Goal: Task Accomplishment & Management: Use online tool/utility

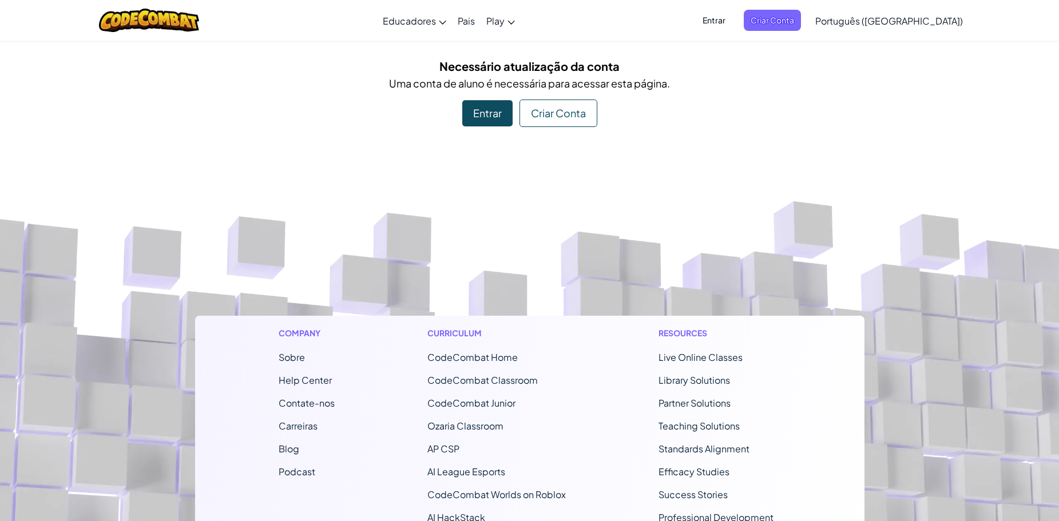
click at [537, 123] on div "Criar Conta" at bounding box center [559, 113] width 78 height 27
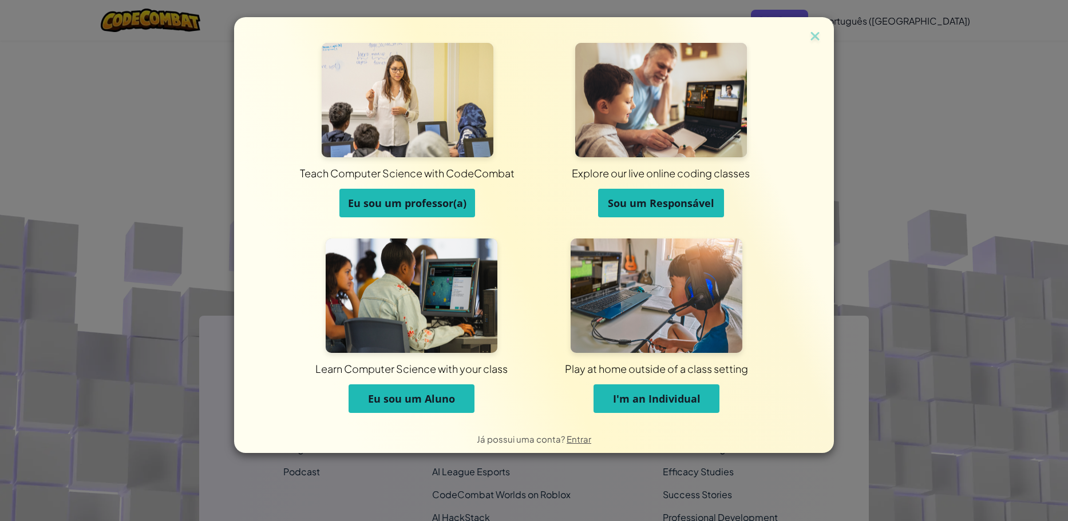
click at [389, 395] on span "Eu sou um Aluno" at bounding box center [411, 399] width 87 height 14
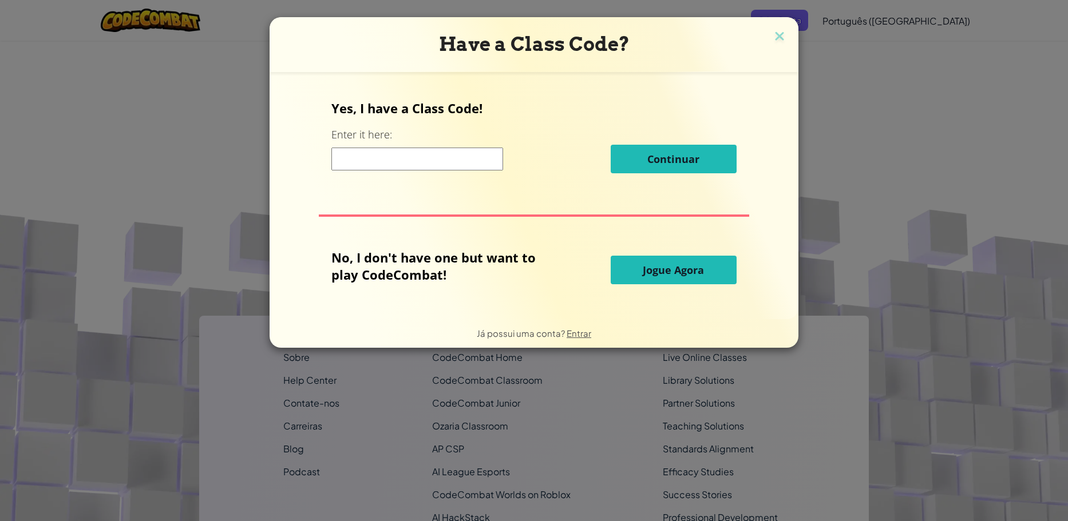
click at [411, 165] on input at bounding box center [417, 159] width 172 height 23
click at [646, 277] on span "Jogue Agora" at bounding box center [673, 270] width 61 height 14
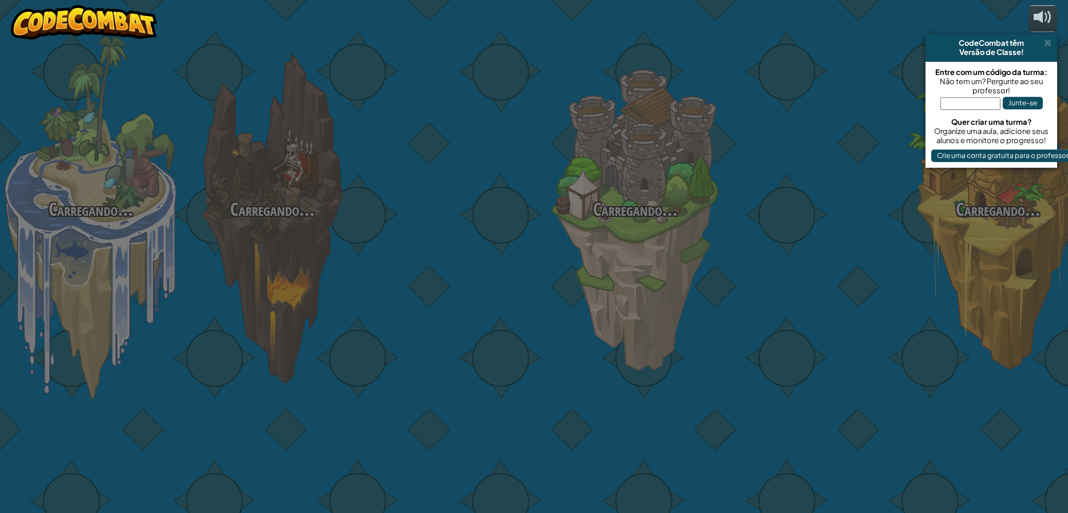
select select "pt-BR"
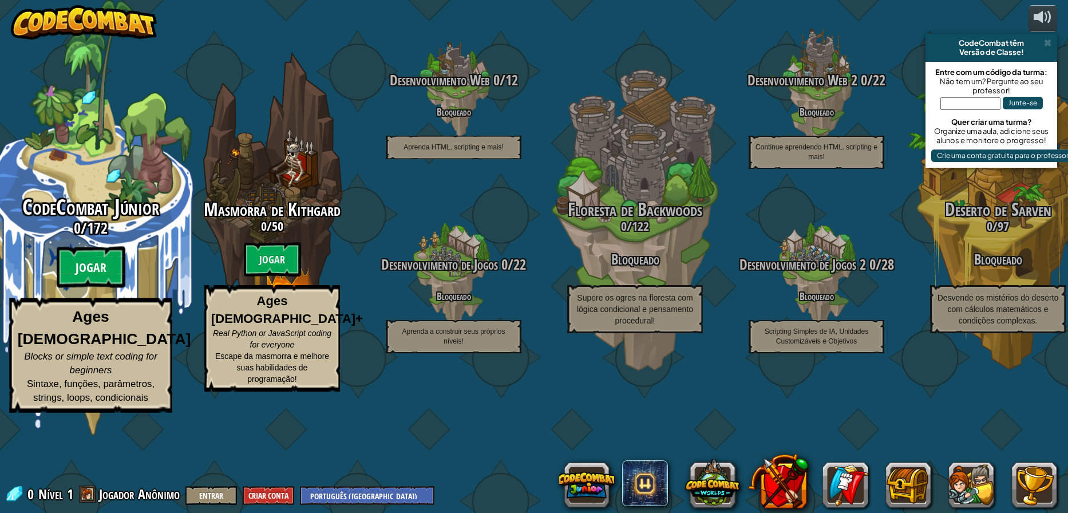
click at [92, 288] on btn "Jogar" at bounding box center [91, 267] width 69 height 41
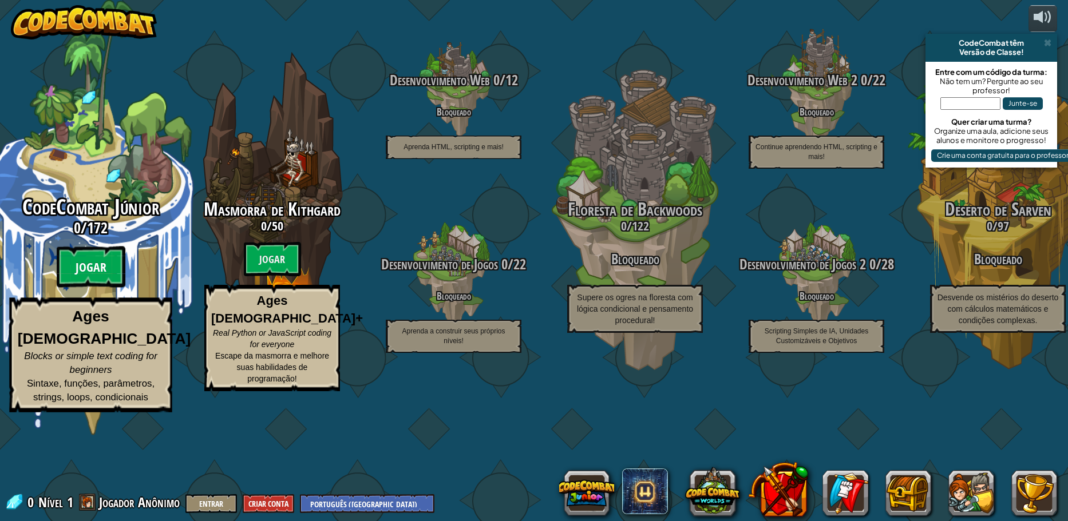
select select "pt-BR"
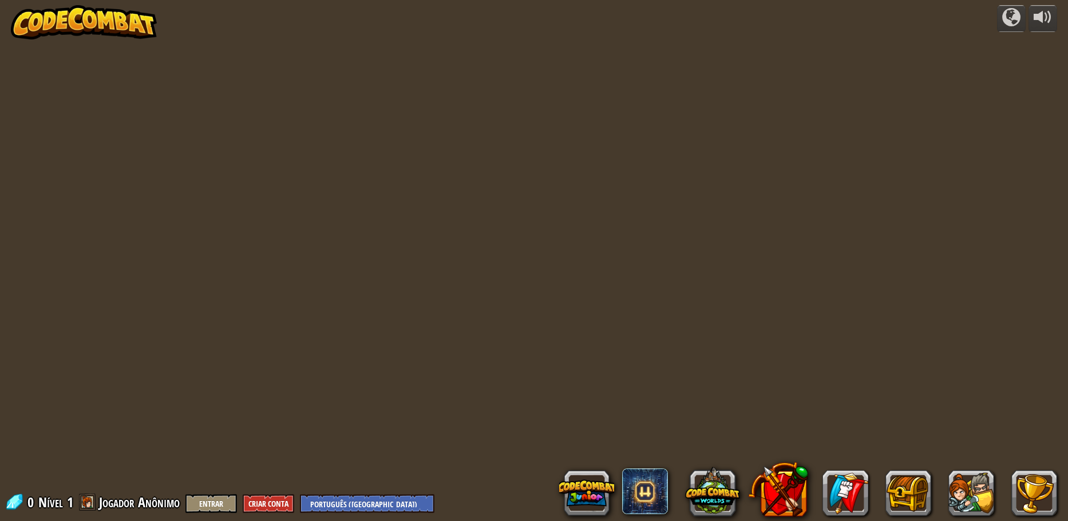
select select "pt-BR"
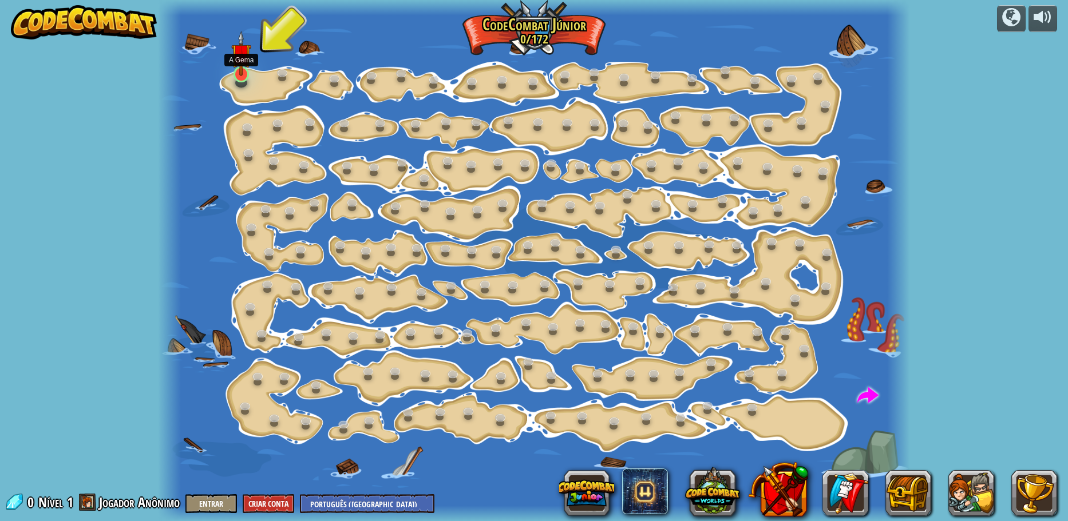
click at [241, 72] on img at bounding box center [240, 53] width 19 height 45
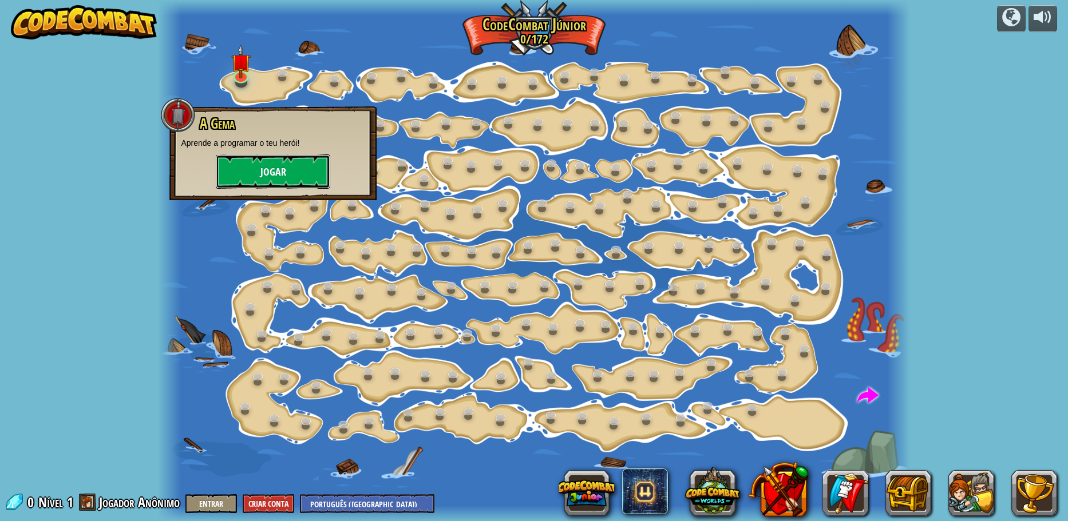
click at [251, 178] on button "Jogar" at bounding box center [273, 172] width 114 height 34
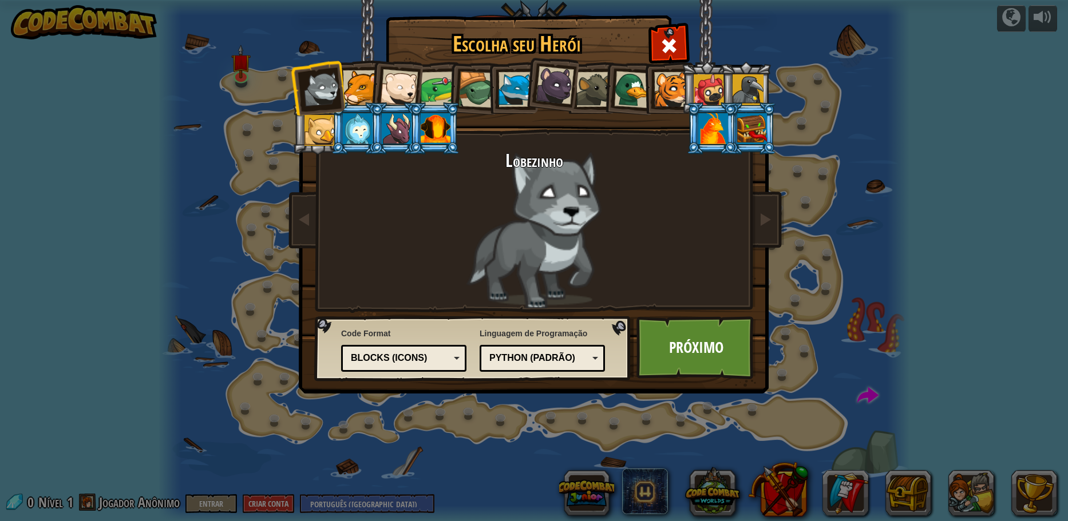
click at [448, 362] on div "Blocks (Icons)" at bounding box center [400, 358] width 99 height 13
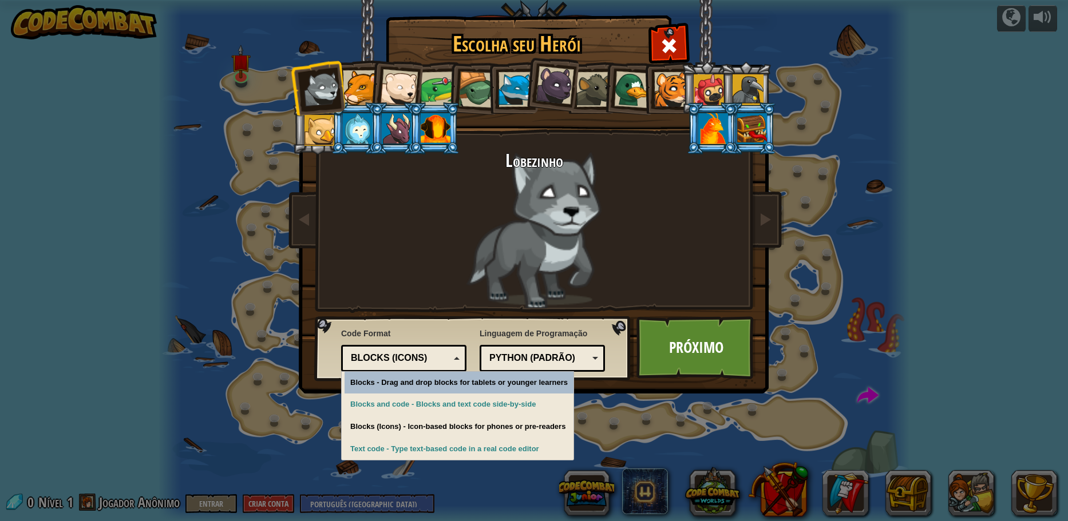
click at [512, 358] on div "Python (Padrão)" at bounding box center [538, 358] width 99 height 13
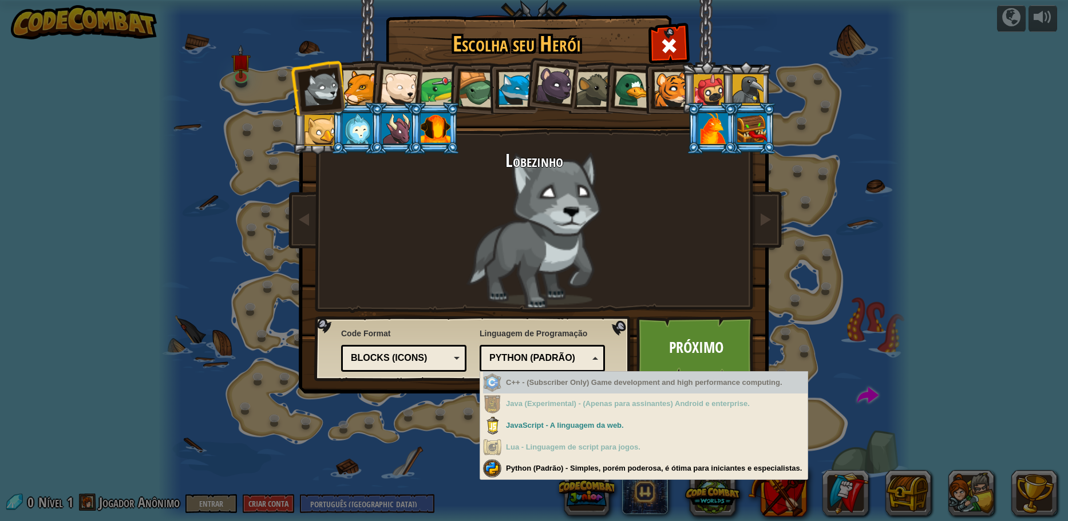
click at [540, 350] on div "Python (Padrão)" at bounding box center [542, 359] width 110 height 18
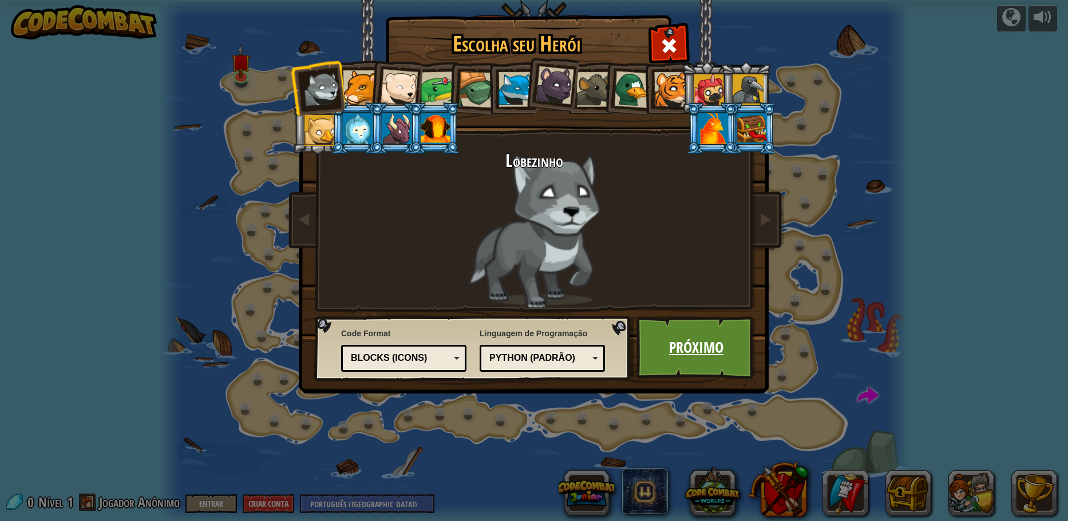
click at [672, 350] on link "Próximo" at bounding box center [696, 347] width 120 height 63
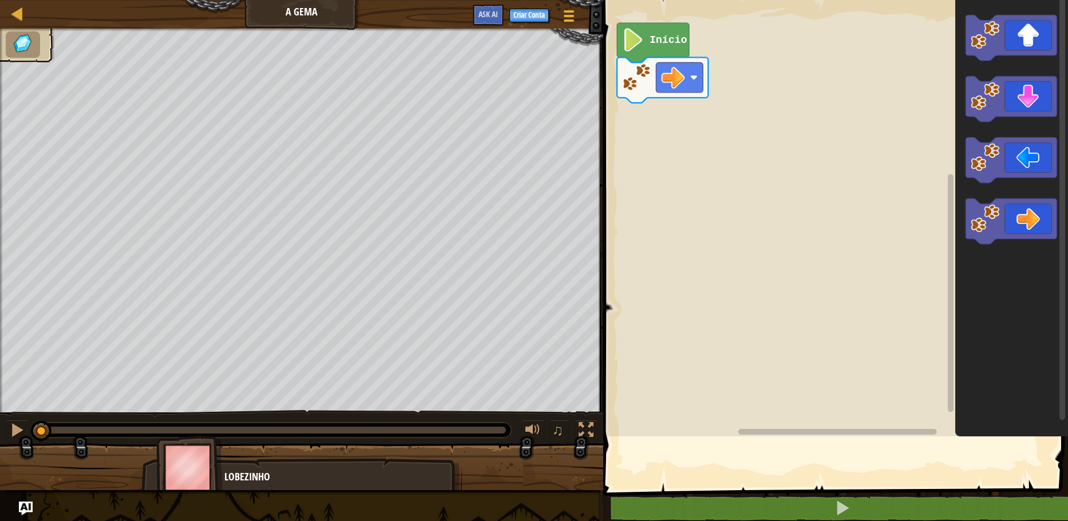
click at [614, 354] on rect "Espaço de trabalho do Blockly" at bounding box center [834, 215] width 468 height 442
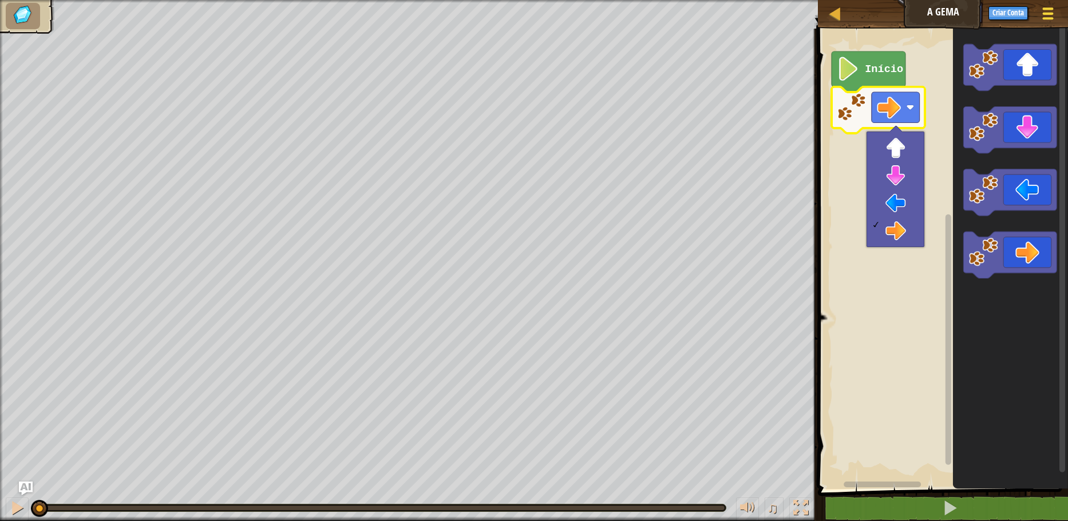
click at [1037, 17] on button "Menu do Jogo" at bounding box center [1048, 16] width 30 height 28
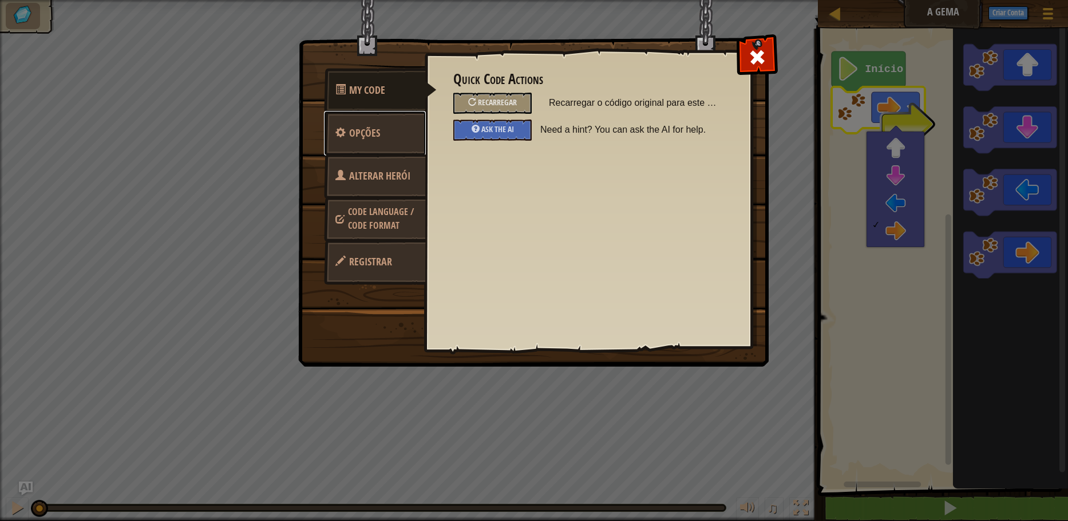
click at [376, 141] on link "Opções" at bounding box center [375, 133] width 102 height 45
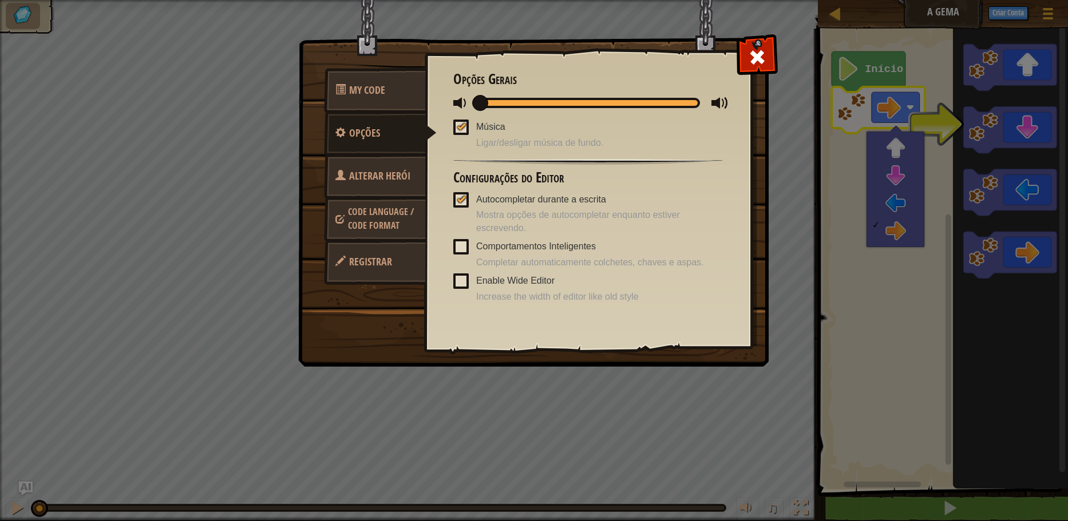
drag, startPoint x: 521, startPoint y: 106, endPoint x: 472, endPoint y: 114, distance: 50.0
click at [472, 112] on div "Opções Gerais Música Ligar/desligar música de fundo. Configurações do Editor Au…" at bounding box center [588, 188] width 270 height 232
click at [763, 50] on span at bounding box center [757, 57] width 18 height 18
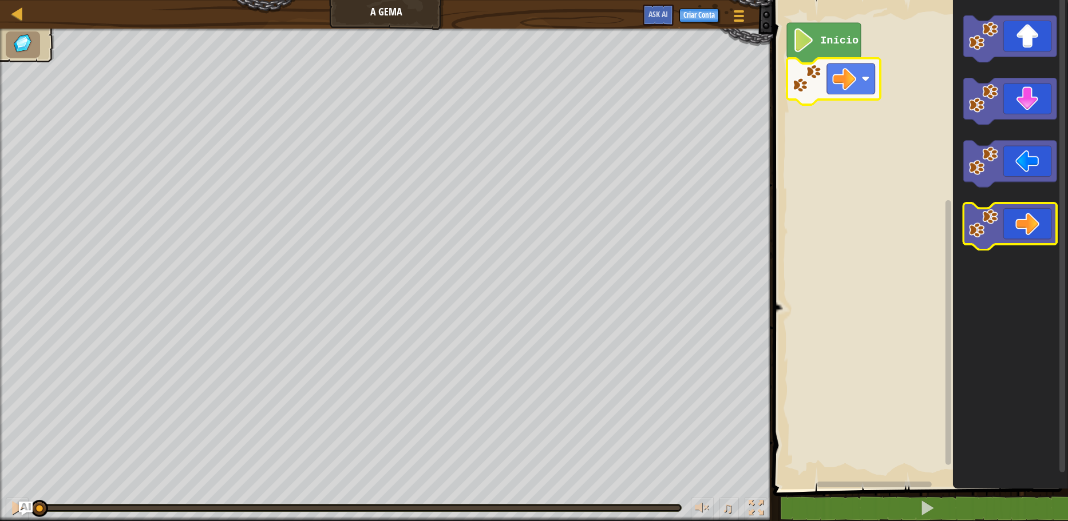
click at [1018, 225] on icon "Espaço de trabalho do Blockly" at bounding box center [1009, 226] width 93 height 46
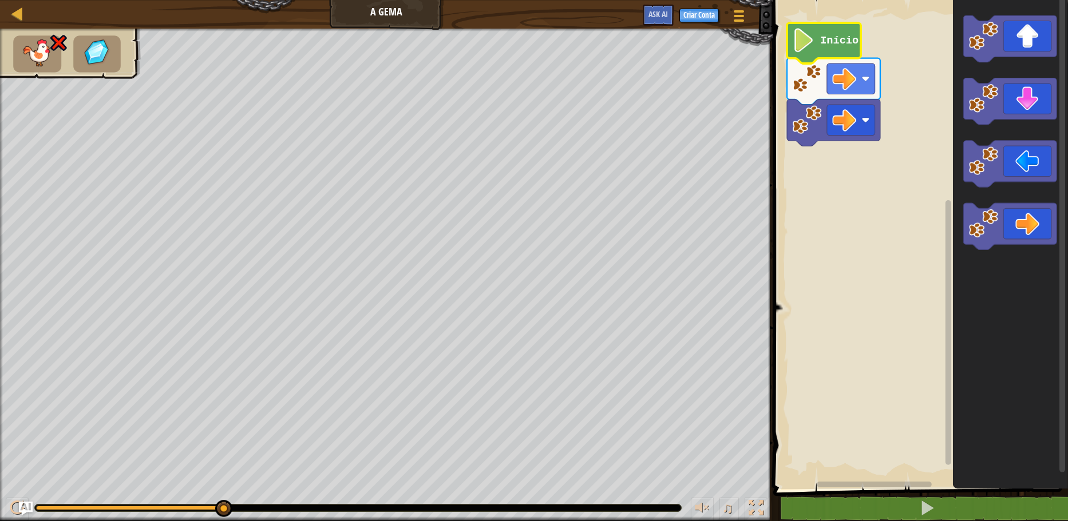
click at [824, 56] on icon "Espaço de trabalho do Blockly" at bounding box center [824, 43] width 74 height 41
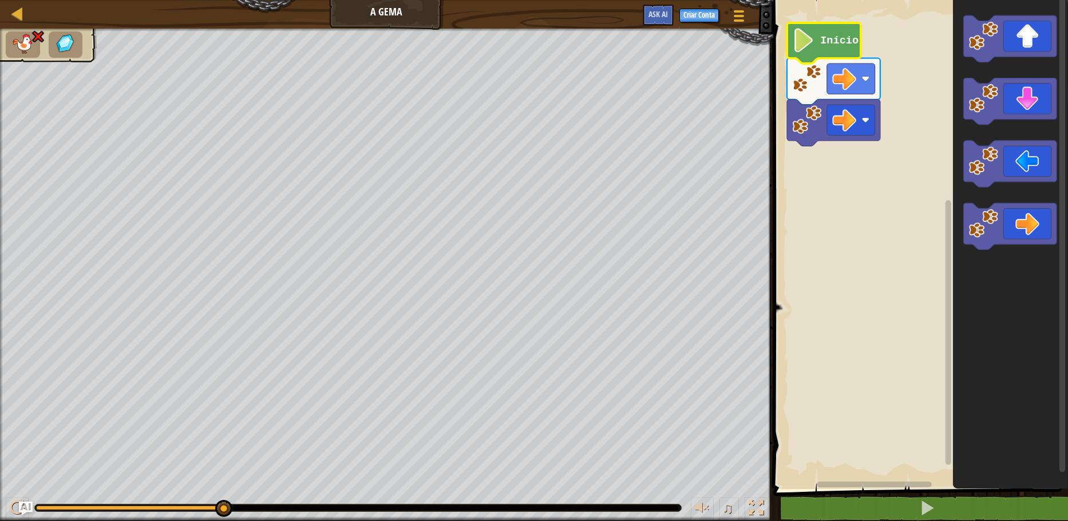
click at [826, 40] on text "Início" at bounding box center [839, 40] width 38 height 13
click at [842, 90] on image "Espaço de trabalho do Blockly" at bounding box center [844, 79] width 24 height 24
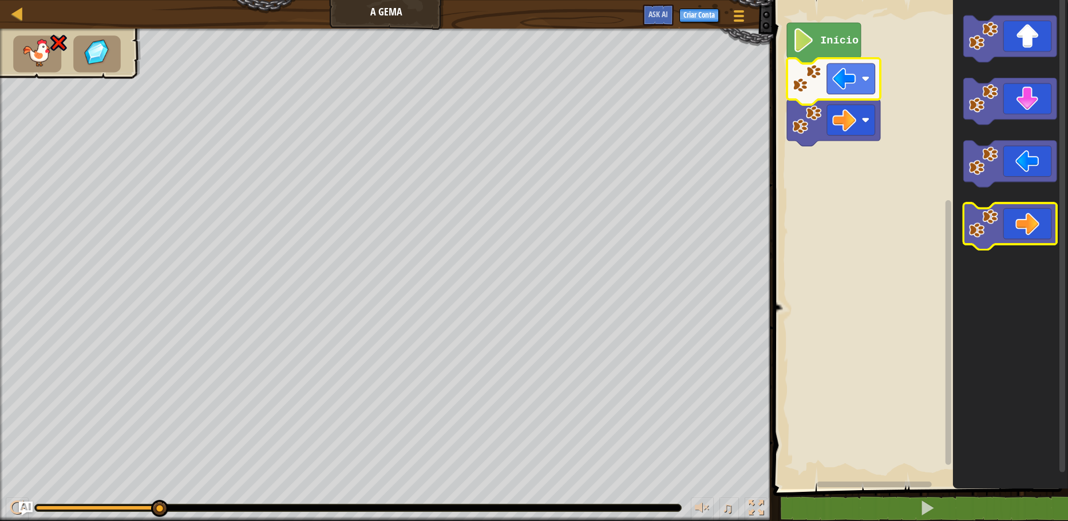
click at [1018, 220] on icon "Espaço de trabalho do Blockly" at bounding box center [1009, 226] width 93 height 46
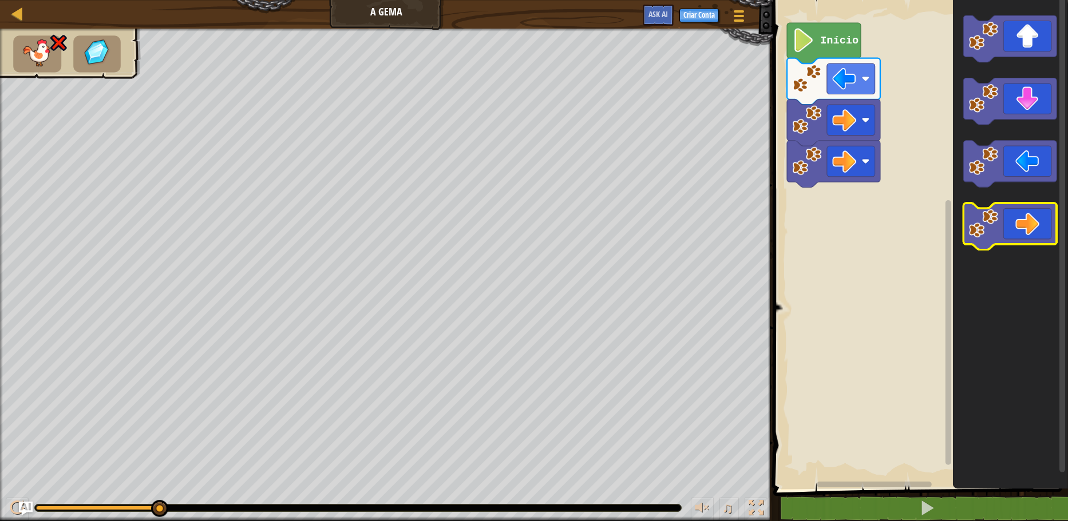
click at [1027, 222] on icon "Espaço de trabalho do Blockly" at bounding box center [1009, 226] width 93 height 46
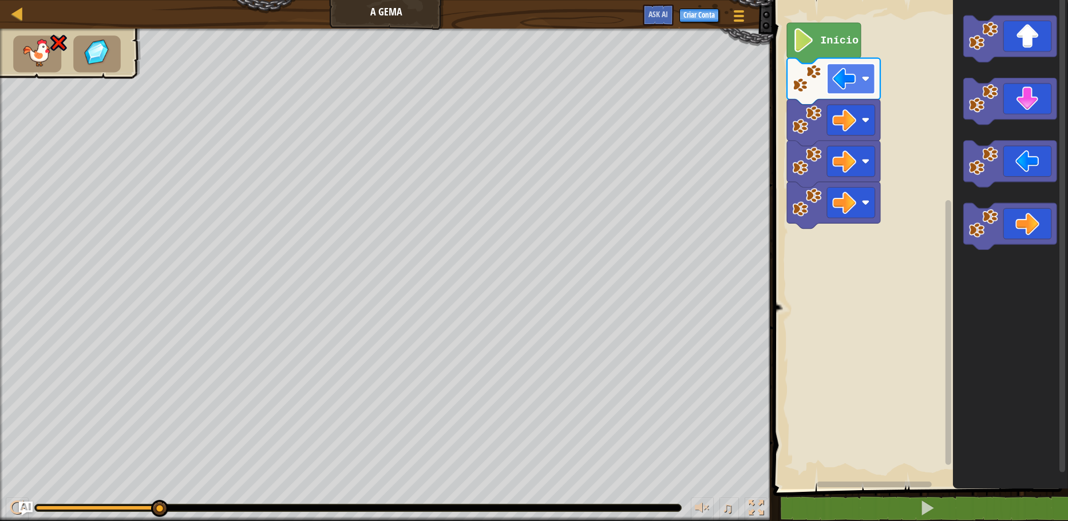
click at [868, 85] on rect "Espaço de trabalho do Blockly" at bounding box center [851, 79] width 48 height 31
click at [1024, 93] on icon "Espaço de trabalho do Blockly" at bounding box center [1009, 101] width 93 height 46
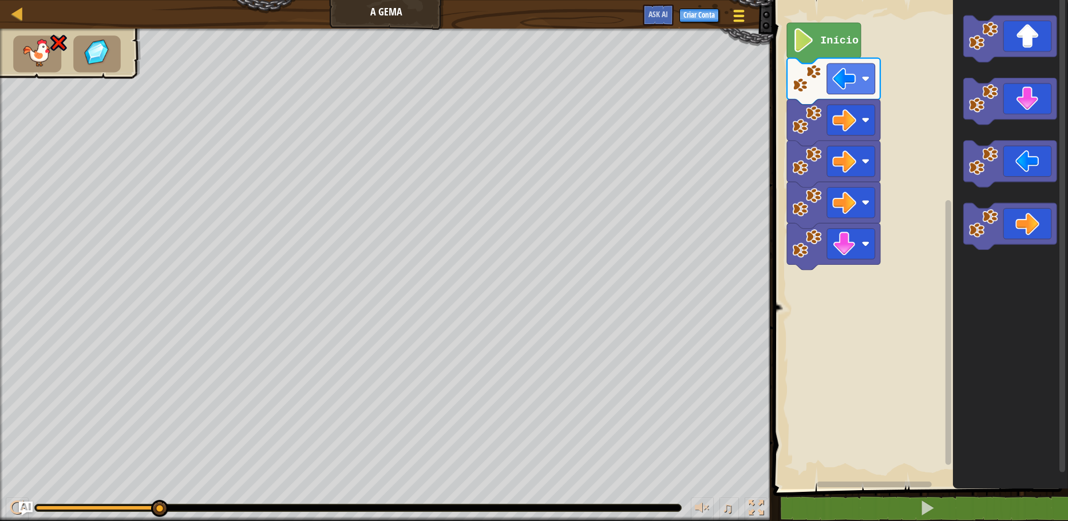
click at [743, 17] on div at bounding box center [738, 15] width 15 height 17
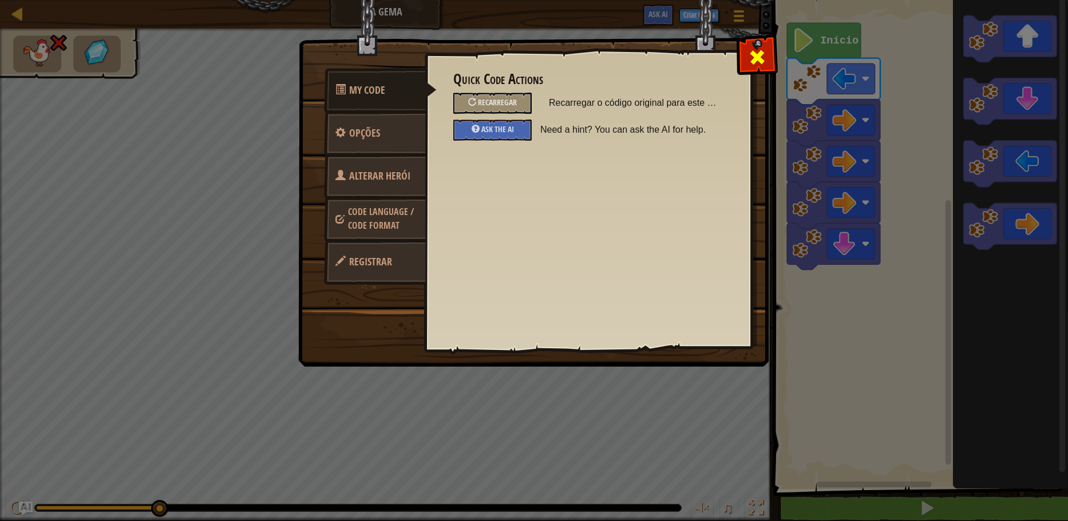
click at [762, 68] on div at bounding box center [757, 55] width 36 height 36
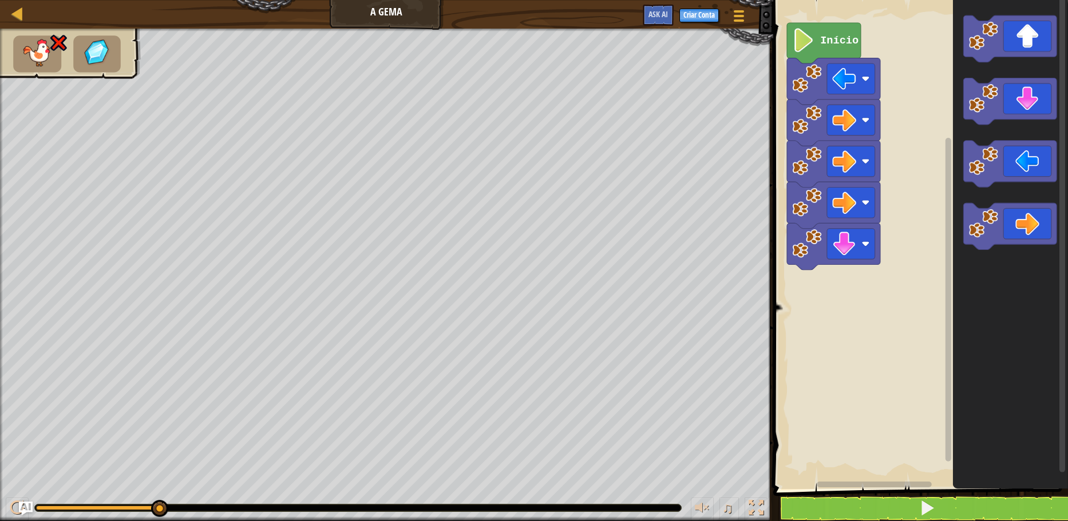
select select "pt-BR"
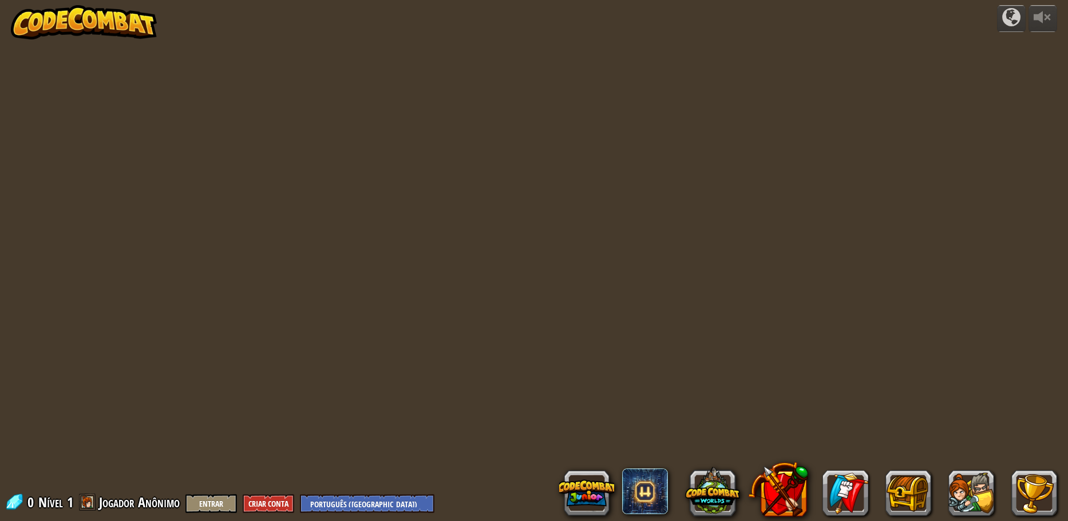
select select "pt-BR"
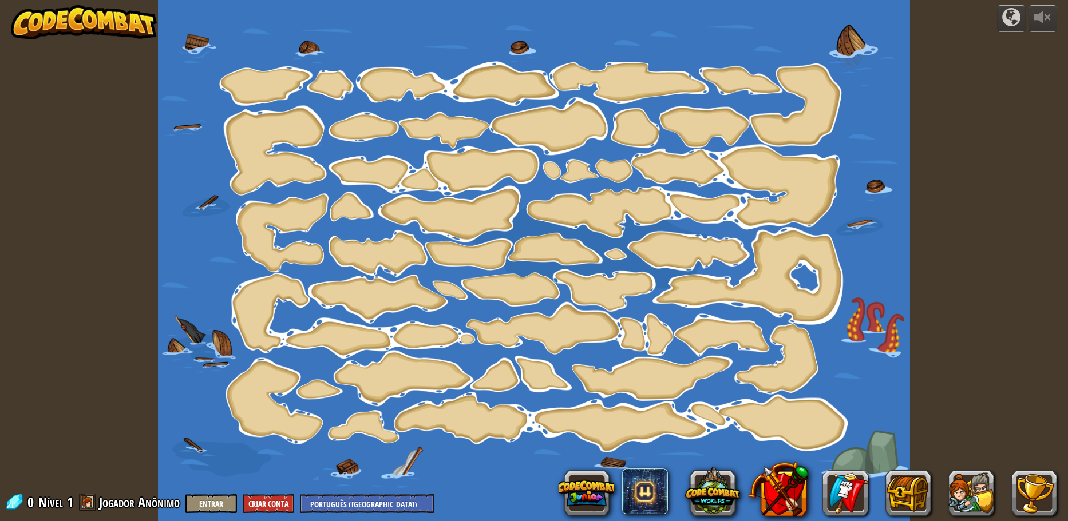
select select "pt-BR"
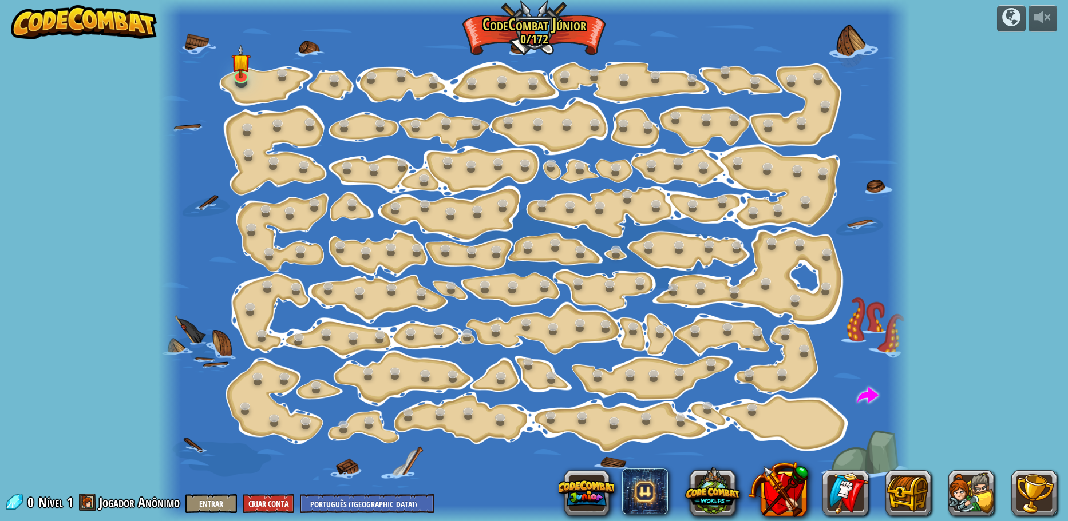
drag, startPoint x: 283, startPoint y: 90, endPoint x: 248, endPoint y: 88, distance: 35.6
click at [283, 90] on div at bounding box center [533, 260] width 751 height 521
click at [264, 512] on button "Criar Conta" at bounding box center [269, 503] width 52 height 19
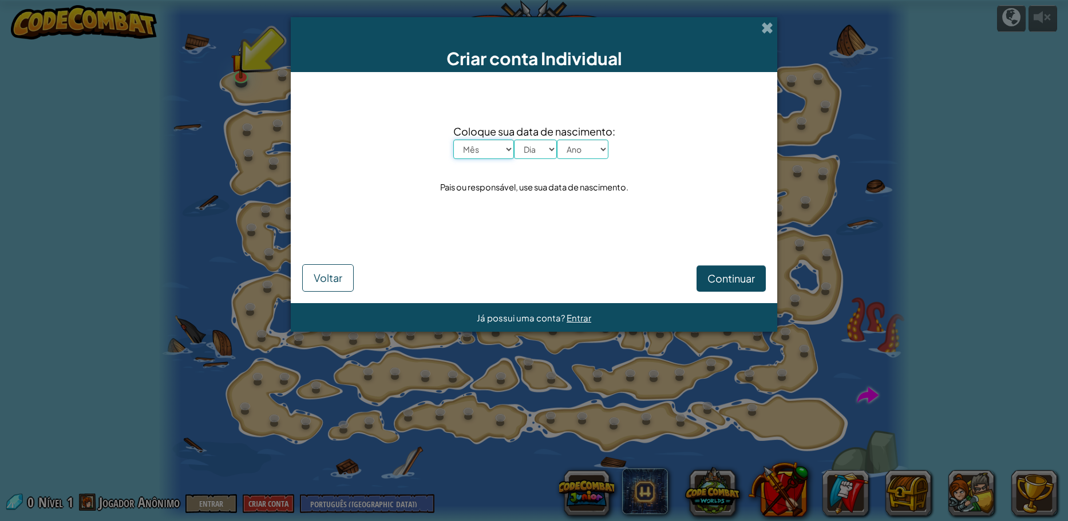
click at [496, 153] on select "Mês Janeiro Fevereiro Março Abril Maio Junho Julho Agosto Setembro Outubro Nove…" at bounding box center [483, 149] width 61 height 19
select select "12"
click at [453, 140] on select "Mês Janeiro Fevereiro Março Abril Maio Junho Julho Agosto Setembro Outubro Nove…" at bounding box center [483, 149] width 61 height 19
click at [549, 139] on span "Coloque sua data de nascimento:" at bounding box center [534, 131] width 162 height 17
click at [545, 145] on select "Dia 1 2 3 4 5 6 7 8 9 10 11 12 13 14 15 16 17 18 19 20 21 22 23 24 25 26 27 28 …" at bounding box center [535, 149] width 43 height 19
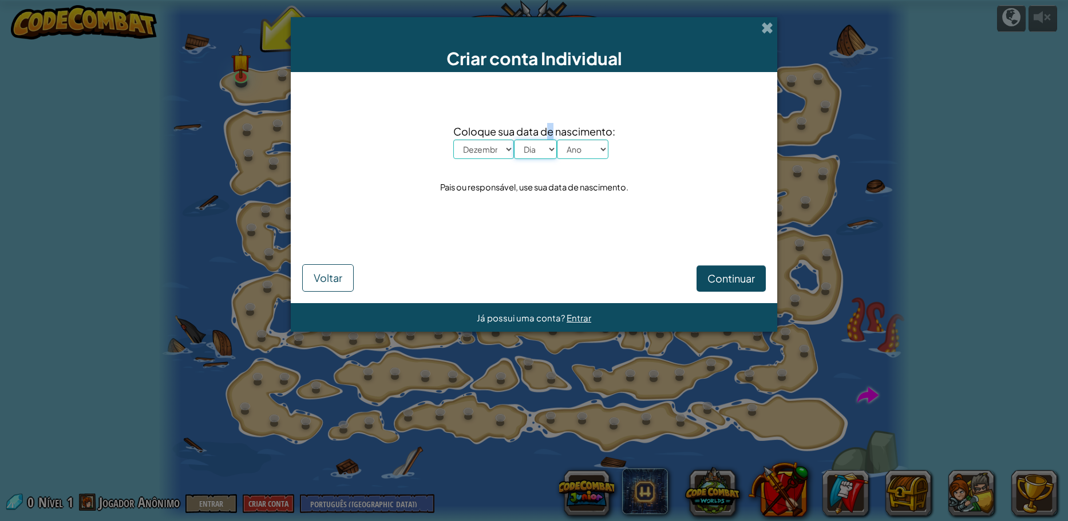
select select "16"
click at [514, 140] on select "Dia 1 2 3 4 5 6 7 8 9 10 11 12 13 14 15 16 17 18 19 20 21 22 23 24 25 26 27 28 …" at bounding box center [535, 149] width 43 height 19
click at [589, 161] on div "Coloque sua data de nascimento: Mês Janeiro Fevereiro Março Abril Maio Junho Ju…" at bounding box center [534, 160] width 464 height 153
click at [591, 156] on select "Ano 2025 2024 2023 2022 2021 2020 2019 2018 2017 2016 2015 2014 2013 2012 2011 …" at bounding box center [583, 149] width 52 height 19
select select "2006"
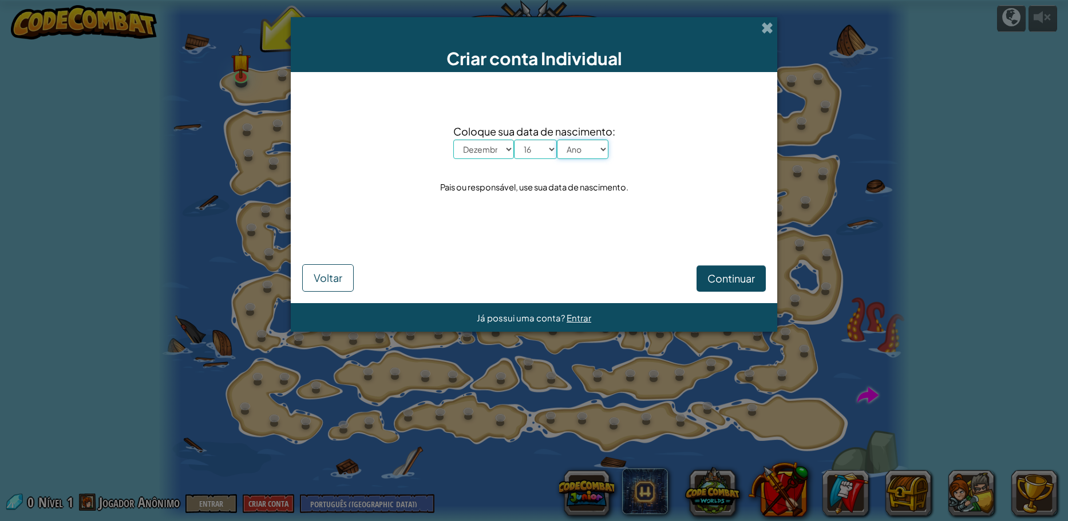
click at [557, 140] on select "Ano 2025 2024 2023 2022 2021 2020 2019 2018 2017 2016 2015 2014 2013 2012 2011 …" at bounding box center [583, 149] width 52 height 19
click at [695, 276] on div "Continuar Voltar" at bounding box center [534, 264] width 464 height 56
click at [708, 276] on span "Continuar" at bounding box center [731, 278] width 48 height 13
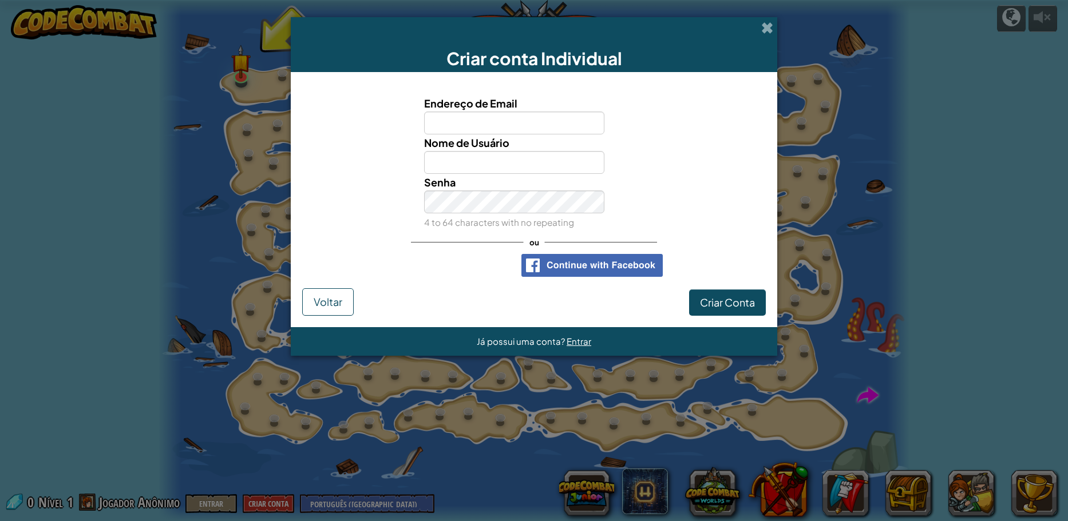
click at [347, 206] on div "Senha 4 to 64 characters with no repeating" at bounding box center [533, 202] width 475 height 57
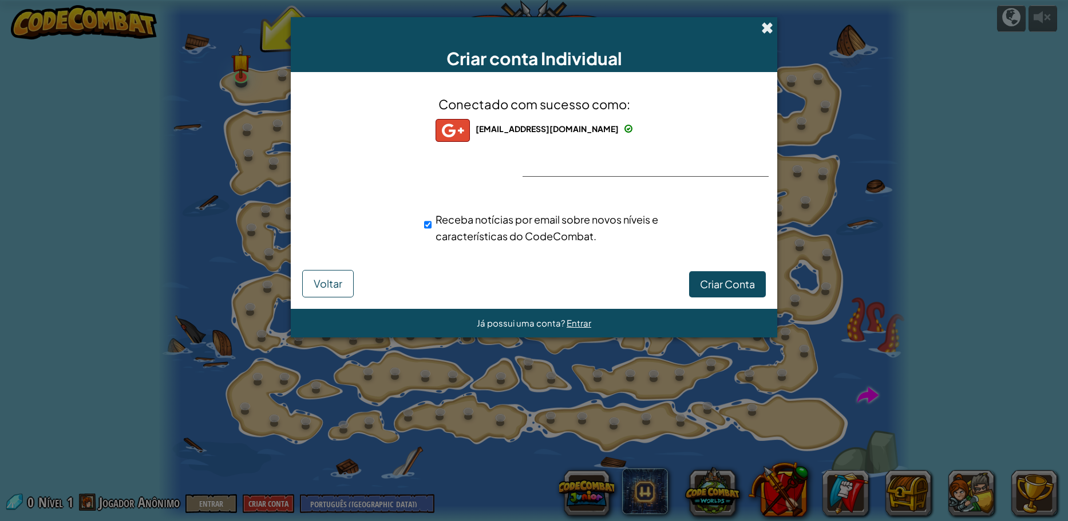
click at [762, 23] on span at bounding box center [767, 28] width 12 height 12
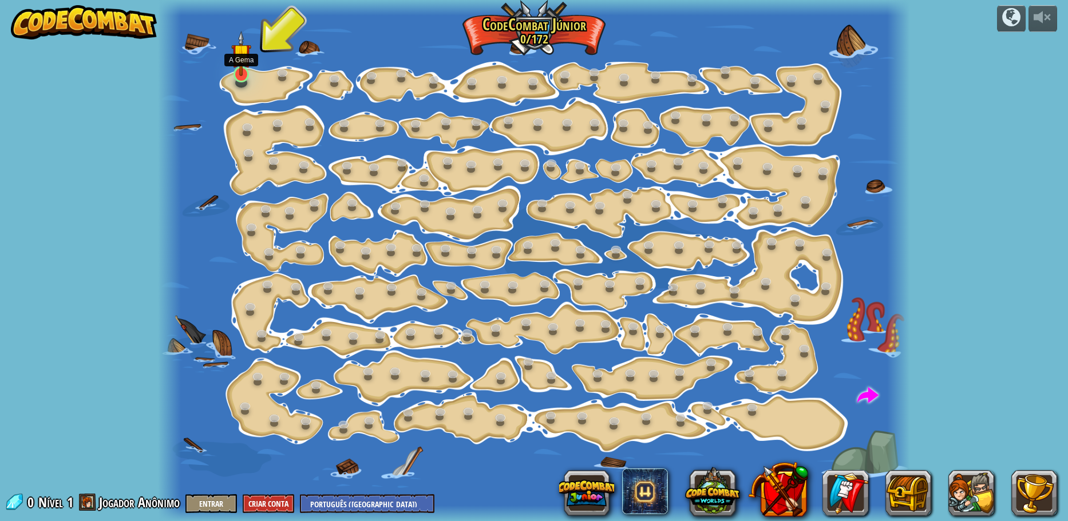
click at [242, 70] on img at bounding box center [240, 53] width 19 height 45
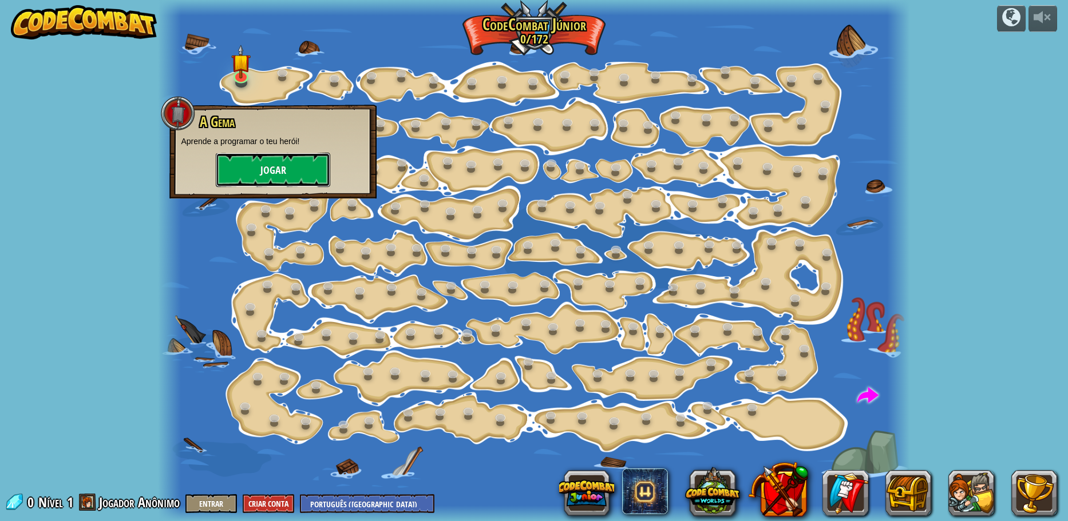
click at [261, 178] on button "Jogar" at bounding box center [273, 170] width 114 height 34
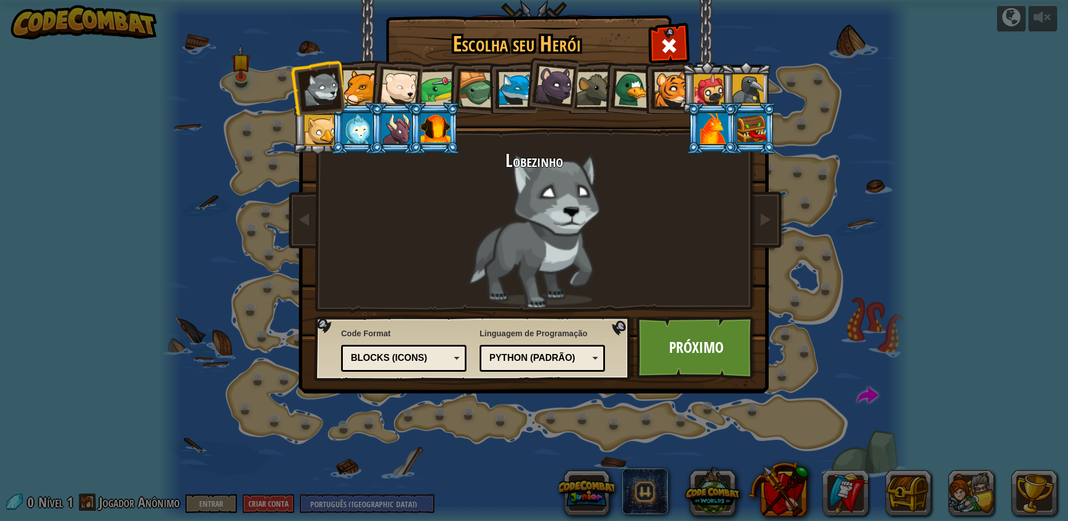
click at [357, 85] on div at bounding box center [360, 87] width 35 height 35
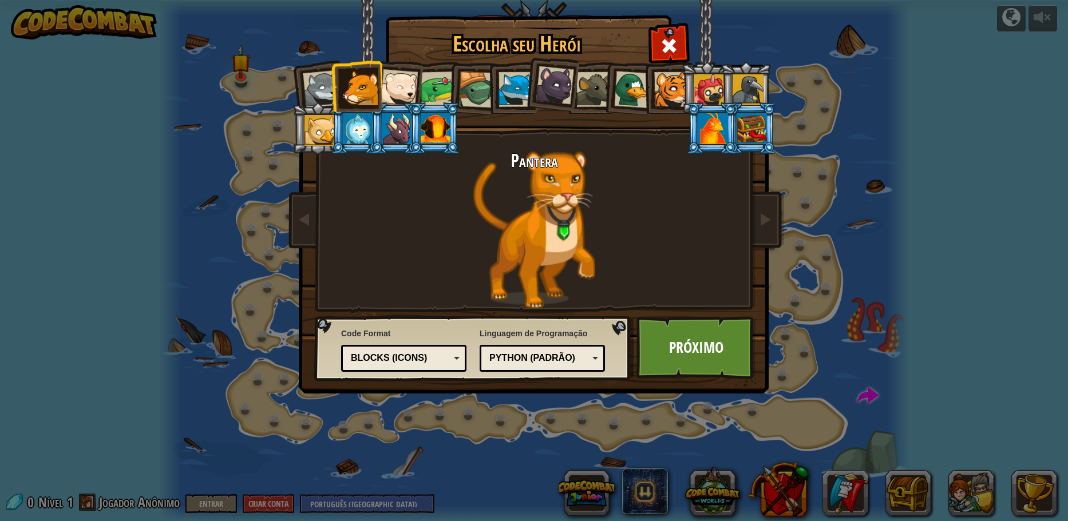
click at [398, 93] on div at bounding box center [399, 88] width 38 height 38
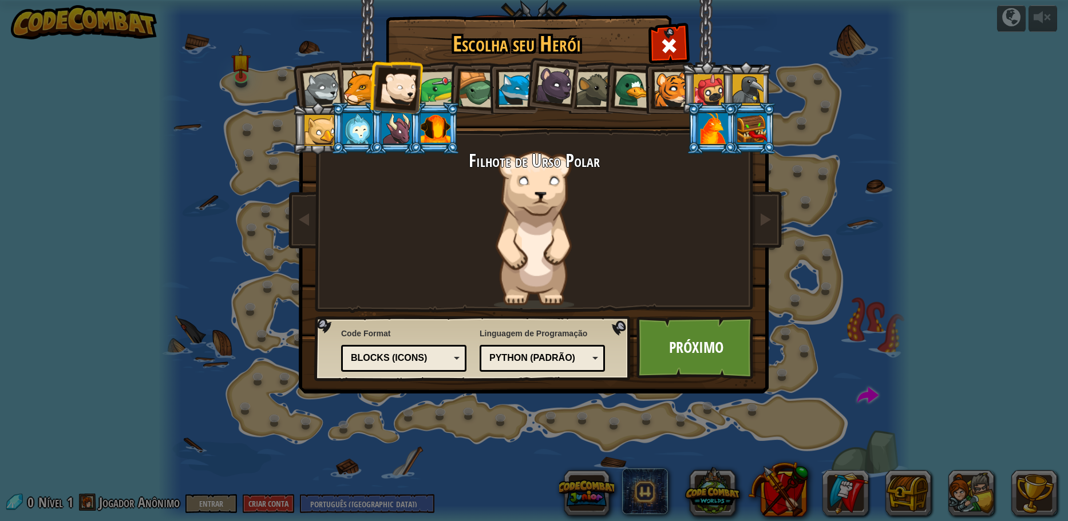
click at [567, 86] on div at bounding box center [555, 85] width 38 height 38
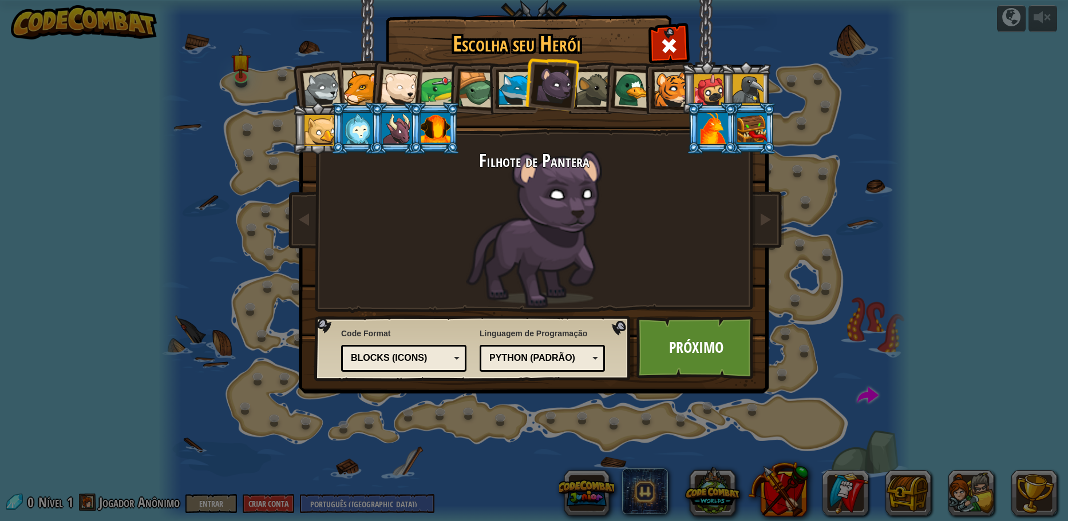
click at [491, 92] on li at bounding box center [512, 88] width 52 height 52
click at [476, 97] on div at bounding box center [476, 90] width 37 height 37
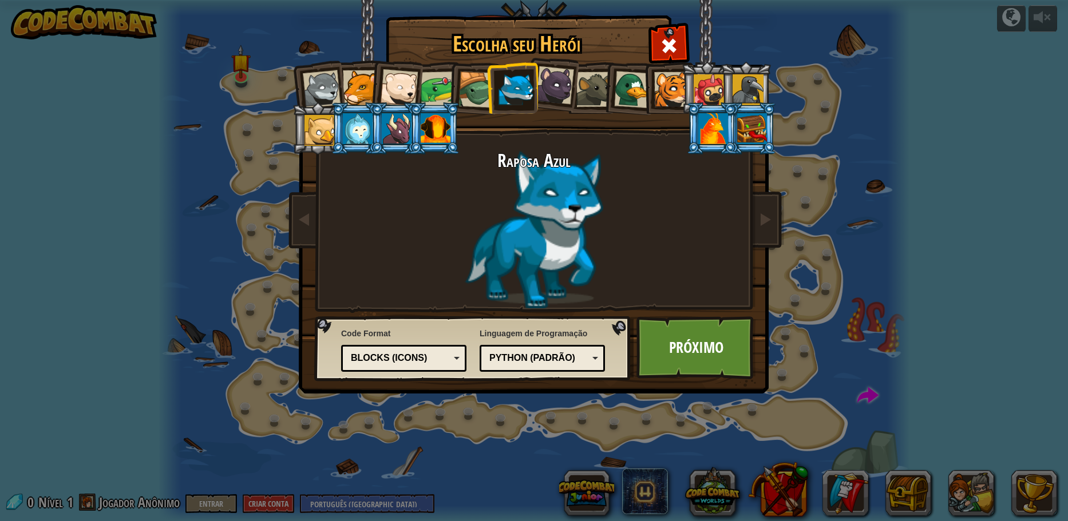
click at [692, 122] on li at bounding box center [712, 128] width 52 height 52
click at [710, 123] on div at bounding box center [713, 128] width 30 height 31
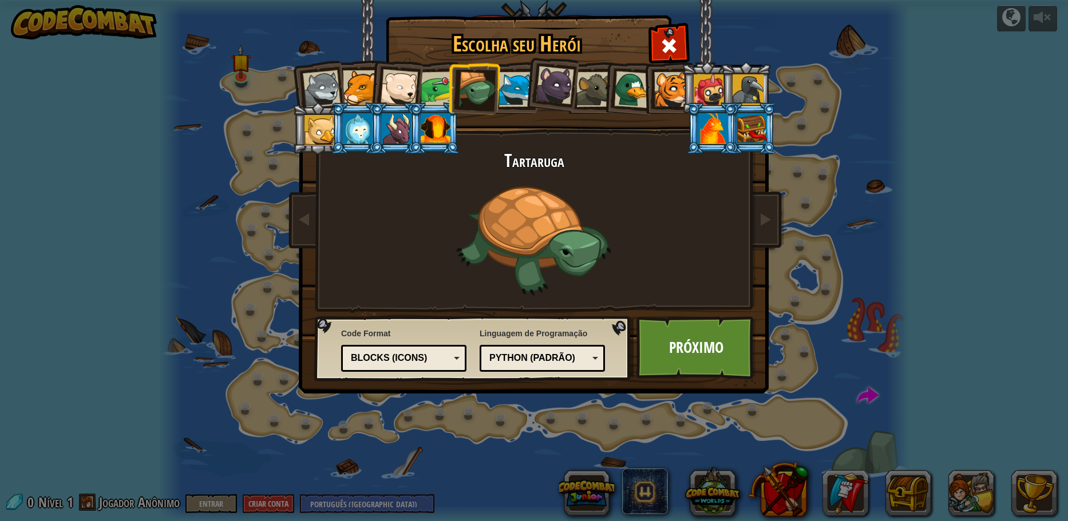
click at [713, 123] on div at bounding box center [713, 128] width 30 height 31
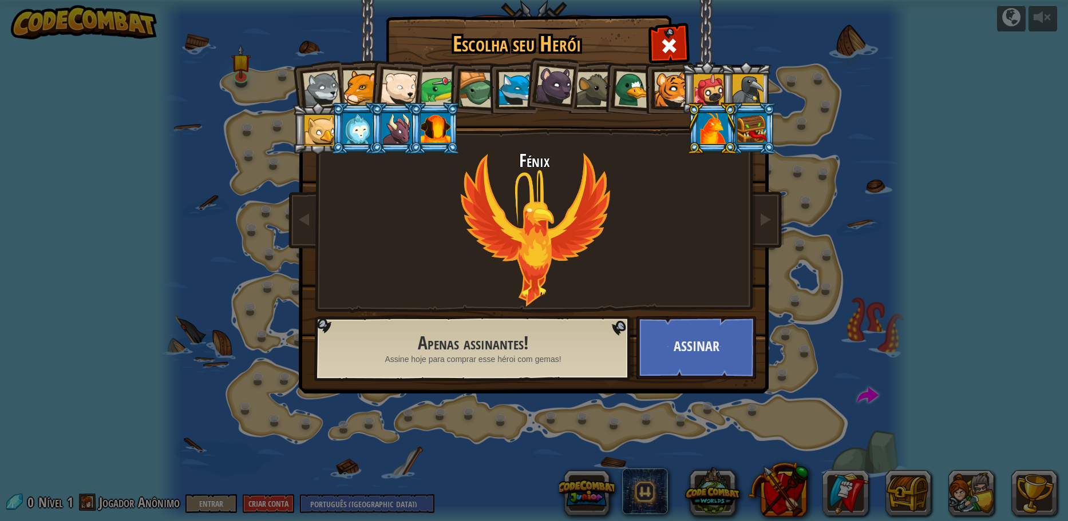
click at [713, 123] on div at bounding box center [713, 128] width 30 height 31
click at [718, 93] on div at bounding box center [709, 89] width 31 height 31
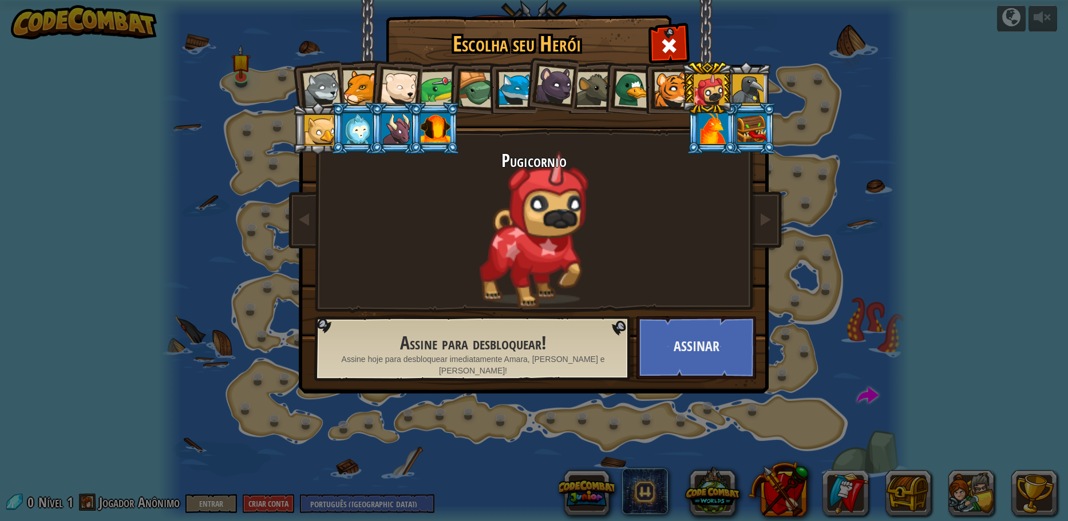
click at [741, 91] on div at bounding box center [748, 89] width 31 height 31
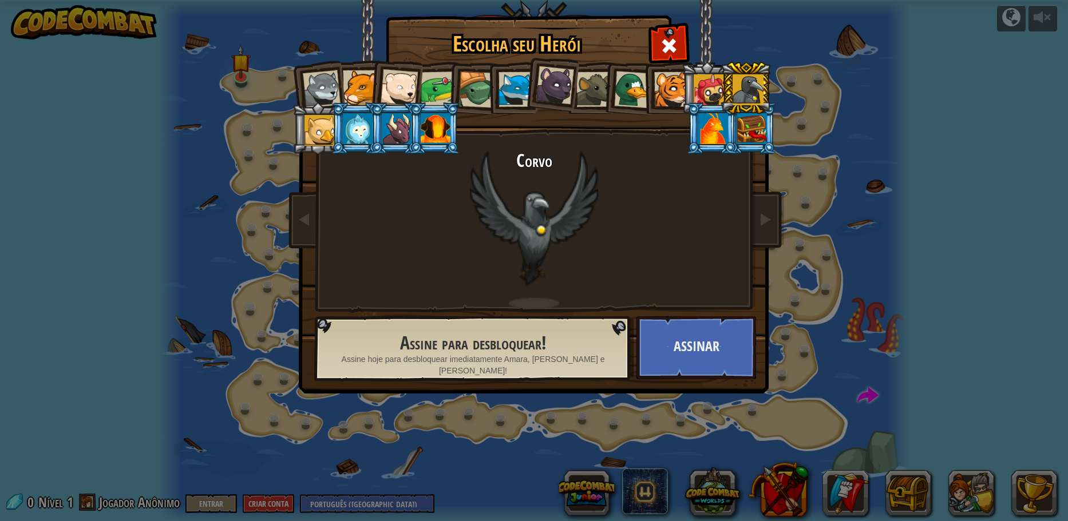
click at [549, 93] on div at bounding box center [555, 85] width 38 height 38
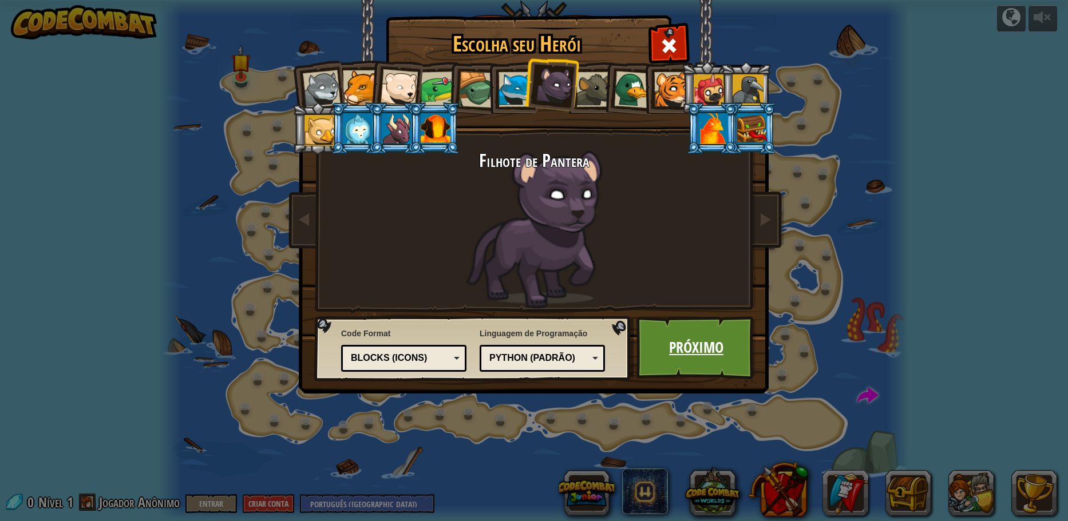
click at [693, 323] on link "Próximo" at bounding box center [696, 347] width 120 height 63
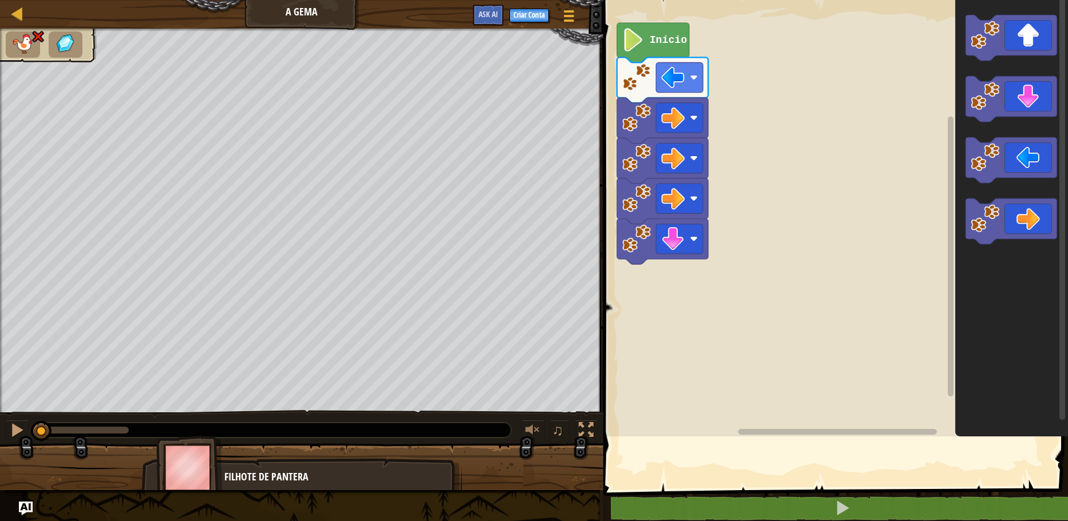
click at [433, 416] on div "♫" at bounding box center [301, 427] width 603 height 34
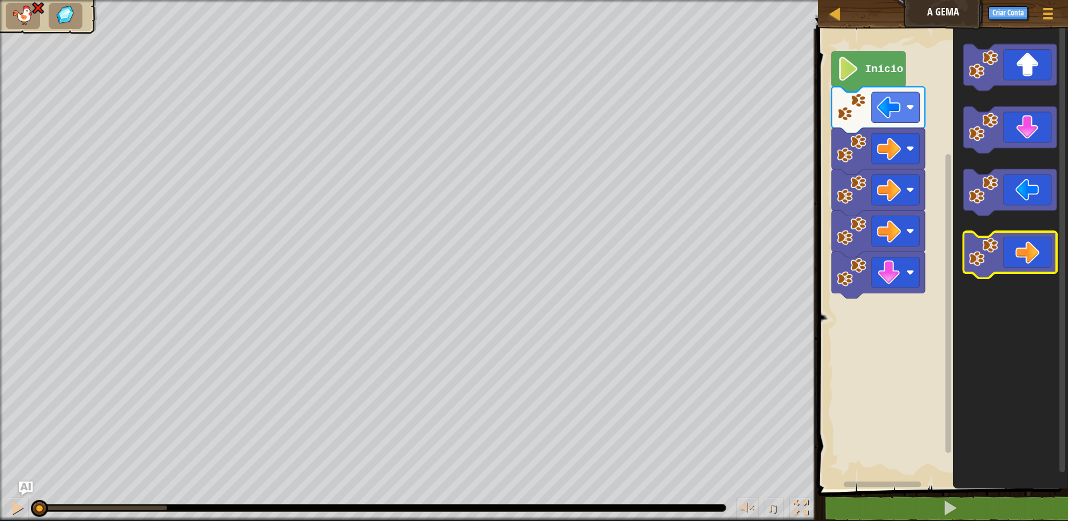
click at [1023, 247] on icon "Espaço de trabalho do Blockly" at bounding box center [1010, 255] width 93 height 46
click at [1022, 247] on icon "Espaço de trabalho do Blockly" at bounding box center [1010, 255] width 93 height 46
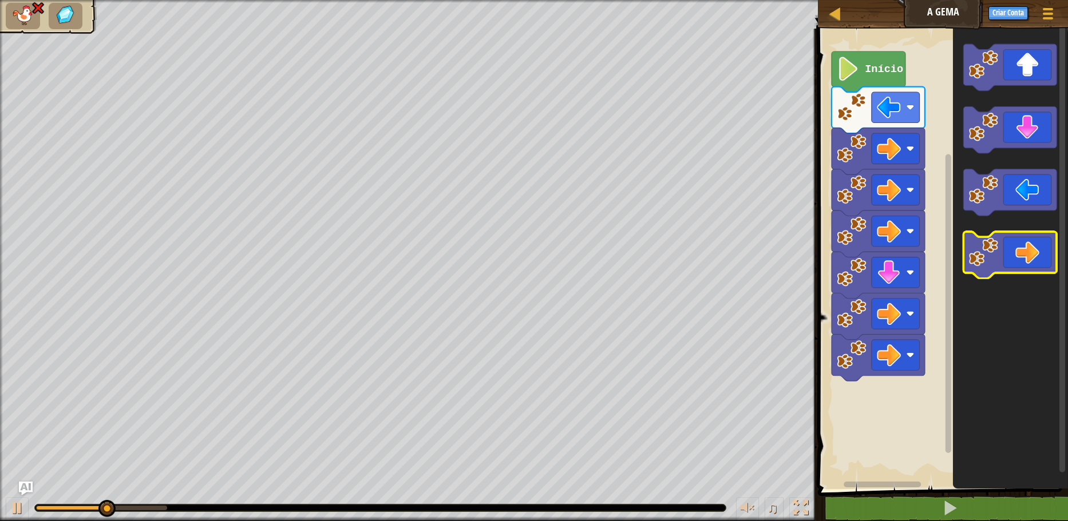
click at [1020, 247] on icon "Espaço de trabalho do Blockly" at bounding box center [1010, 255] width 93 height 46
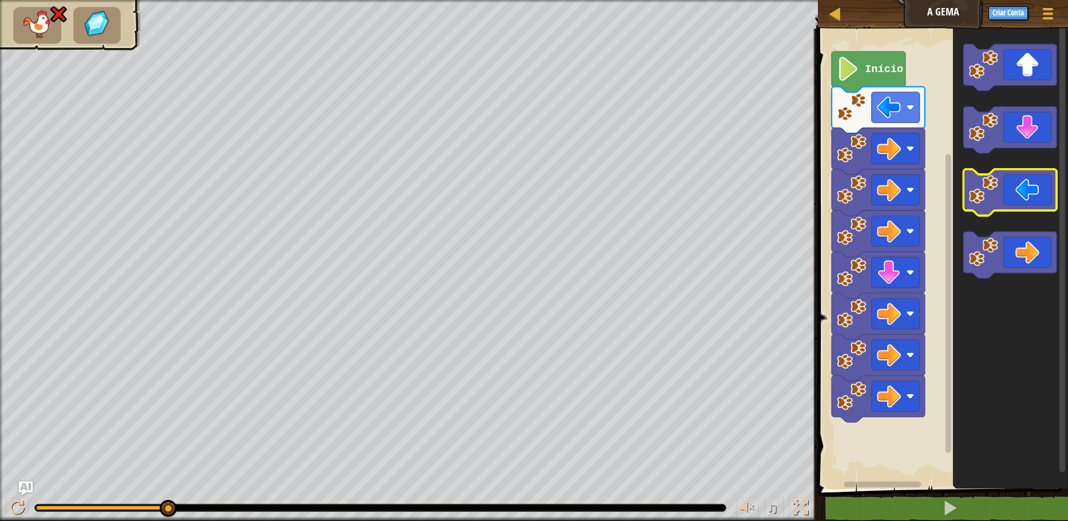
click at [1026, 191] on icon "Espaço de trabalho do Blockly" at bounding box center [1010, 192] width 93 height 46
click at [1024, 191] on icon "Espaço de trabalho do Blockly" at bounding box center [1010, 192] width 93 height 46
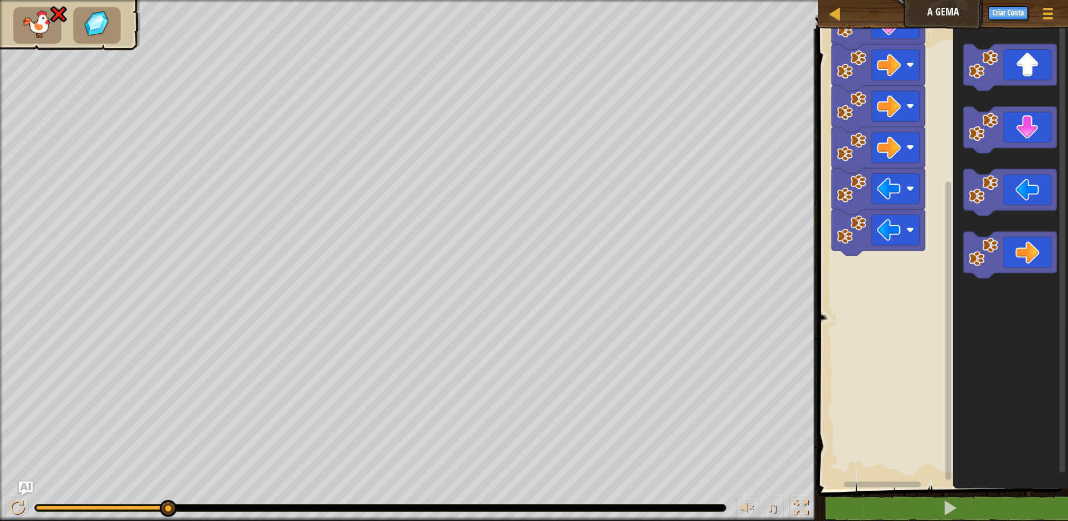
drag, startPoint x: 144, startPoint y: 505, endPoint x: 152, endPoint y: 507, distance: 8.3
click at [152, 507] on div at bounding box center [380, 508] width 691 height 7
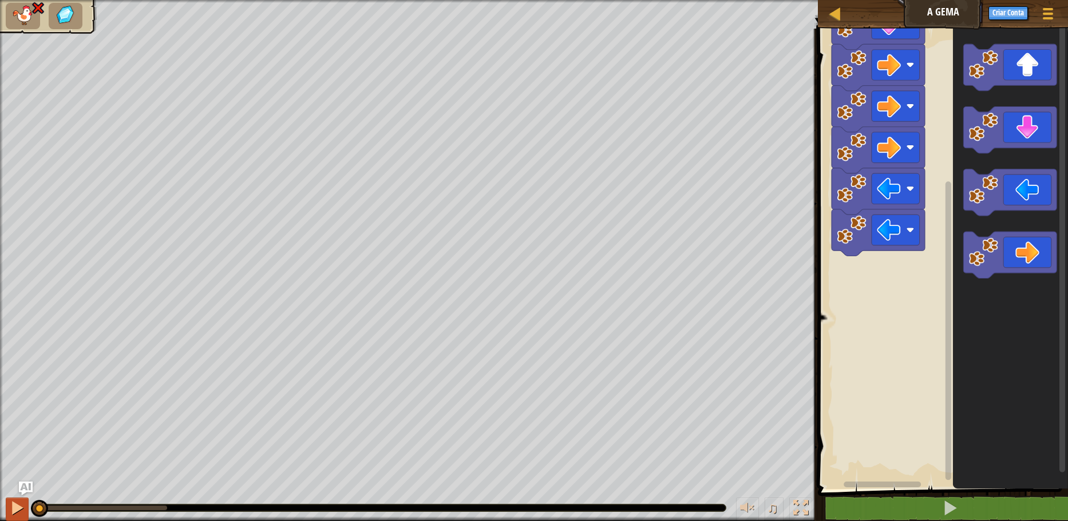
drag, startPoint x: 164, startPoint y: 507, endPoint x: 22, endPoint y: 509, distance: 141.9
click at [22, 509] on div "♫" at bounding box center [409, 505] width 818 height 34
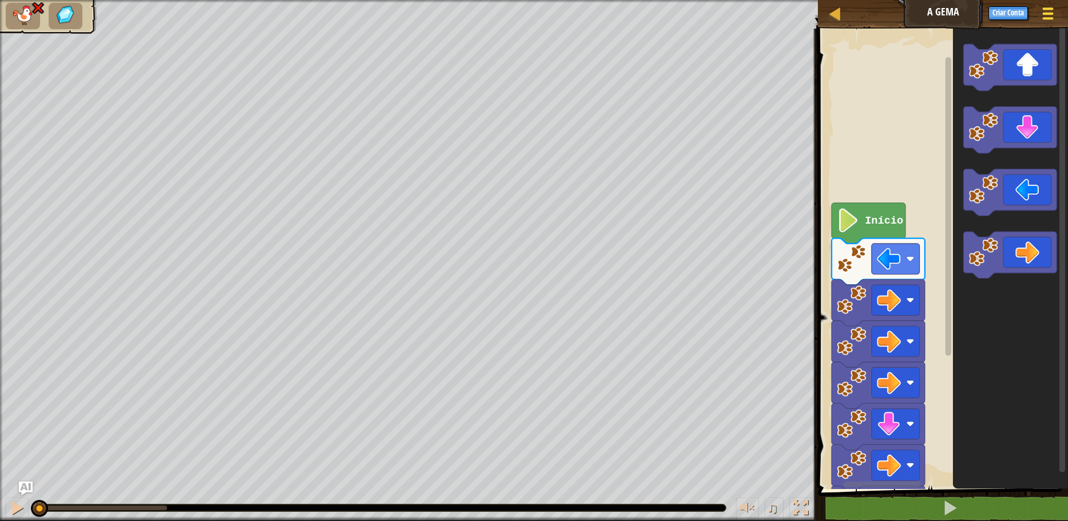
click at [1058, 21] on button "Menu do Jogo" at bounding box center [1048, 16] width 30 height 28
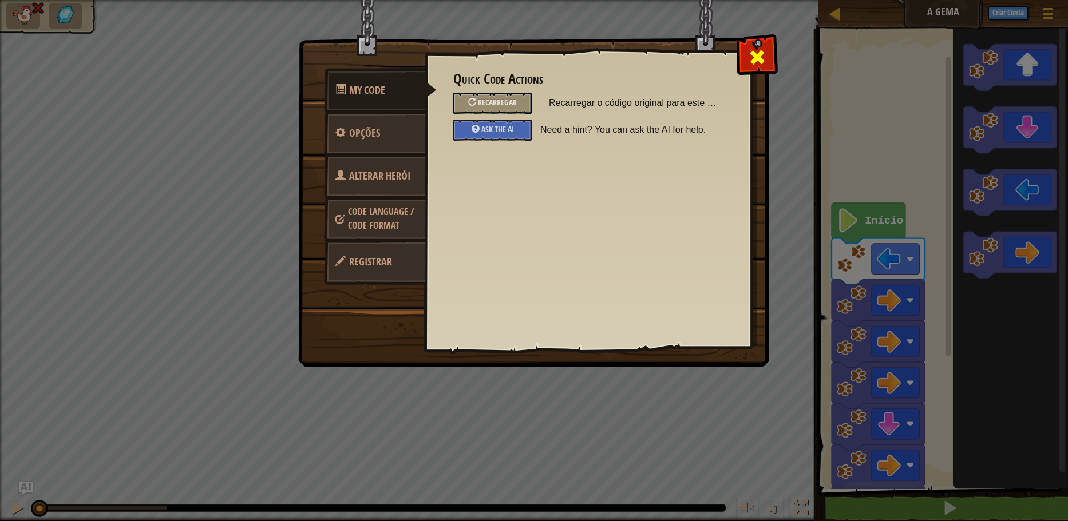
click at [764, 52] on div at bounding box center [757, 55] width 36 height 36
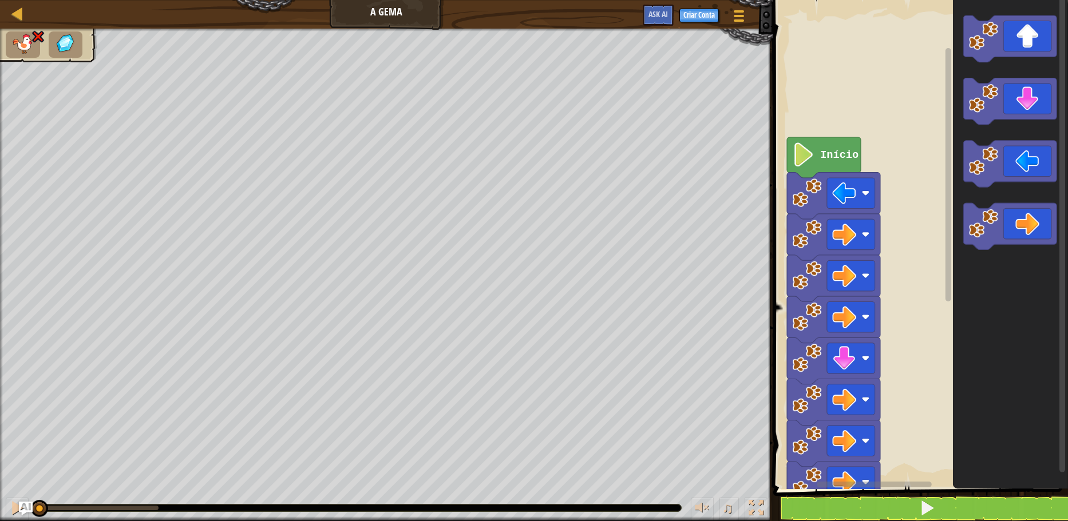
click at [1035, 7] on icon "Espaço de trabalho do Blockly" at bounding box center [1009, 241] width 115 height 495
click at [1038, 4] on icon "Espaço de trabalho do Blockly" at bounding box center [1009, 241] width 115 height 495
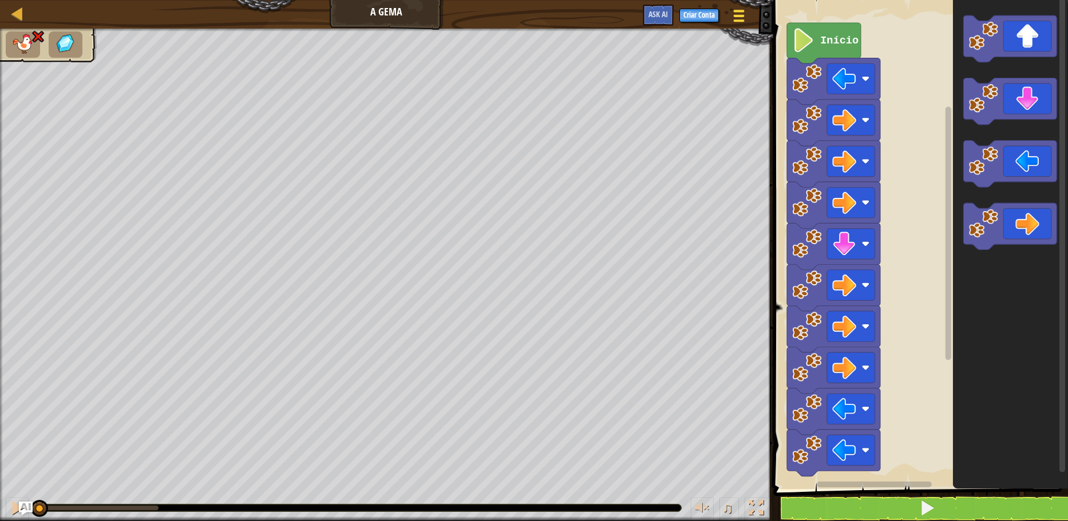
click at [734, 10] on div at bounding box center [738, 15] width 15 height 17
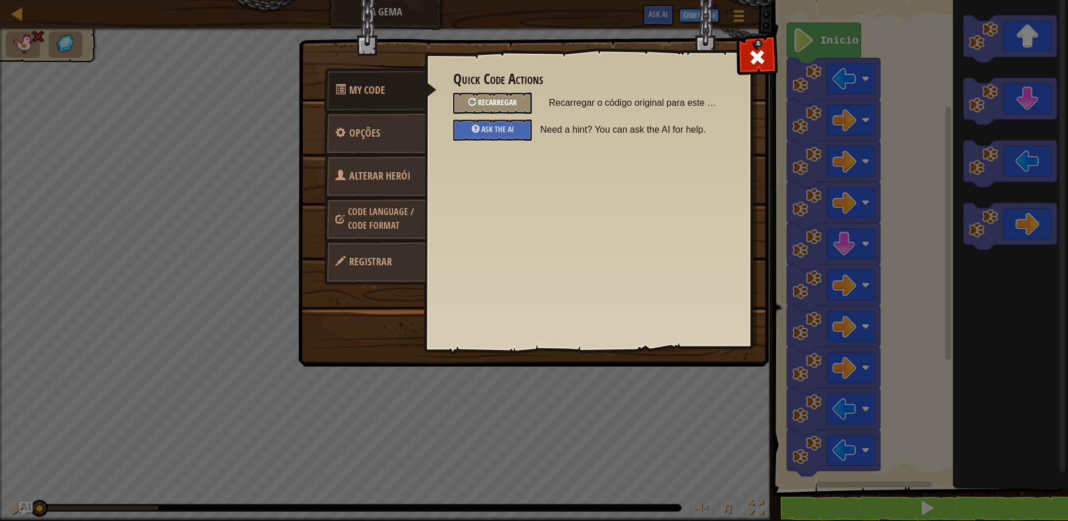
click at [494, 106] on span "Recarregar" at bounding box center [497, 102] width 39 height 11
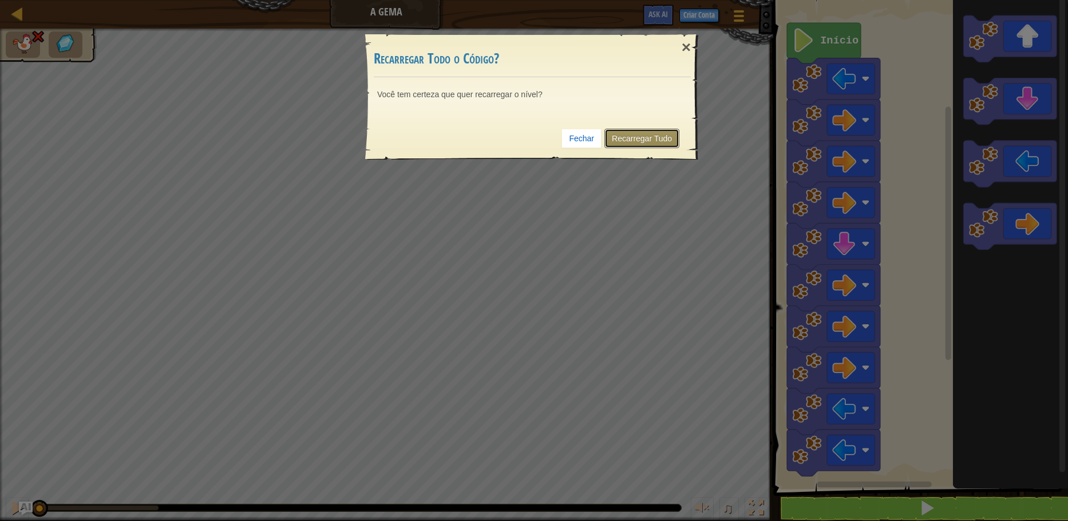
click at [637, 138] on link "Recarregar Tudo" at bounding box center [641, 138] width 75 height 19
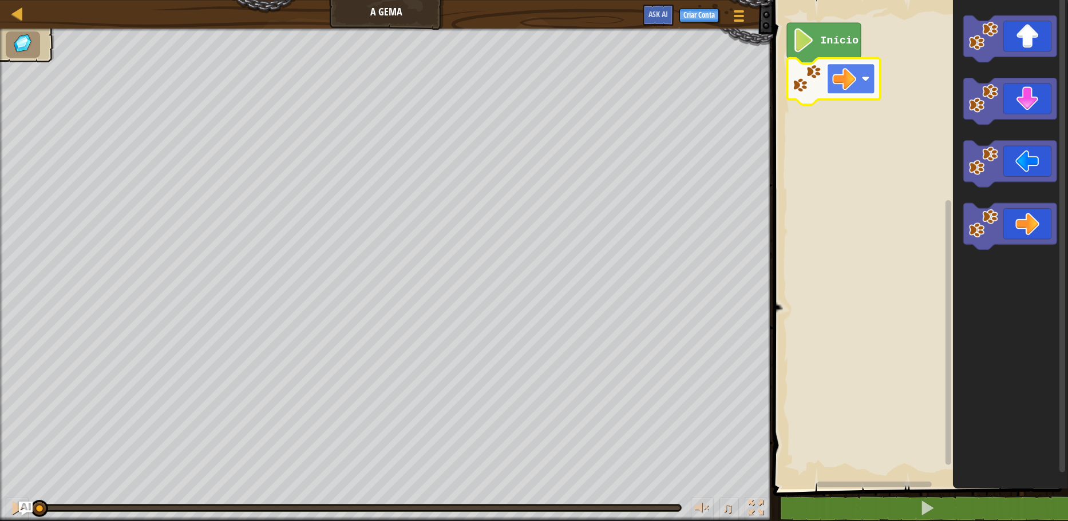
click at [852, 87] on image "Espaço de trabalho do Blockly" at bounding box center [844, 79] width 24 height 24
click at [818, 52] on icon "Espaço de trabalho do Blockly" at bounding box center [824, 43] width 74 height 41
click at [808, 46] on image "Espaço de trabalho do Blockly" at bounding box center [803, 40] width 23 height 24
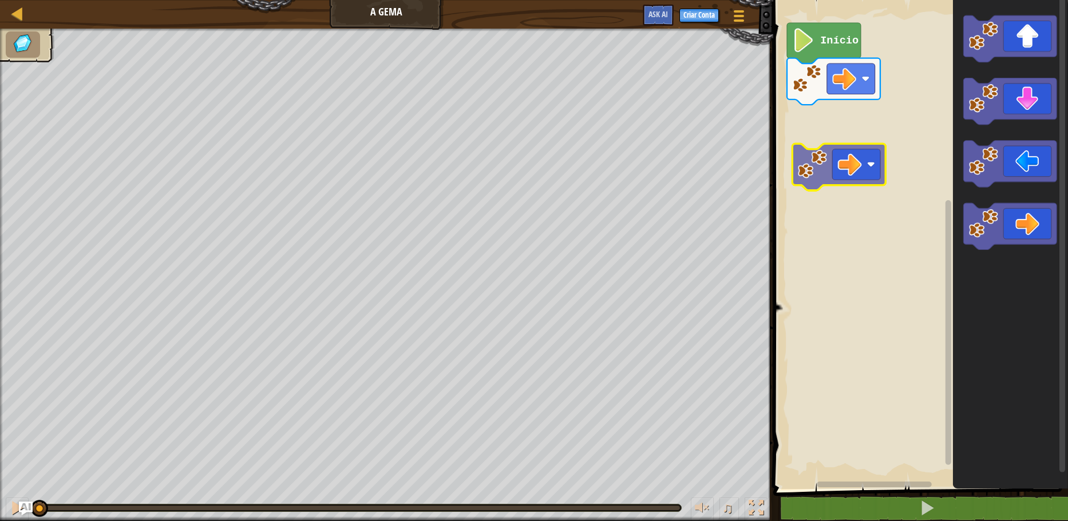
click at [845, 161] on div "Início" at bounding box center [919, 241] width 298 height 495
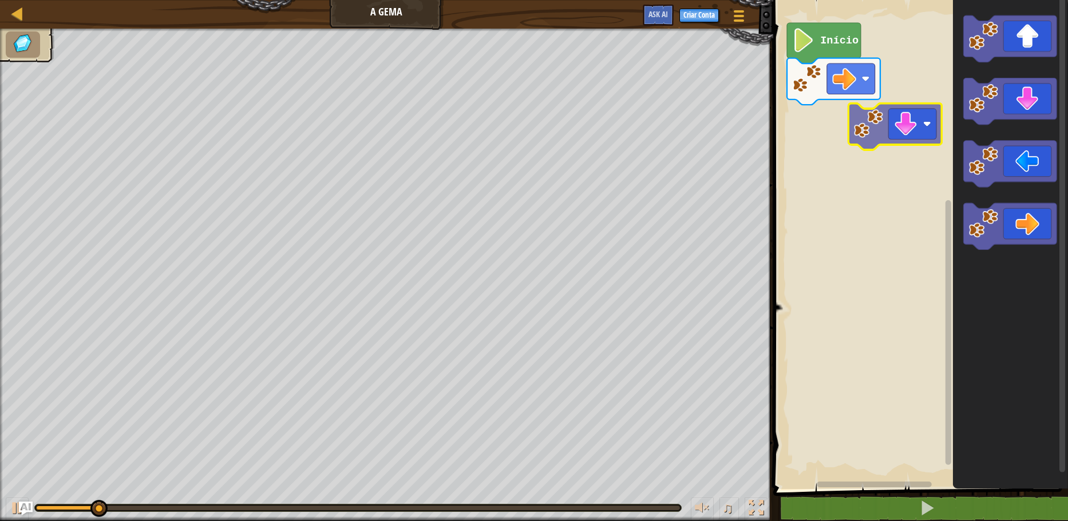
click at [836, 139] on div "Início" at bounding box center [919, 241] width 298 height 495
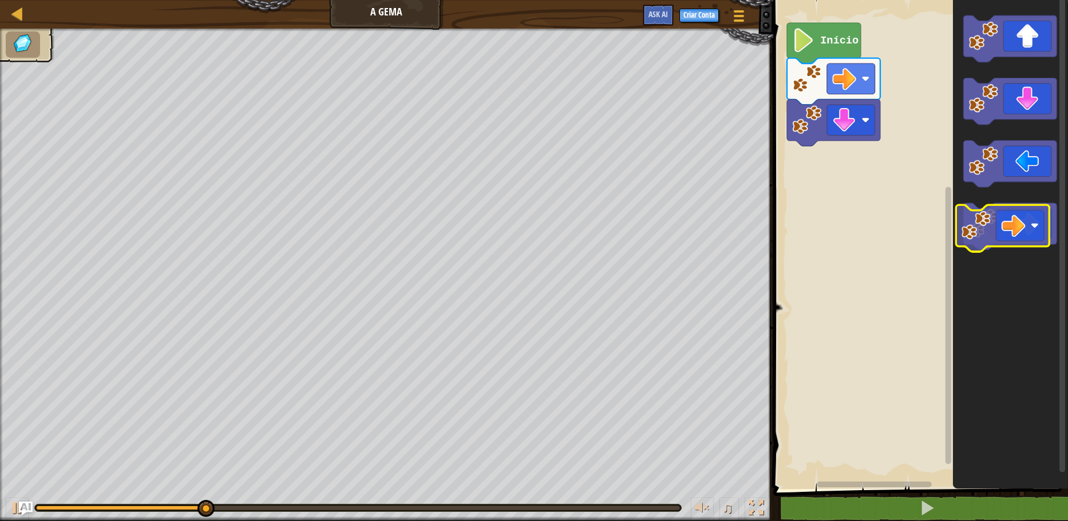
click at [840, 205] on div "Início" at bounding box center [919, 241] width 298 height 495
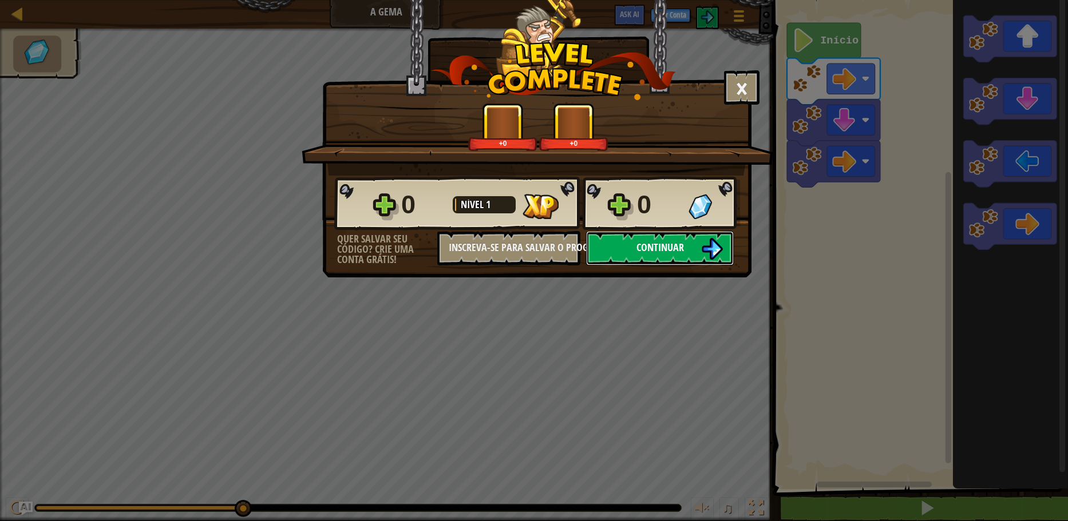
click at [670, 252] on span "Continuar" at bounding box center [660, 247] width 48 height 14
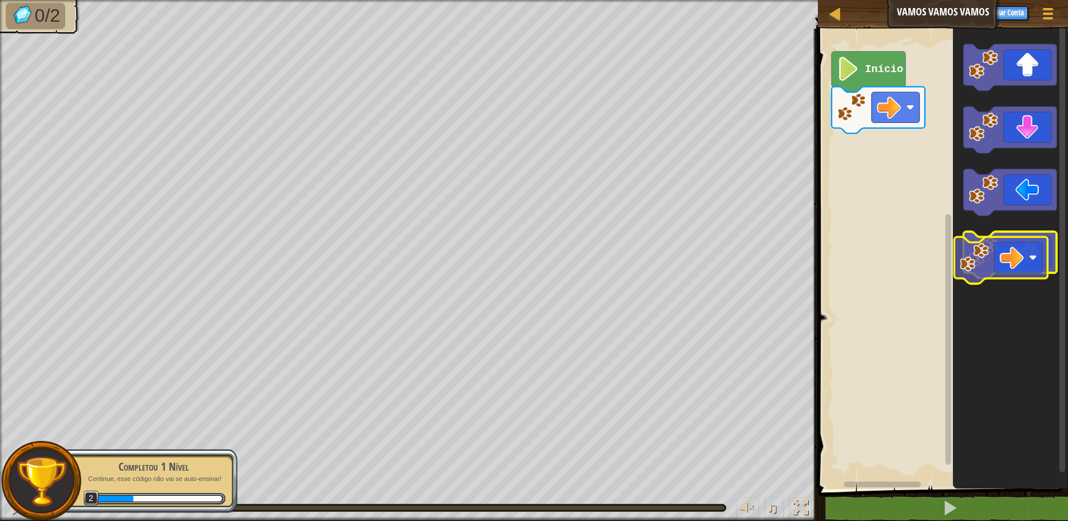
click at [1005, 256] on icon "Espaço de trabalho do Blockly" at bounding box center [1010, 255] width 93 height 46
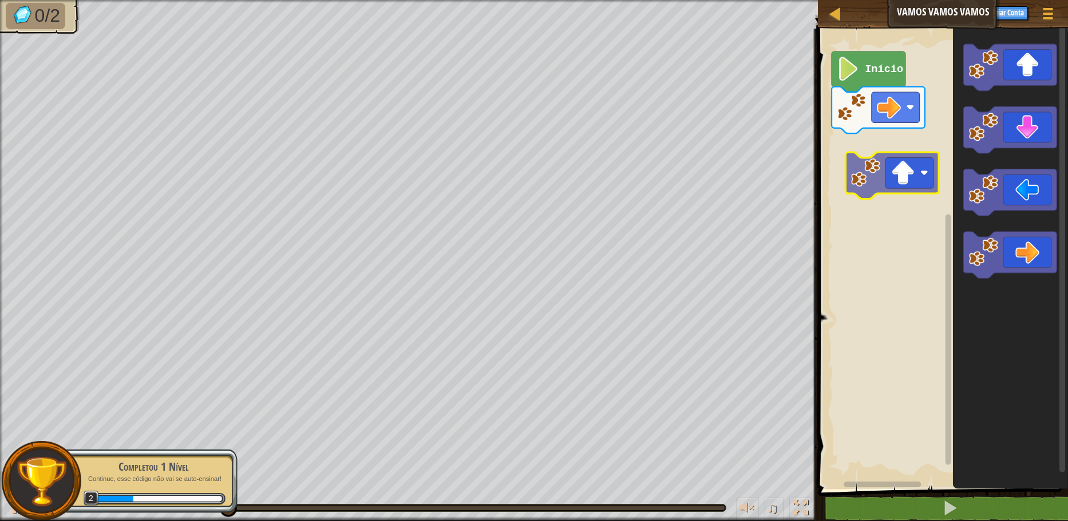
click at [905, 194] on div "Início" at bounding box center [941, 256] width 254 height 466
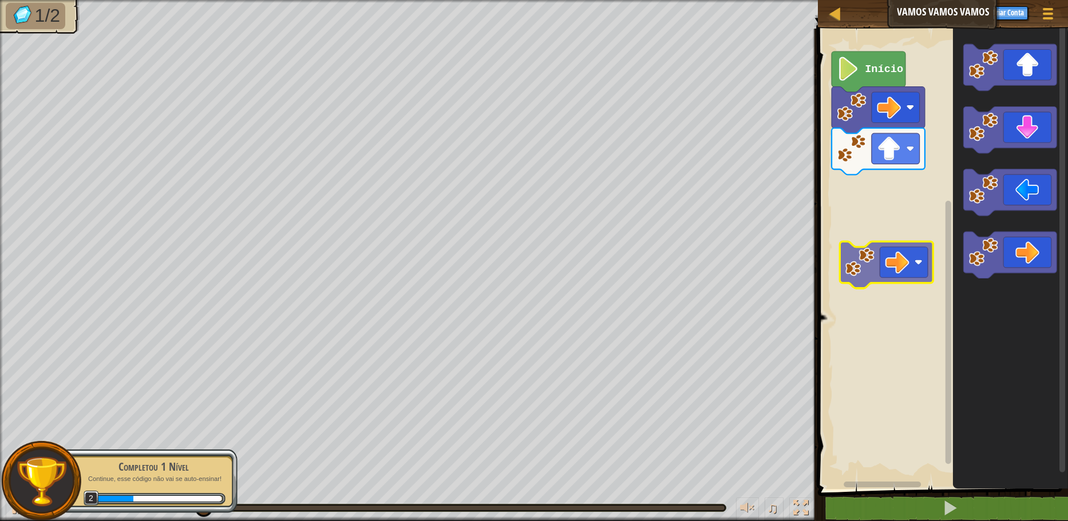
click at [887, 247] on div "Início" at bounding box center [941, 256] width 254 height 466
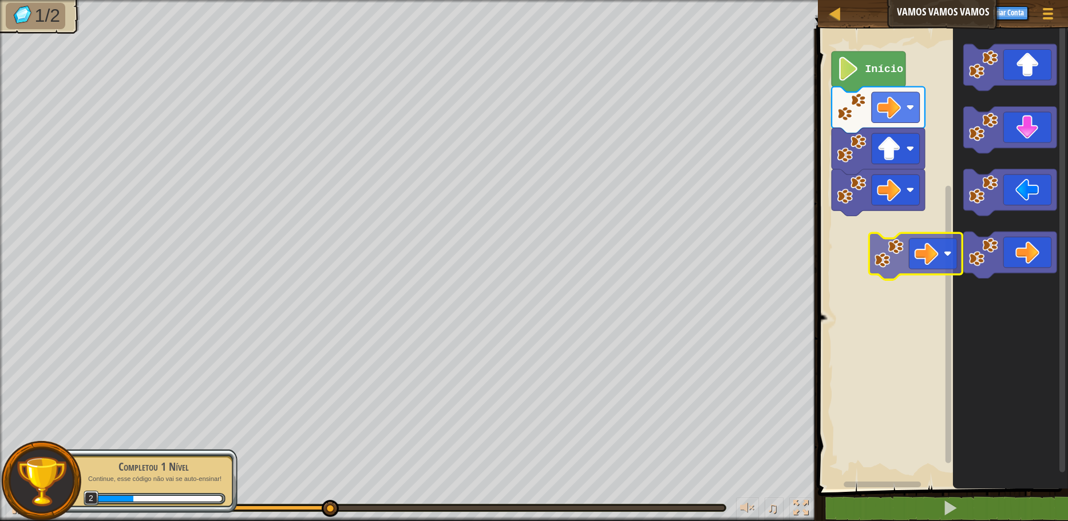
click at [925, 246] on div "Início" at bounding box center [941, 256] width 254 height 466
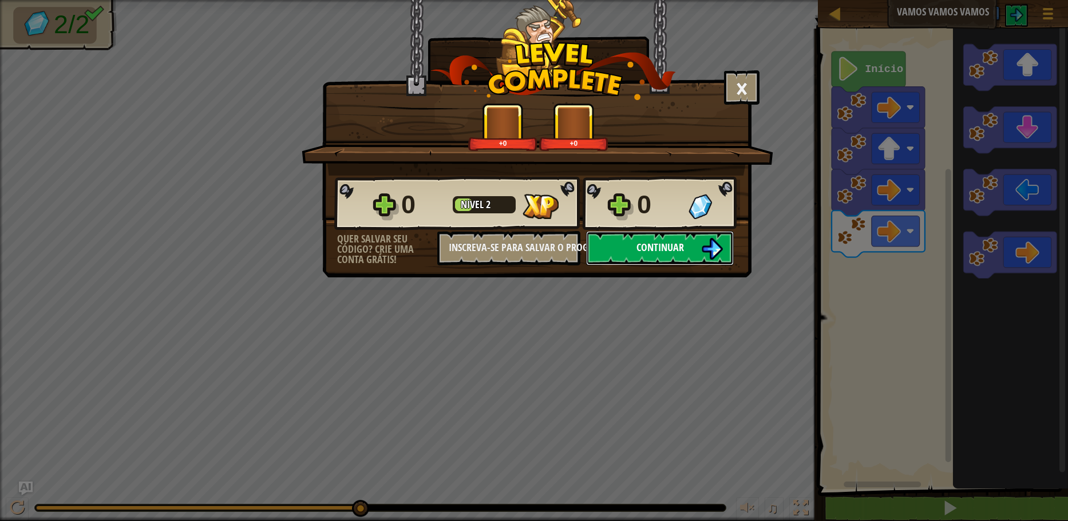
click at [680, 248] on span "Continuar" at bounding box center [660, 247] width 48 height 14
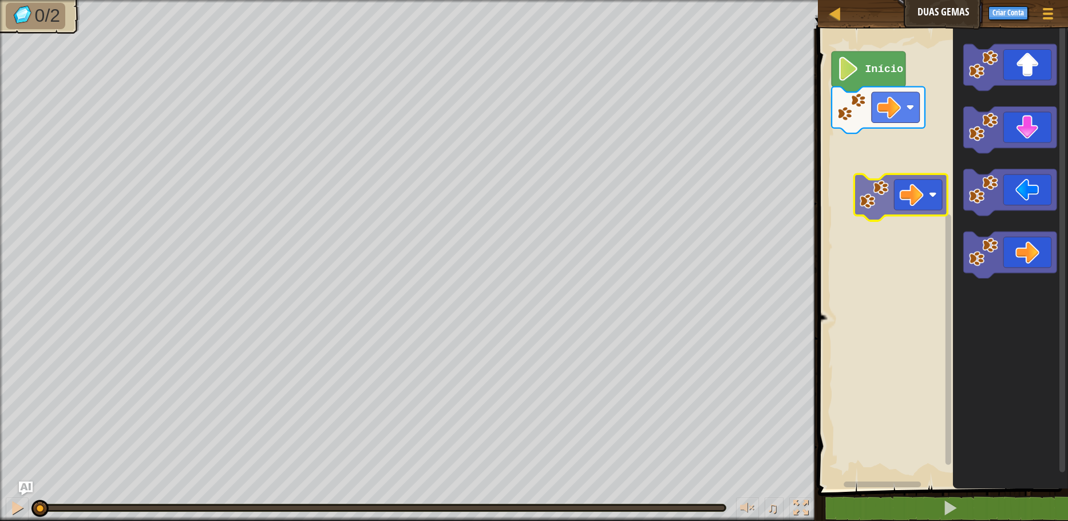
click at [892, 176] on div "Início" at bounding box center [941, 256] width 254 height 466
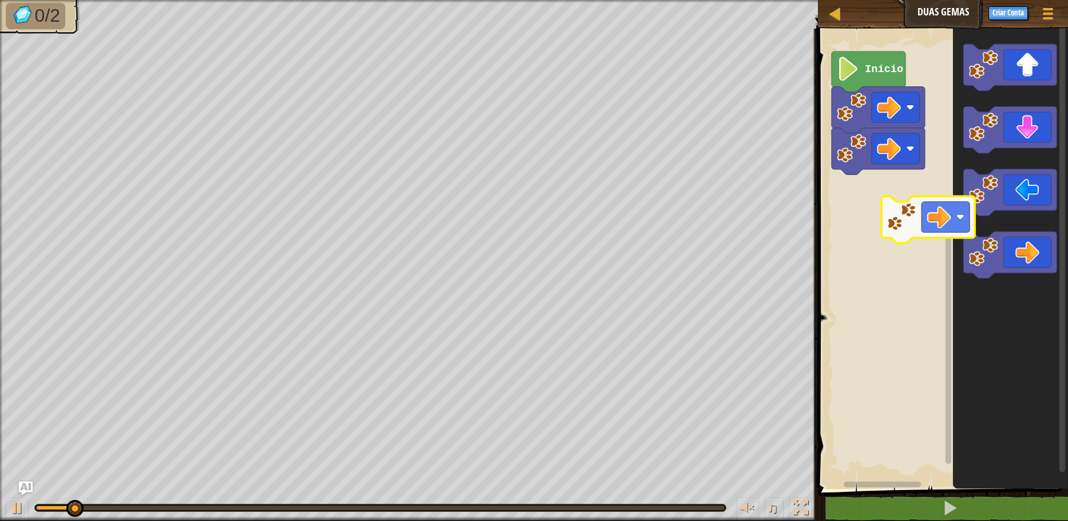
click at [912, 186] on div "Início" at bounding box center [941, 256] width 254 height 466
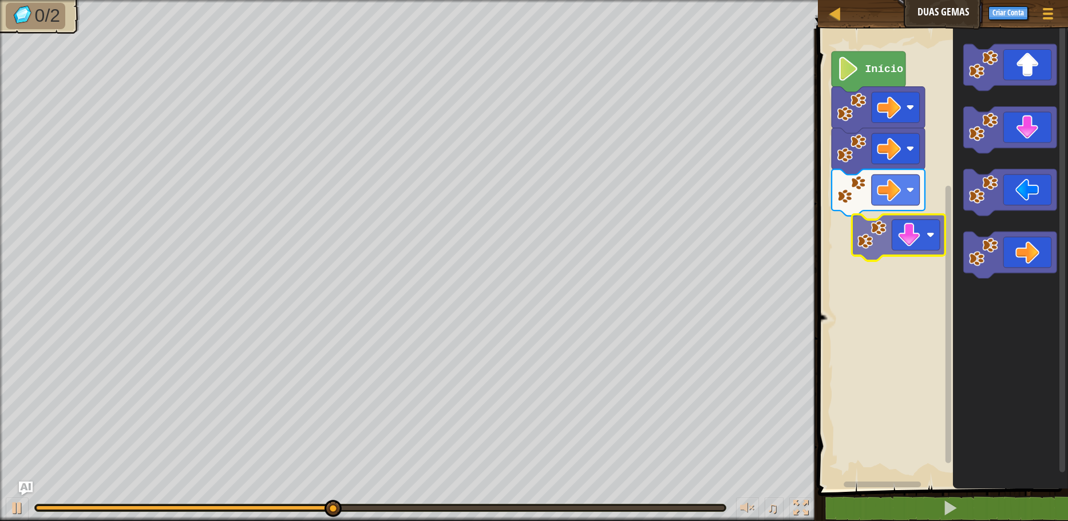
click at [917, 236] on div "Início" at bounding box center [941, 256] width 254 height 466
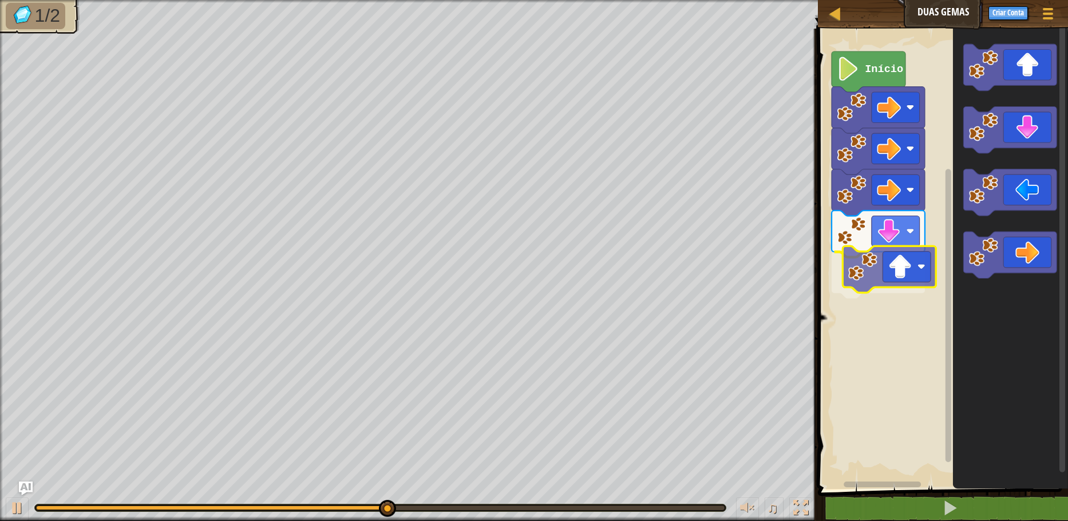
click at [913, 266] on div "Início" at bounding box center [941, 256] width 254 height 466
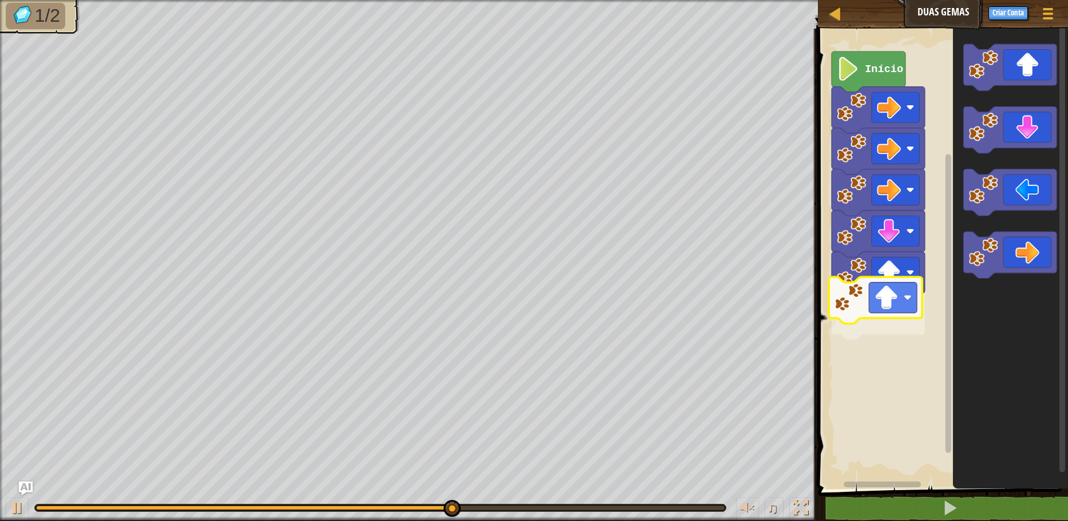
click at [888, 333] on div "Início" at bounding box center [941, 256] width 254 height 466
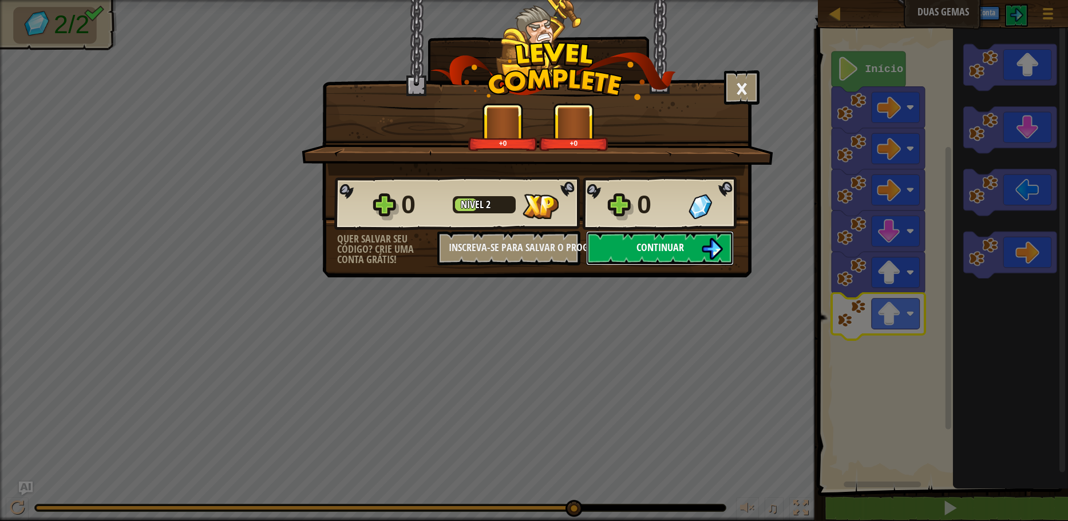
click at [633, 243] on button "Continuar" at bounding box center [660, 248] width 148 height 34
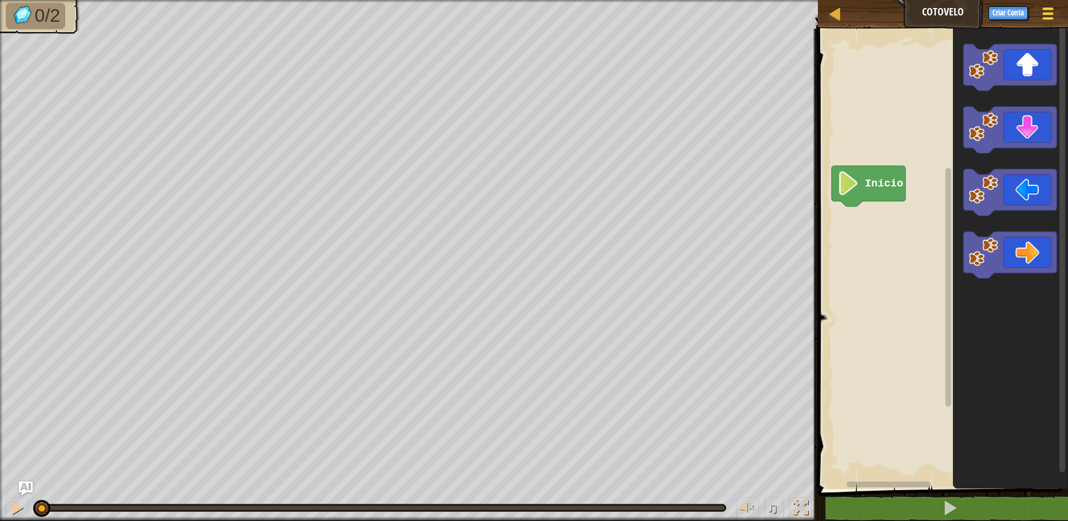
click at [1043, 7] on span at bounding box center [1048, 8] width 11 height 2
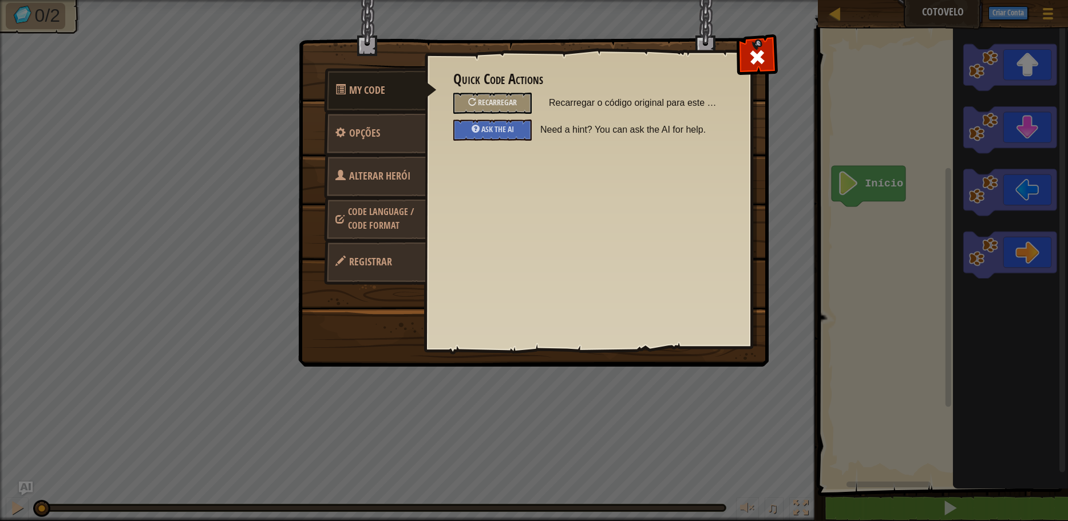
click at [381, 164] on link "Alterar Herói" at bounding box center [375, 176] width 102 height 45
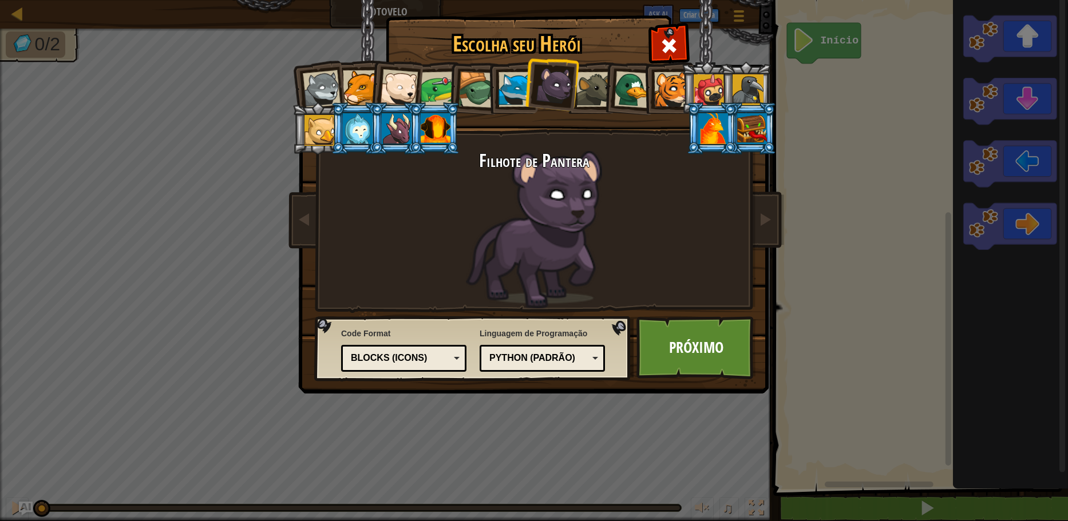
drag, startPoint x: 106, startPoint y: 260, endPoint x: 108, endPoint y: 239, distance: 21.2
click at [116, 267] on div "Escolha seu Herói 6 Lobezinho Pantera Filhote de Urso Polar Sapo Tartaruga Rapo…" at bounding box center [534, 260] width 1068 height 521
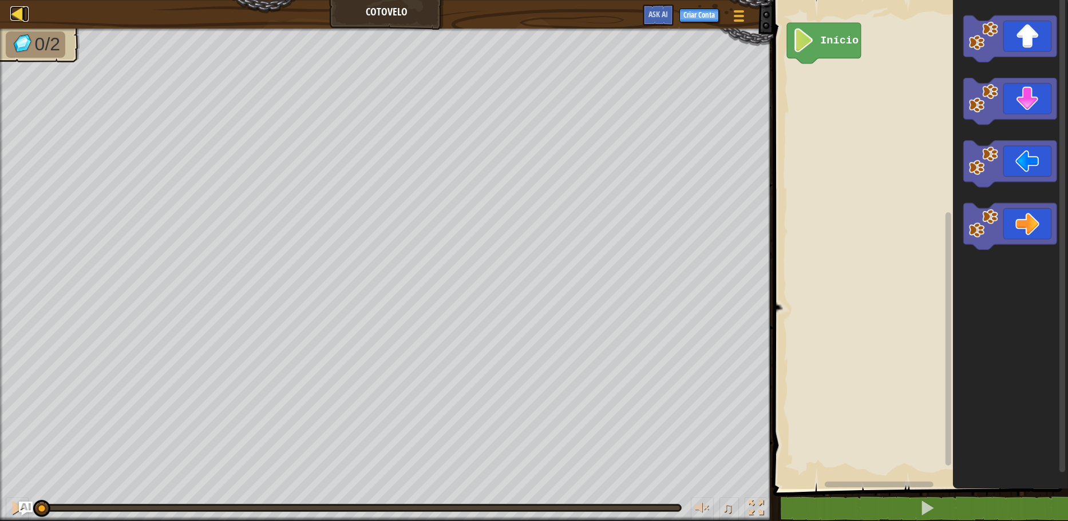
click at [23, 9] on div at bounding box center [17, 13] width 14 height 14
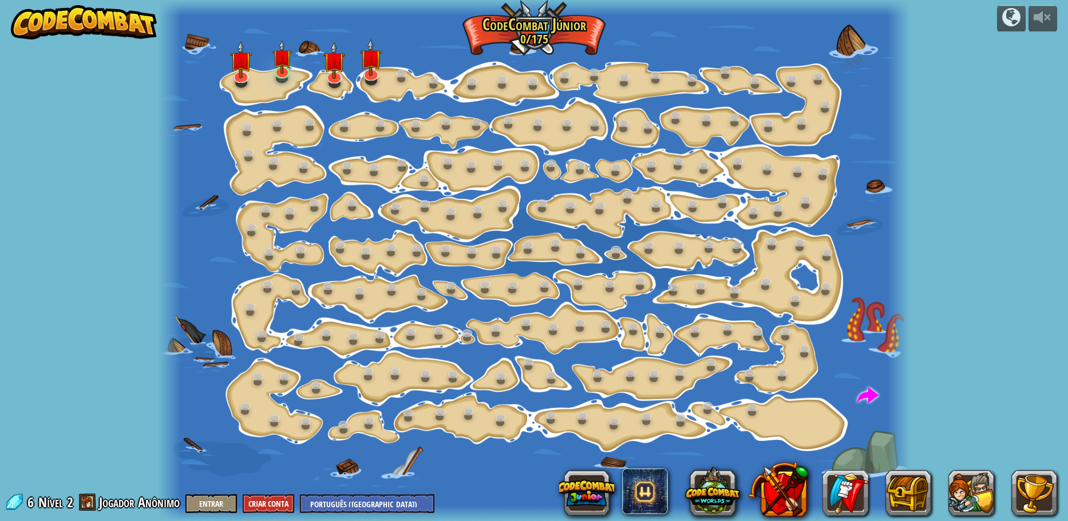
select select "pt-BR"
click at [50, 26] on img at bounding box center [84, 22] width 147 height 34
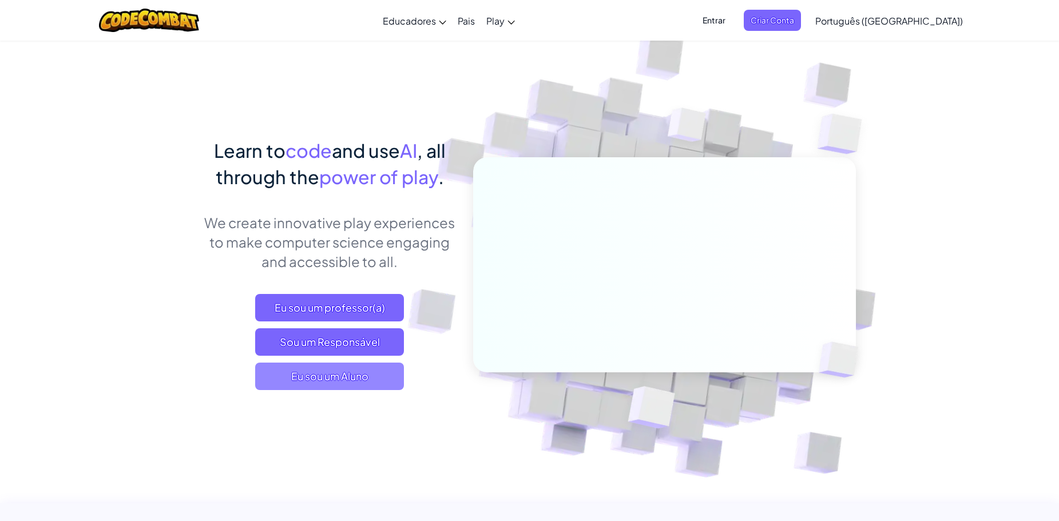
click at [334, 374] on span "Eu sou um Aluno" at bounding box center [329, 376] width 149 height 27
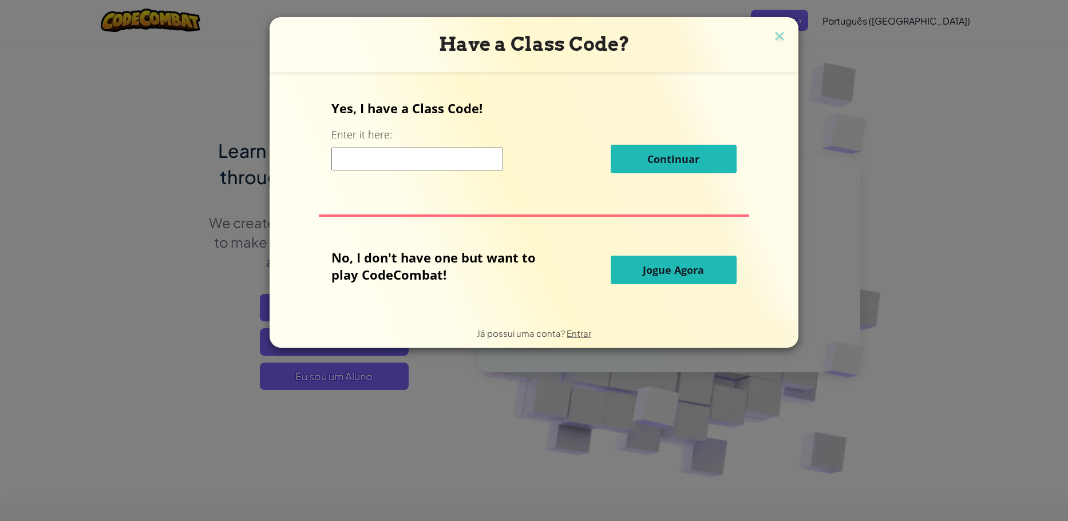
click at [438, 166] on input at bounding box center [417, 159] width 172 height 23
click at [666, 272] on span "Jogue Agora" at bounding box center [673, 270] width 61 height 14
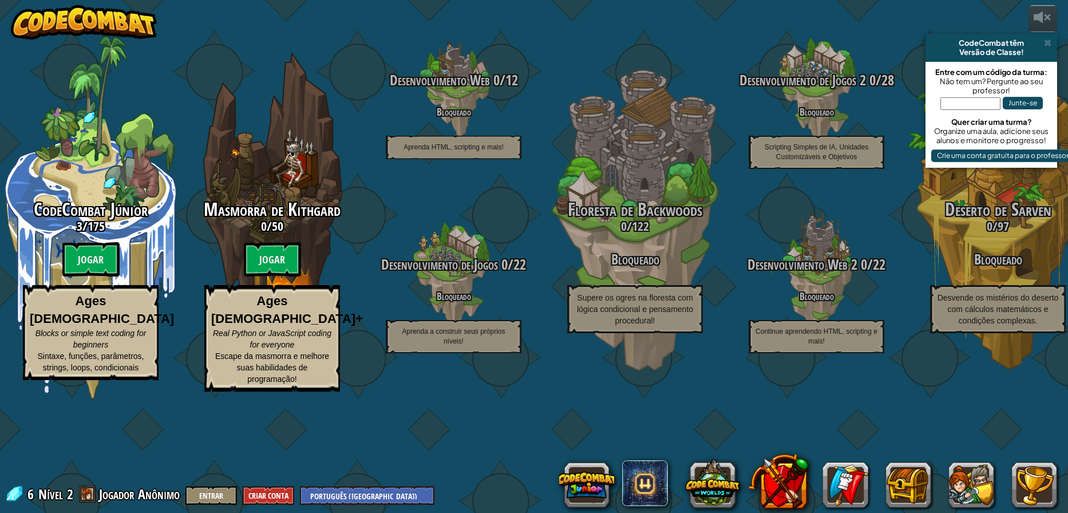
select select "pt-BR"
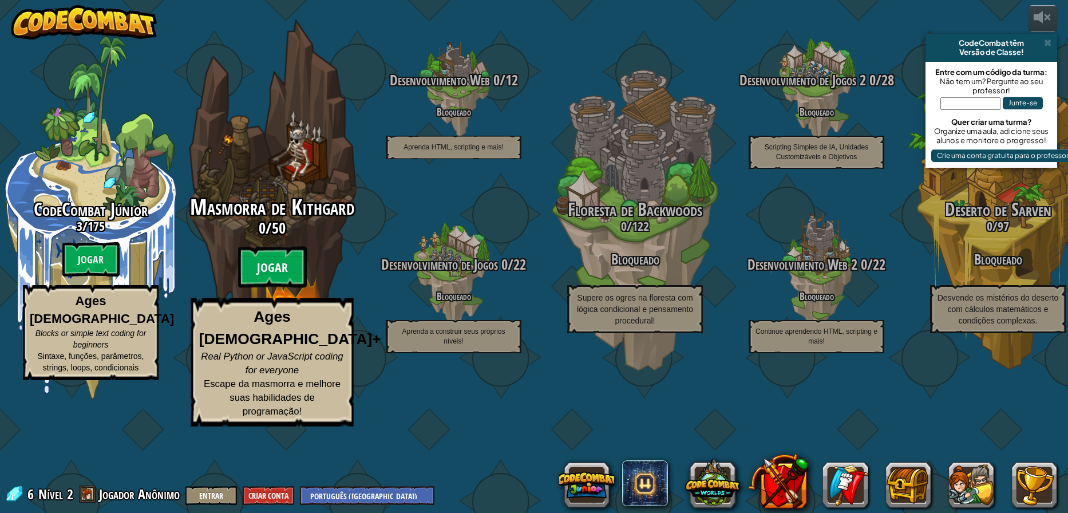
click at [263, 288] on btn "Jogar" at bounding box center [272, 267] width 69 height 41
select select "pt-BR"
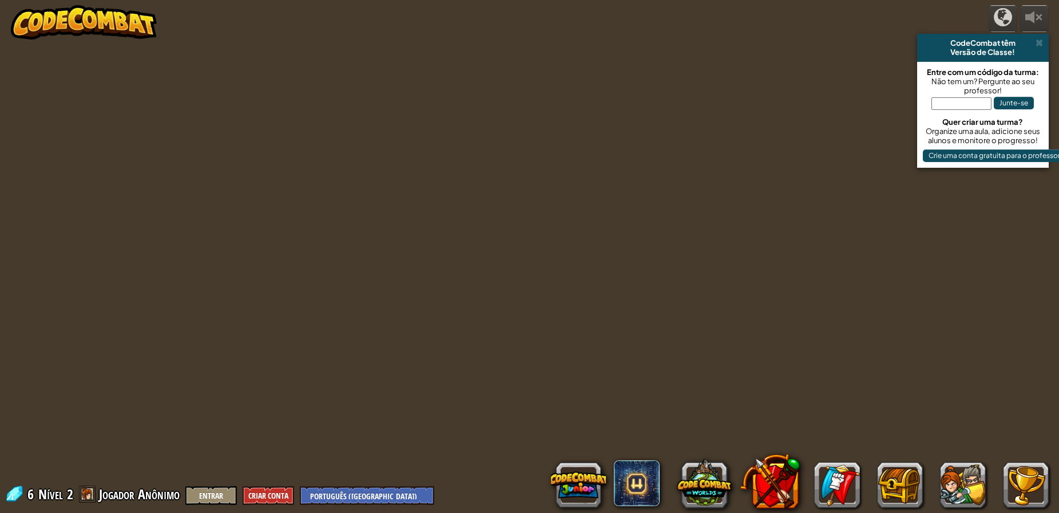
select select "pt-BR"
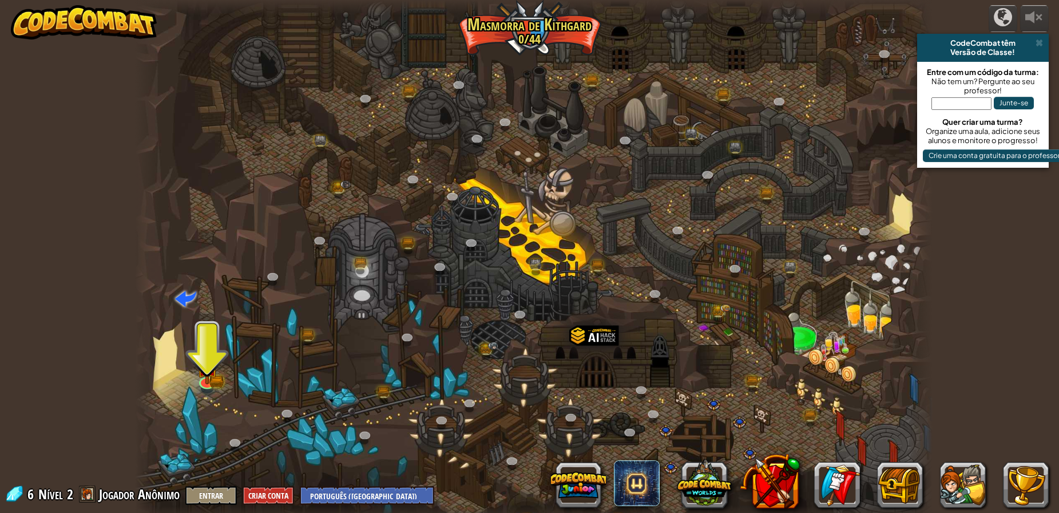
drag, startPoint x: 88, startPoint y: 224, endPoint x: 127, endPoint y: 258, distance: 51.5
click at [88, 224] on div "powered by CodeCombat têm Versão de Classe! Entre com um código da turma: Não t…" at bounding box center [529, 256] width 1059 height 513
click at [204, 365] on img at bounding box center [207, 358] width 13 height 13
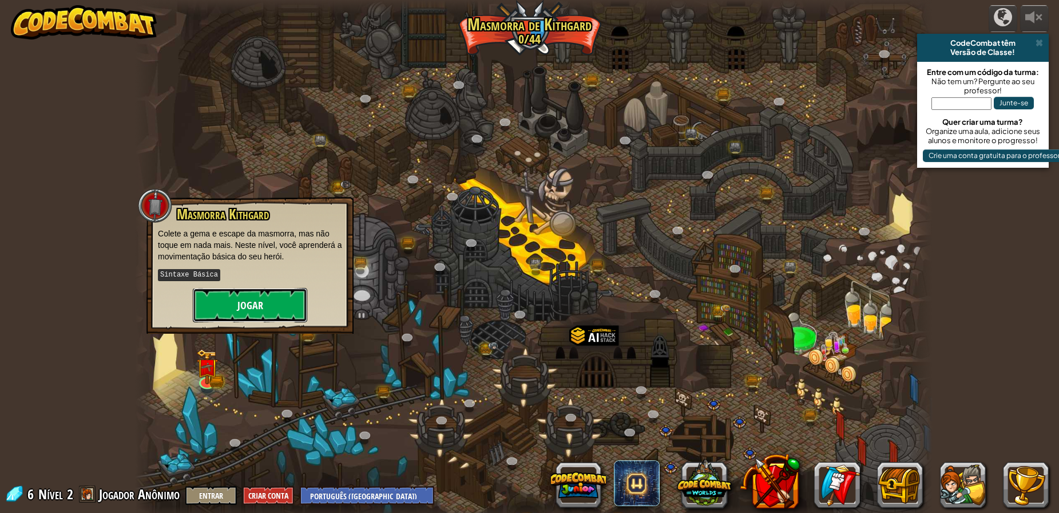
click at [253, 303] on button "Jogar" at bounding box center [250, 305] width 114 height 34
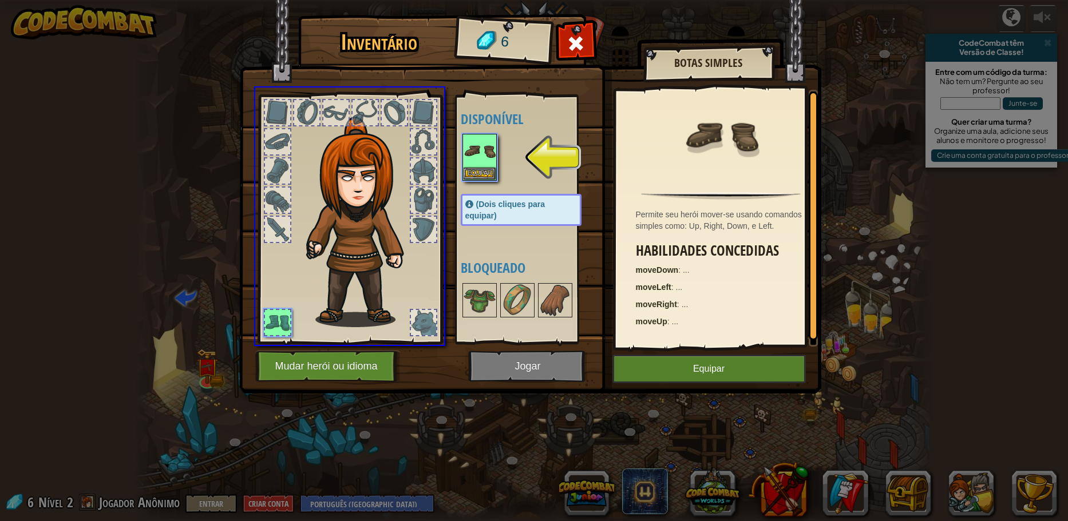
drag, startPoint x: 482, startPoint y: 158, endPoint x: 496, endPoint y: 262, distance: 105.1
click at [492, 253] on div "Inventário 6 Disponível Equipar (Dois cliques para equipar) Bloqueado Botas Sim…" at bounding box center [534, 260] width 1068 height 521
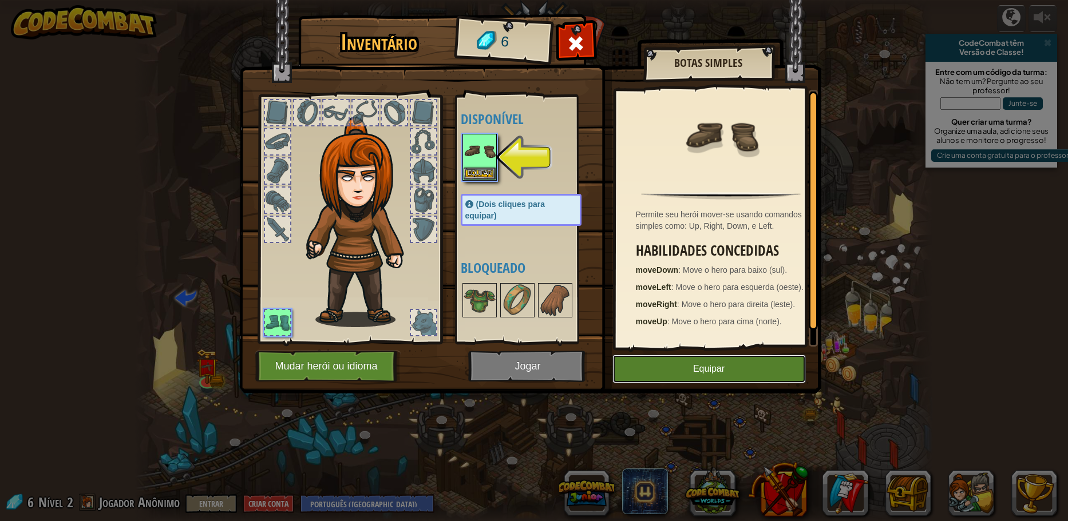
click at [700, 369] on button "Equipar" at bounding box center [708, 369] width 193 height 29
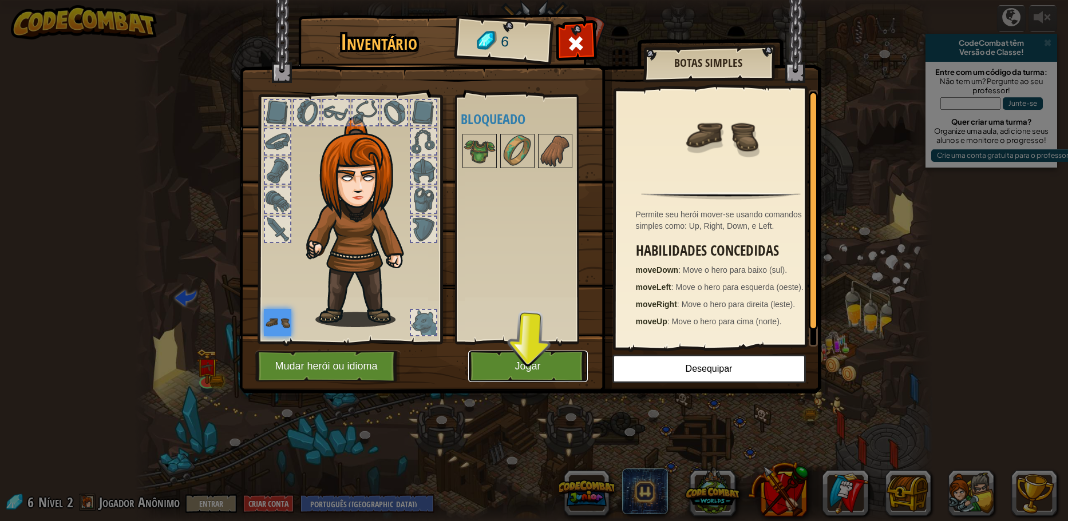
click at [527, 367] on button "Jogar" at bounding box center [528, 366] width 120 height 31
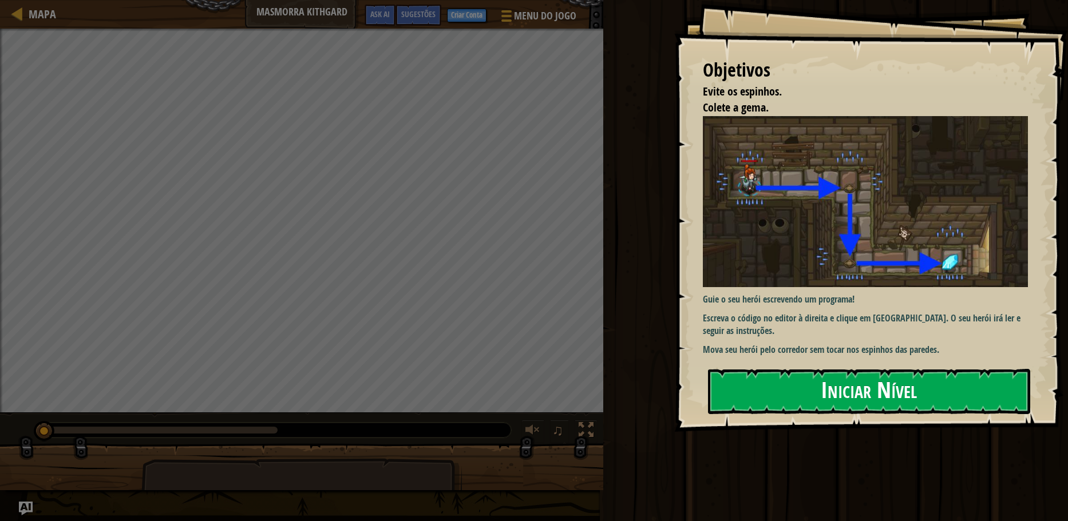
click at [826, 369] on button "Iniciar Nível" at bounding box center [869, 391] width 322 height 45
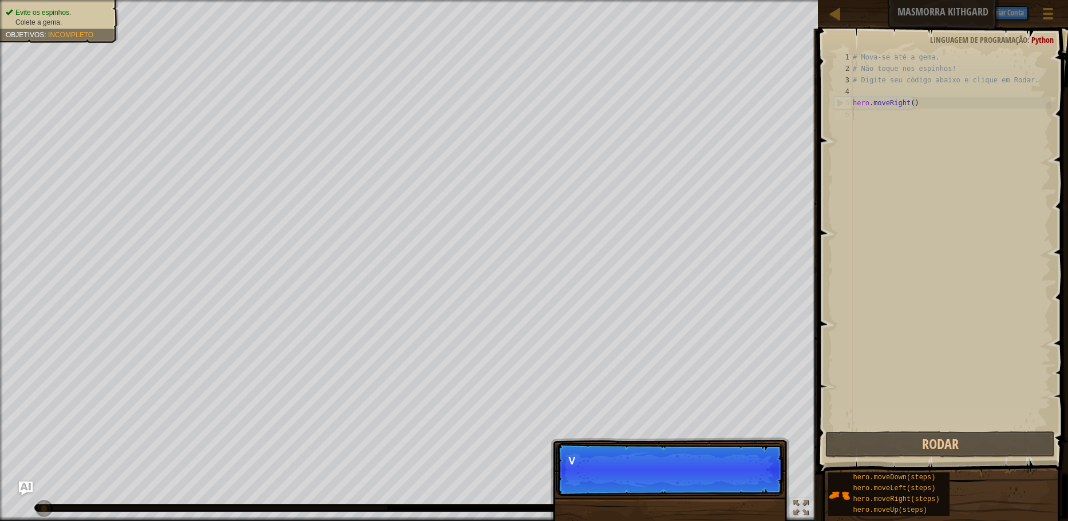
scroll to position [5, 0]
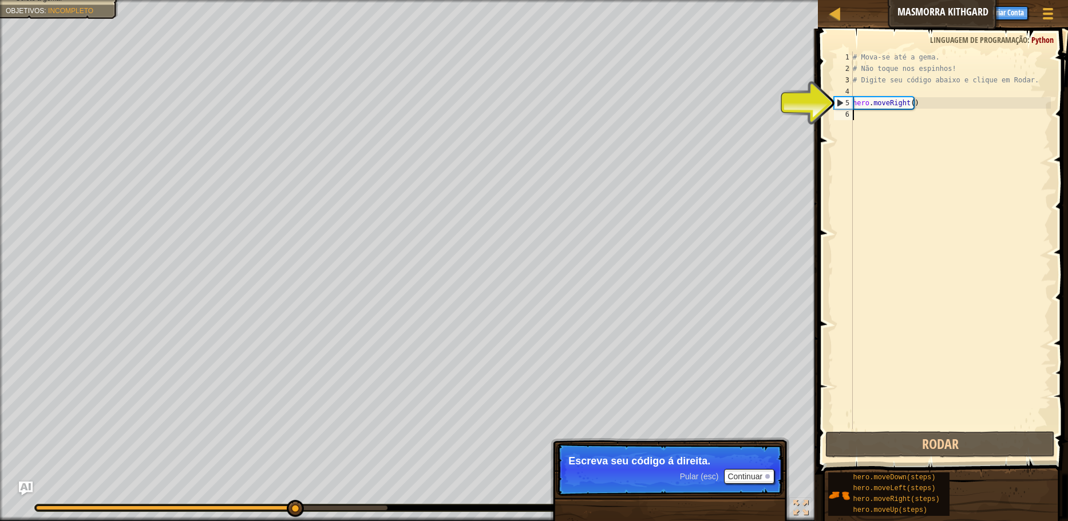
click at [915, 151] on div "# Mova-se até a gema. # Não toque nos espinhos! # Digite seu código abaixo e cl…" at bounding box center [950, 252] width 200 height 401
click at [933, 109] on div "# Mova-se até a gema. # Não toque nos espinhos! # Digite seu código abaixo e cl…" at bounding box center [950, 252] width 200 height 401
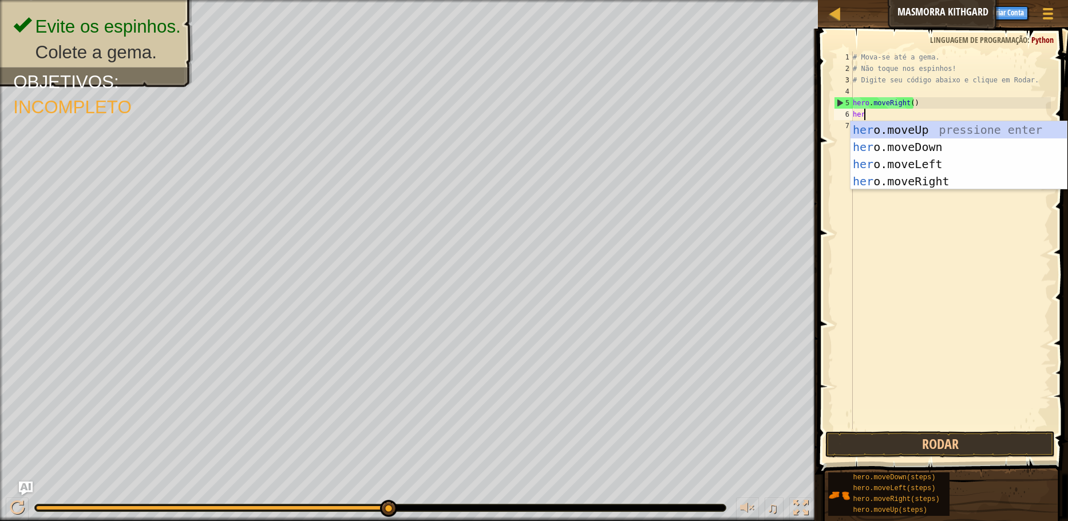
scroll to position [5, 1]
type textarea "hero"
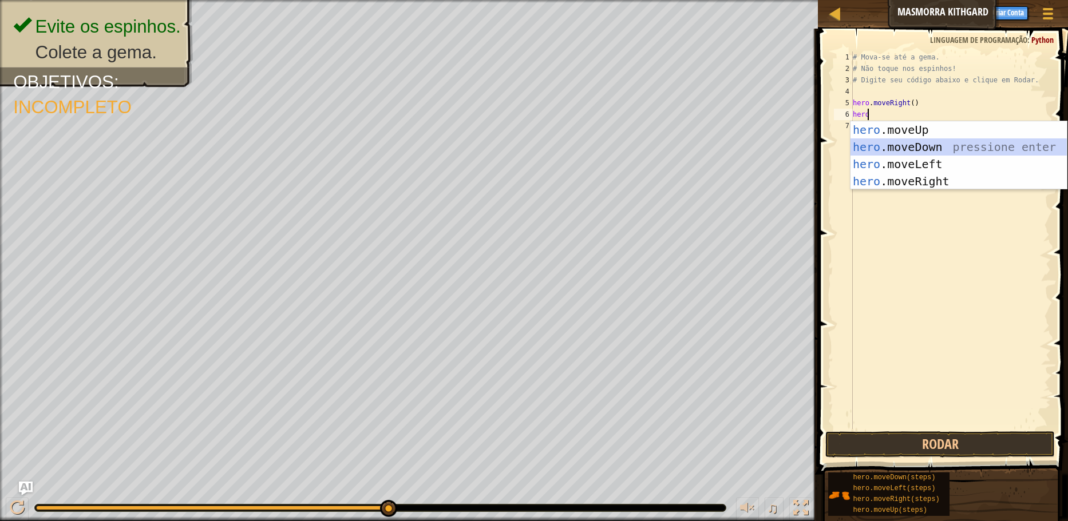
scroll to position [5, 0]
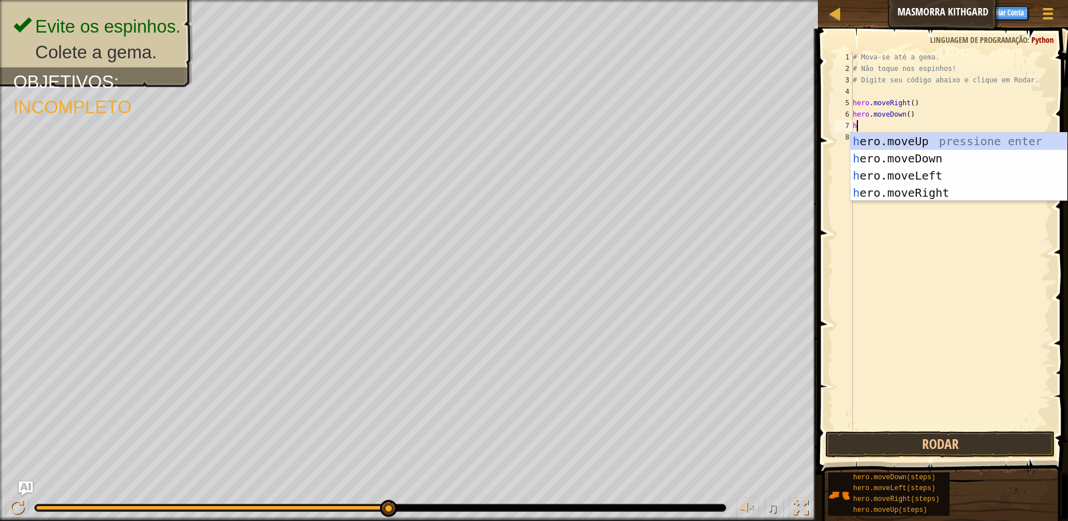
type textarea "her"
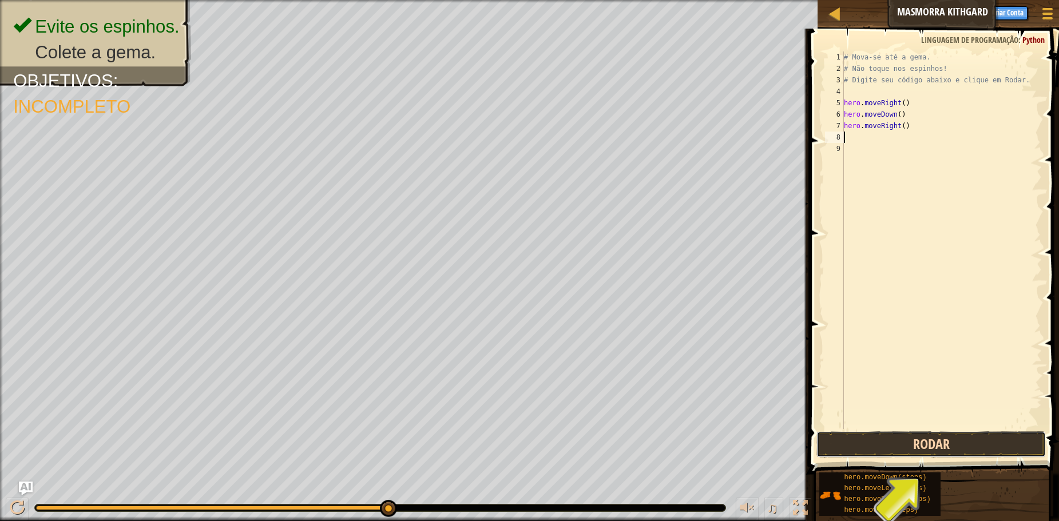
click at [928, 446] on button "Rodar" at bounding box center [931, 445] width 229 height 26
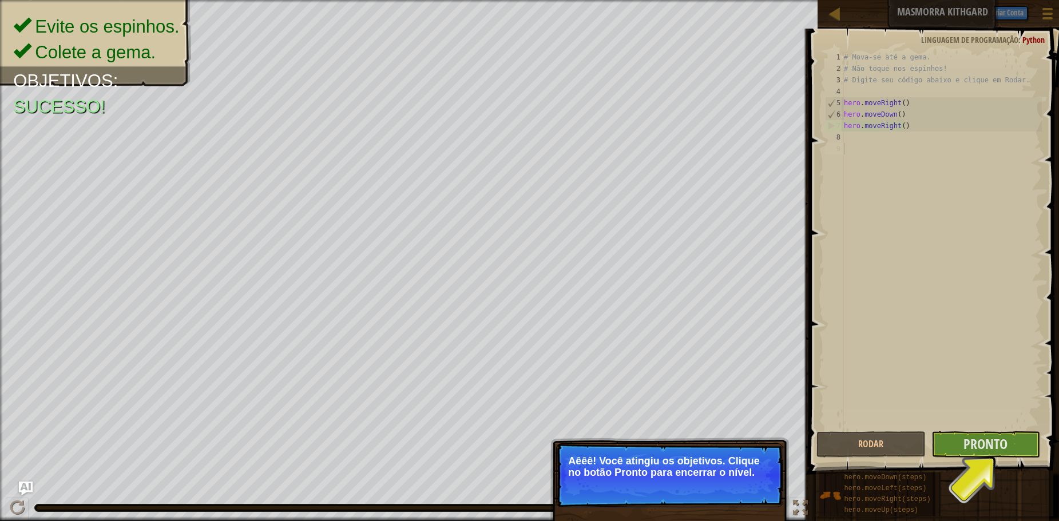
drag, startPoint x: 933, startPoint y: 415, endPoint x: 936, endPoint y: 409, distance: 6.9
click at [933, 414] on div "# Mova-se até a gema. # Não toque nos espinhos! # Digite seu código abaixo e cl…" at bounding box center [942, 252] width 200 height 401
click at [1011, 444] on button "Pronto" at bounding box center [986, 445] width 109 height 26
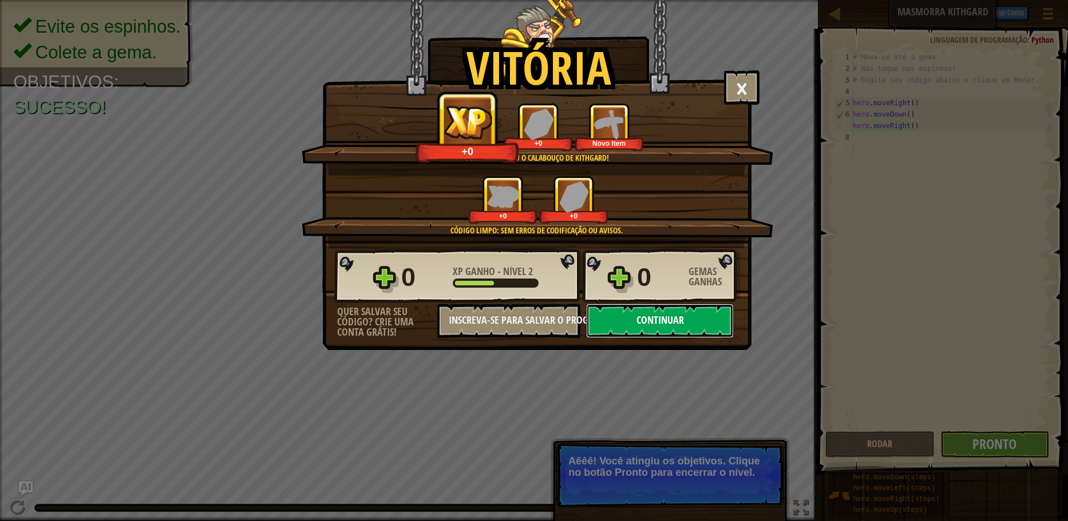
click at [618, 313] on button "Continuar" at bounding box center [660, 321] width 148 height 34
select select "pt-BR"
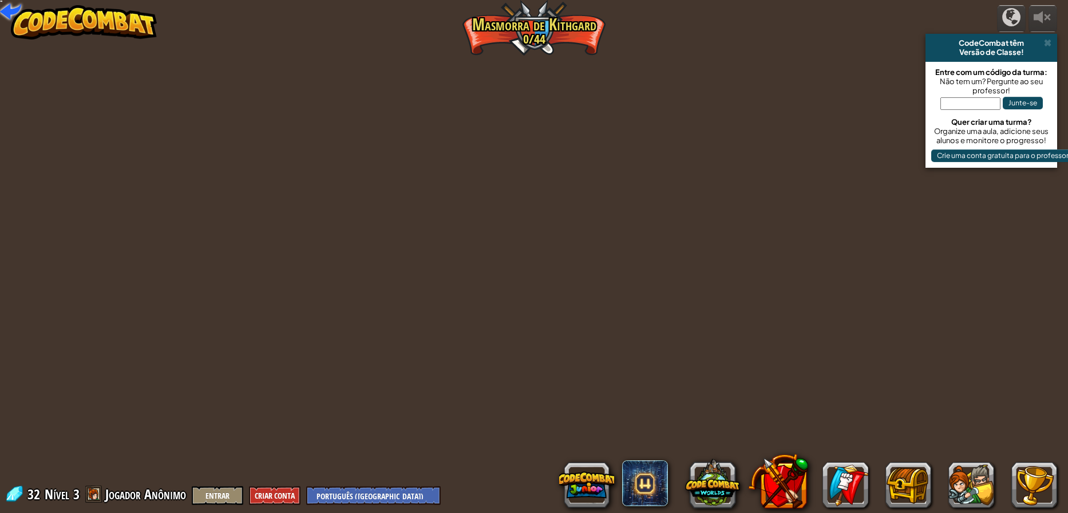
select select "pt-BR"
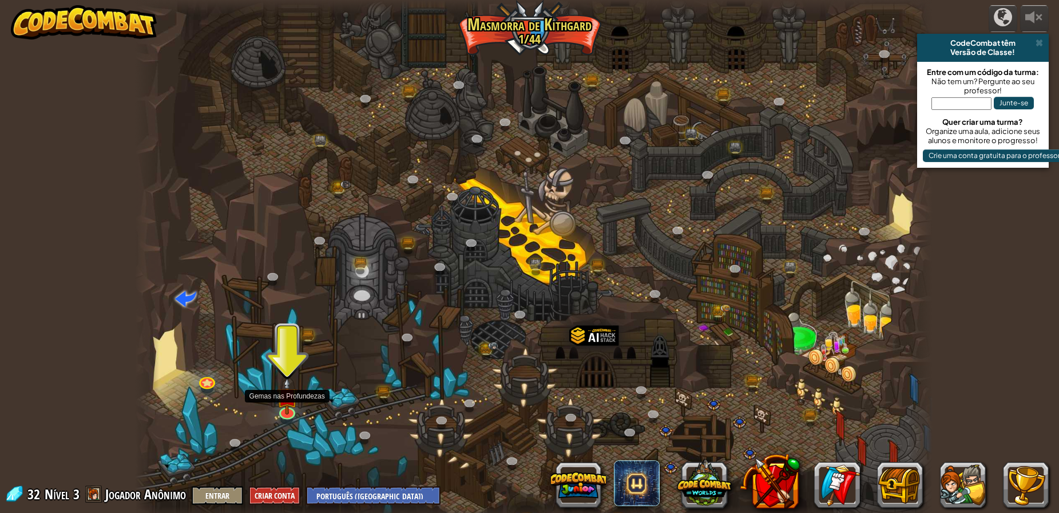
click at [267, 414] on div at bounding box center [534, 260] width 798 height 521
click at [288, 402] on img at bounding box center [286, 387] width 21 height 49
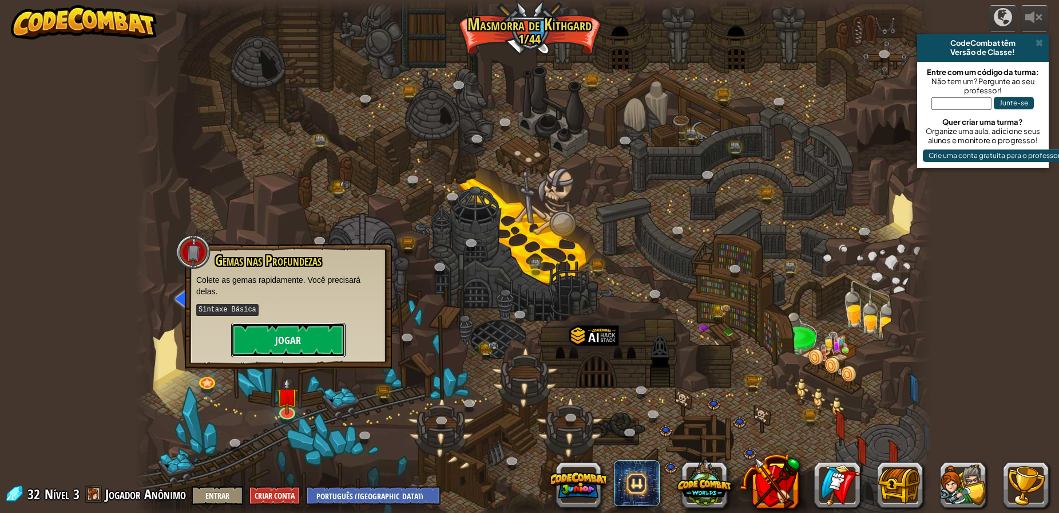
click at [315, 343] on button "Jogar" at bounding box center [288, 340] width 114 height 34
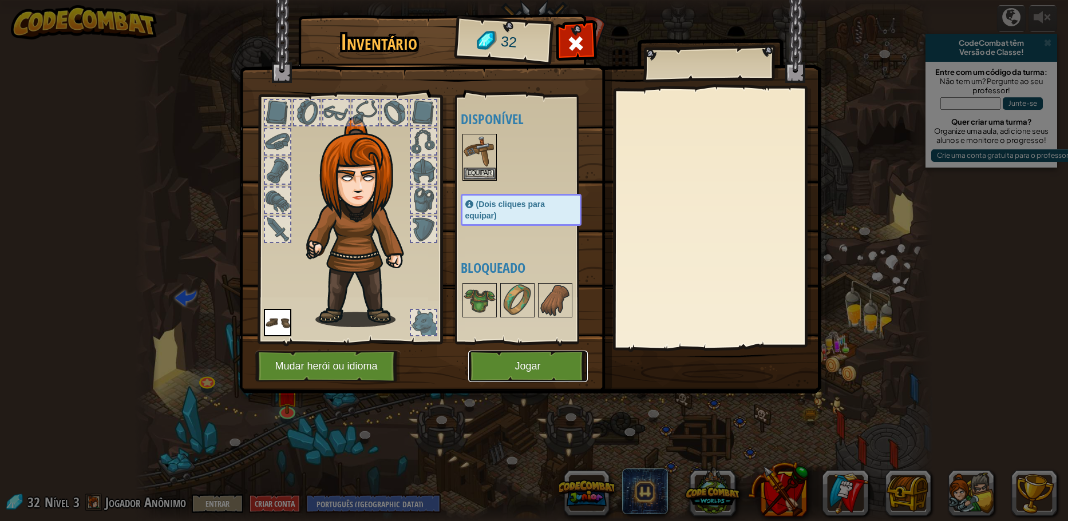
click at [543, 373] on button "Jogar" at bounding box center [528, 366] width 120 height 31
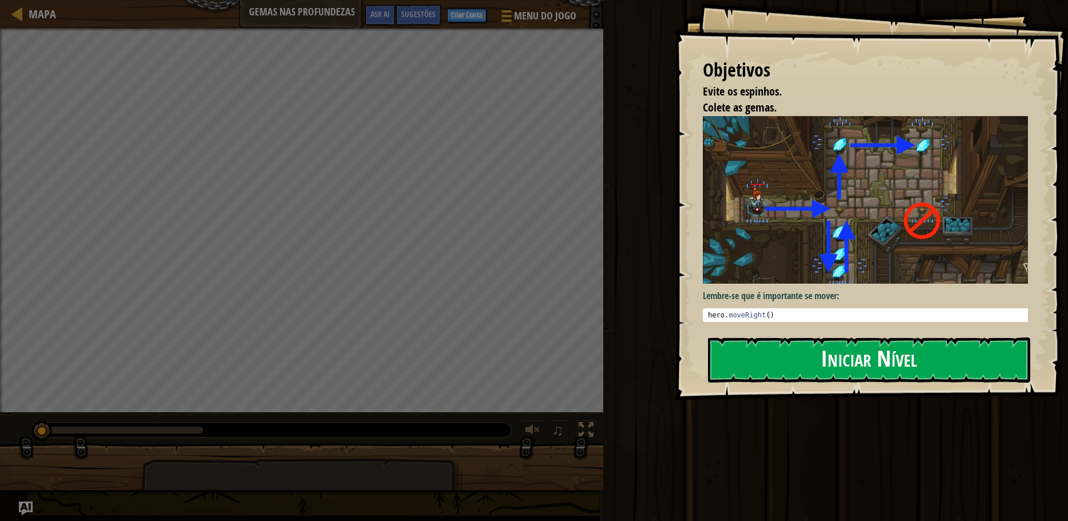
click at [794, 360] on button "Iniciar Nível" at bounding box center [869, 360] width 322 height 45
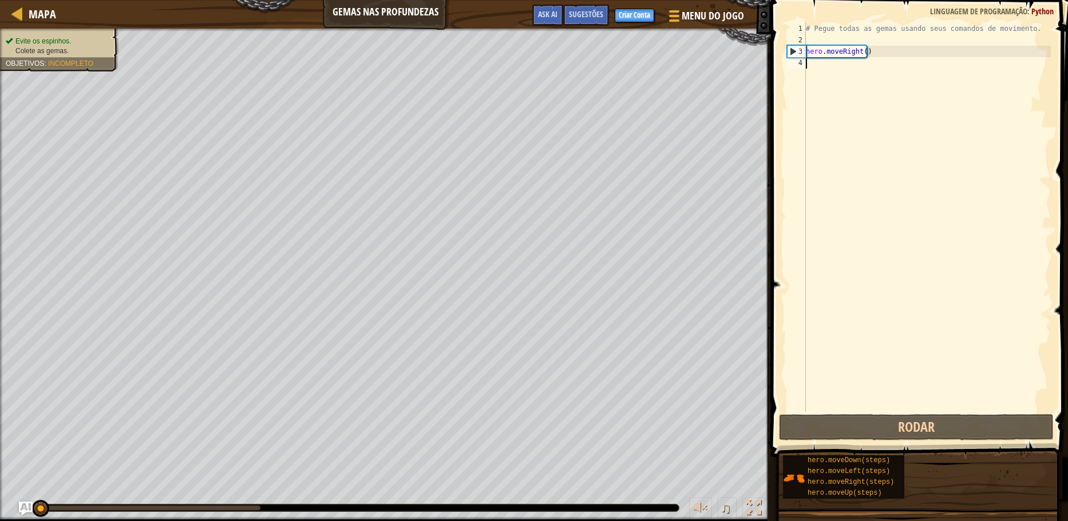
type textarea "h"
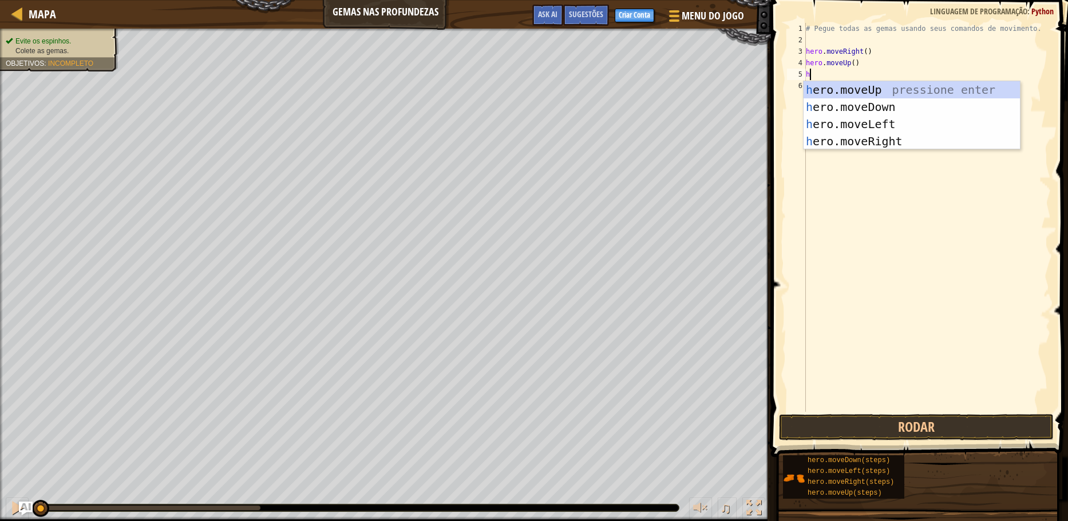
type textarea "he"
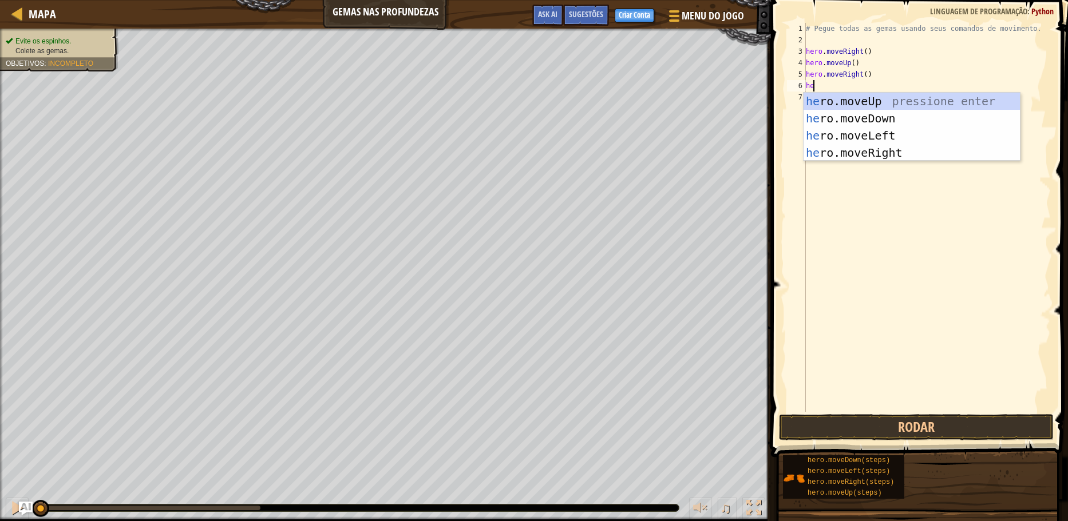
type textarea "her"
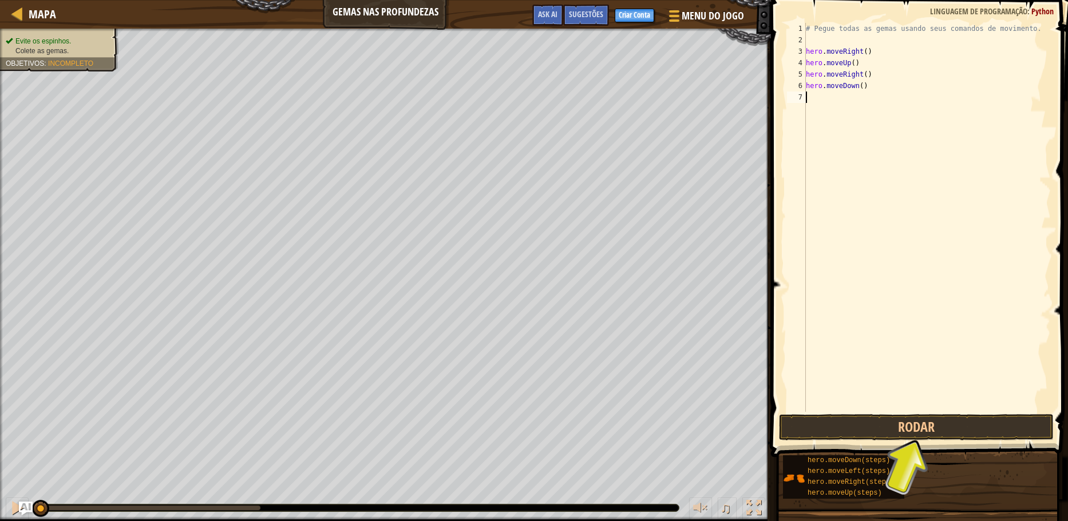
type textarea "e"
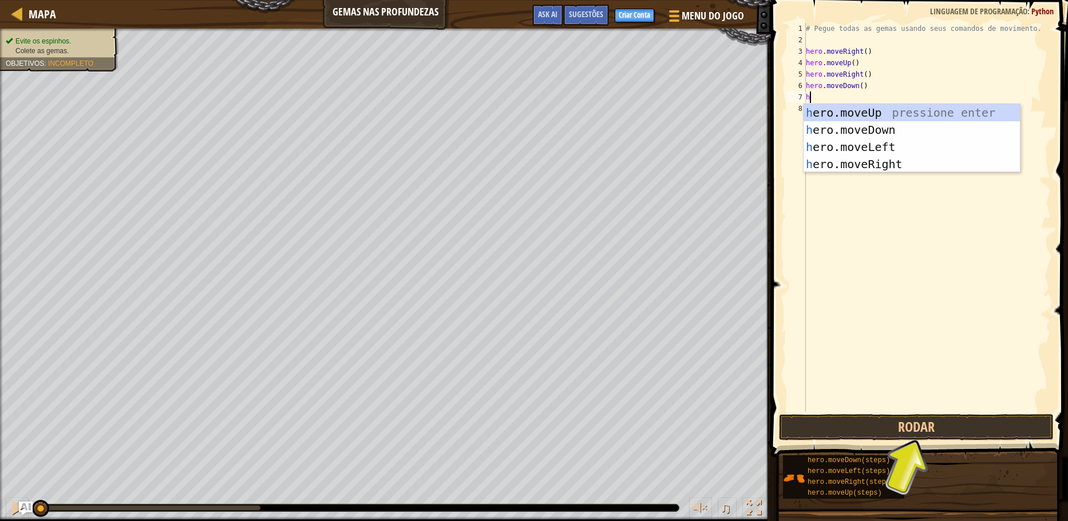
type textarea "he"
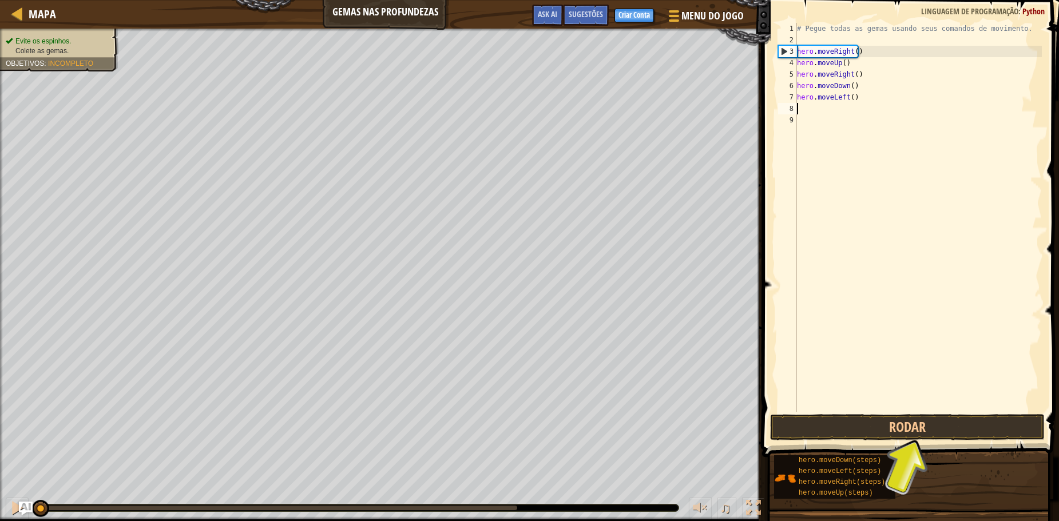
type textarea "h"
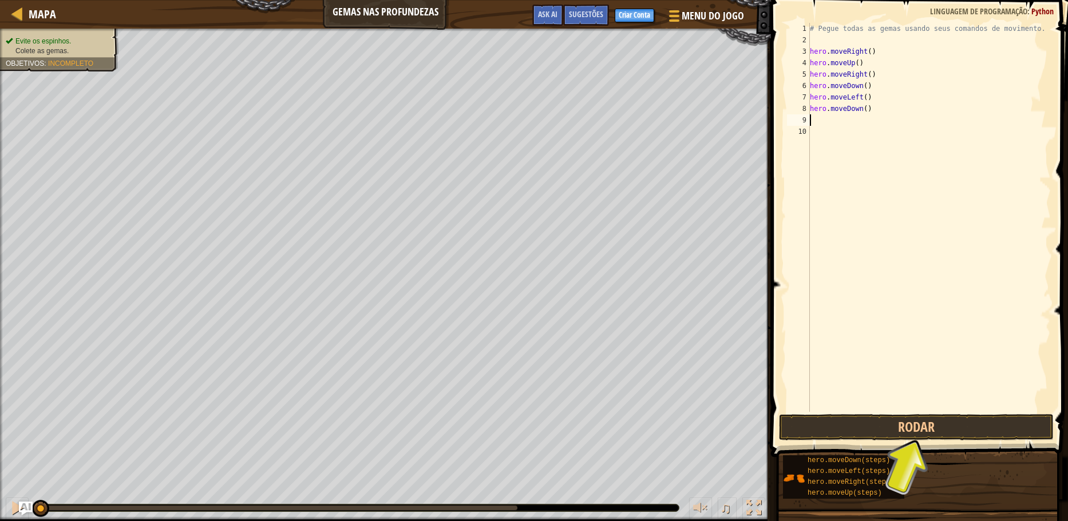
type textarea "h"
click at [881, 435] on button "Rodar" at bounding box center [916, 427] width 275 height 26
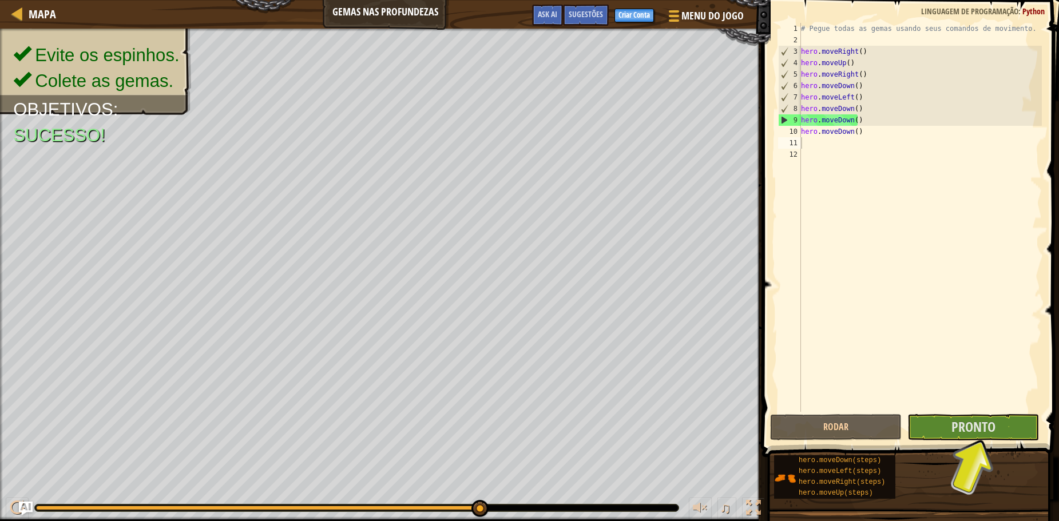
drag, startPoint x: 966, startPoint y: 383, endPoint x: 994, endPoint y: 406, distance: 36.2
click at [967, 385] on div "# Pegue todas as gemas usando seus comandos de movimento. hero . moveRight ( ) …" at bounding box center [921, 229] width 244 height 412
click at [990, 431] on span "Pronto" at bounding box center [974, 427] width 44 height 18
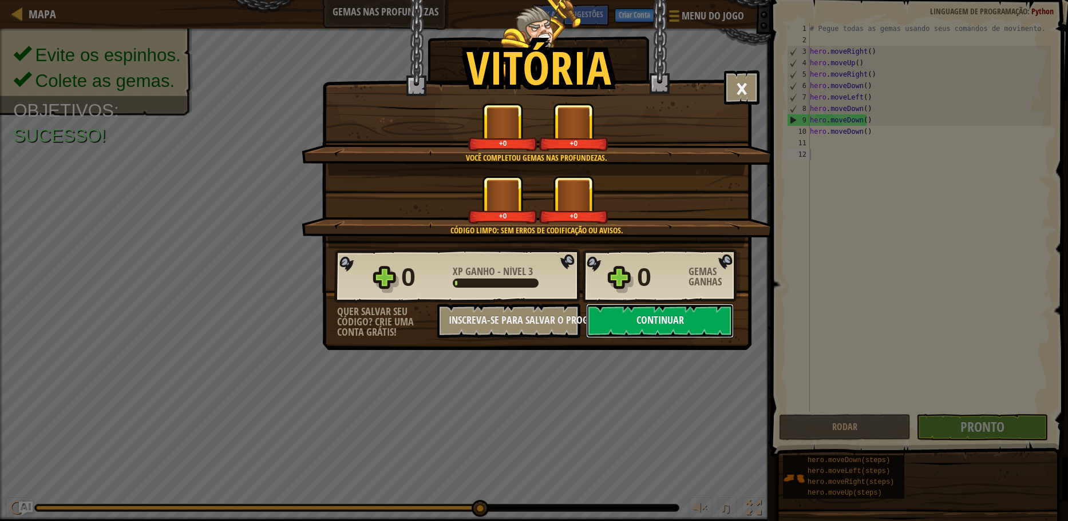
click at [634, 319] on button "Continuar" at bounding box center [660, 321] width 148 height 34
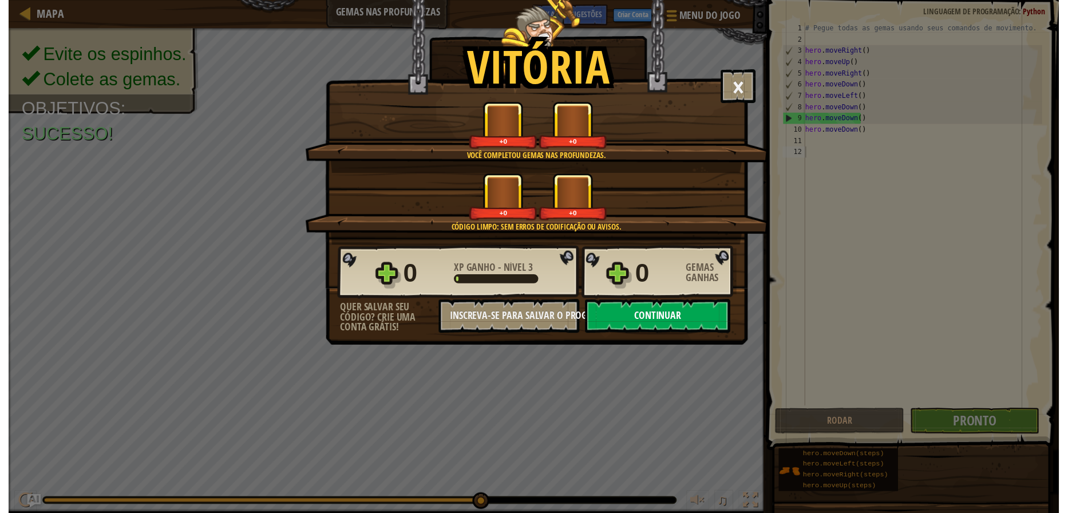
select select "pt-BR"
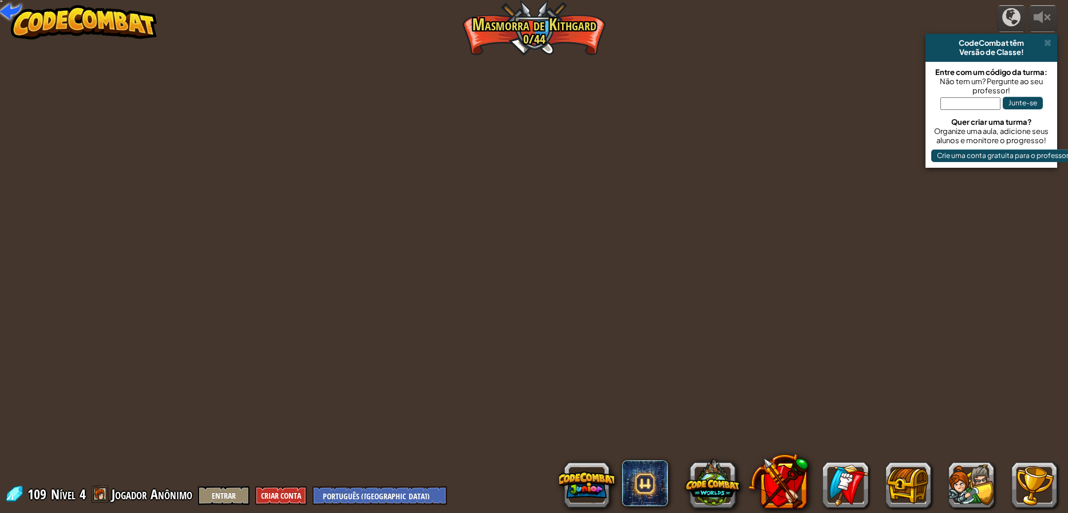
select select "pt-BR"
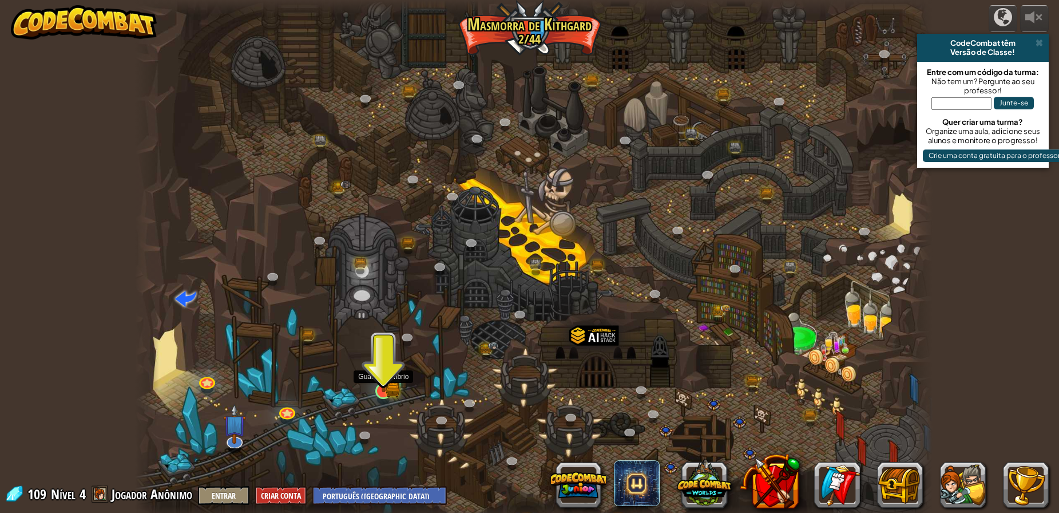
click at [386, 371] on img at bounding box center [383, 369] width 13 height 13
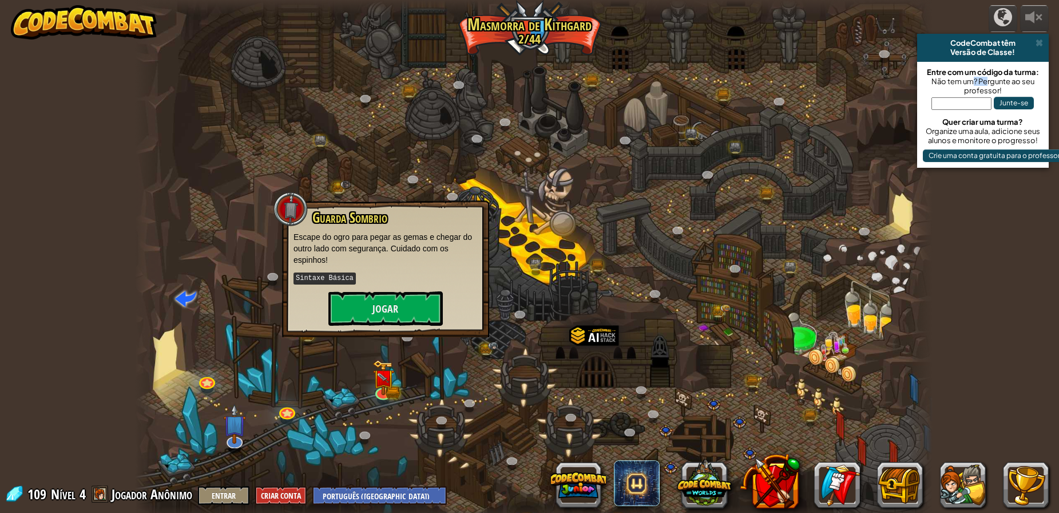
drag, startPoint x: 974, startPoint y: 80, endPoint x: 997, endPoint y: 78, distance: 22.9
click at [986, 81] on div "Não tem um? Pergunte ao seu professor!" at bounding box center [983, 86] width 120 height 18
click at [1007, 81] on div "Não tem um? Pergunte ao seu professor!" at bounding box center [983, 86] width 120 height 18
click at [1036, 42] on span at bounding box center [1039, 42] width 7 height 9
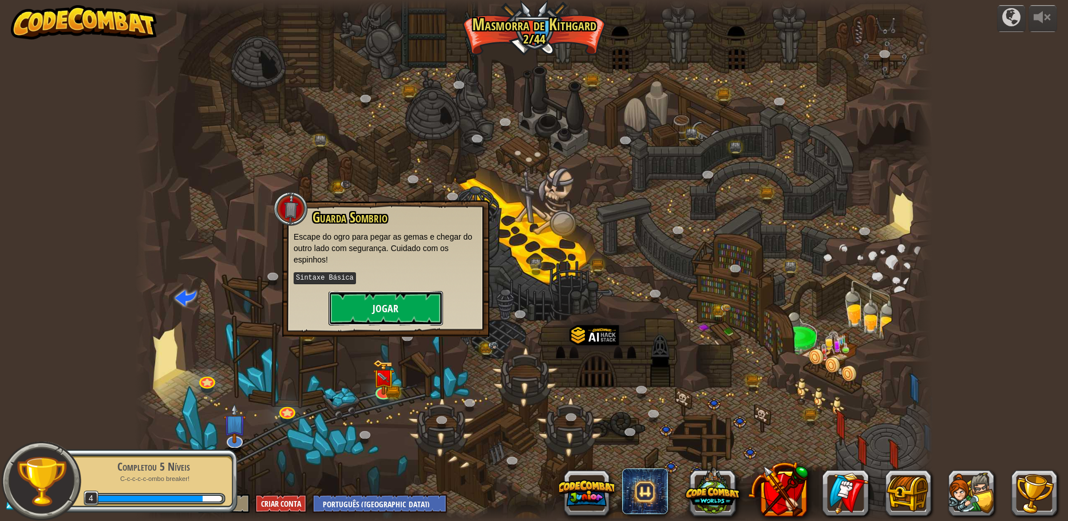
click at [410, 305] on button "Jogar" at bounding box center [386, 308] width 114 height 34
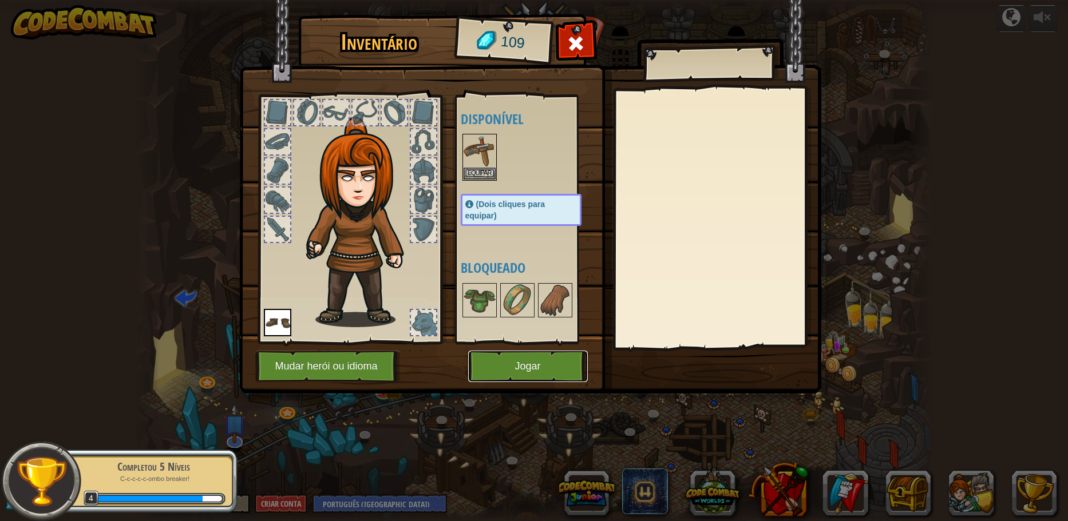
click at [509, 354] on button "Jogar" at bounding box center [528, 366] width 120 height 31
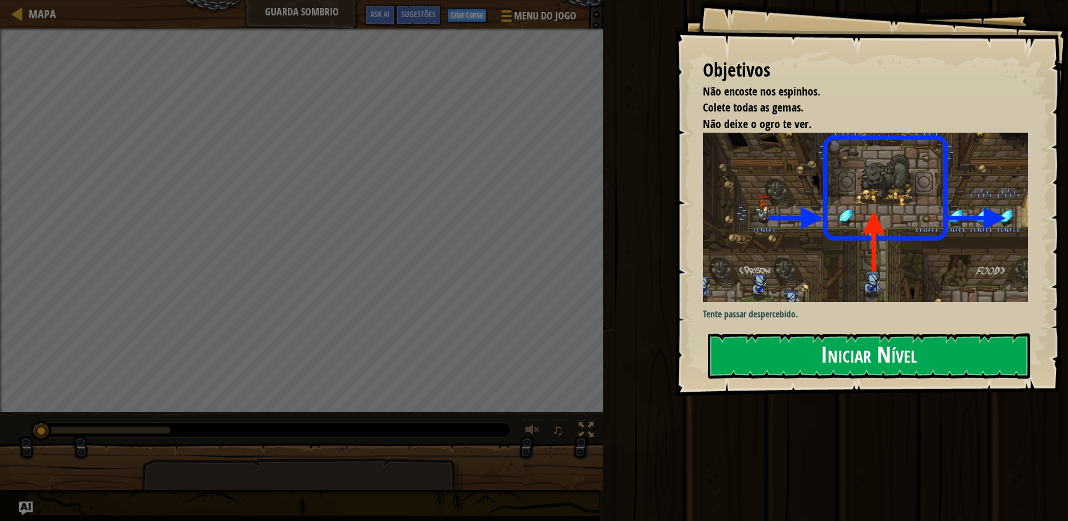
click at [839, 356] on button "Iniciar Nível" at bounding box center [869, 356] width 322 height 45
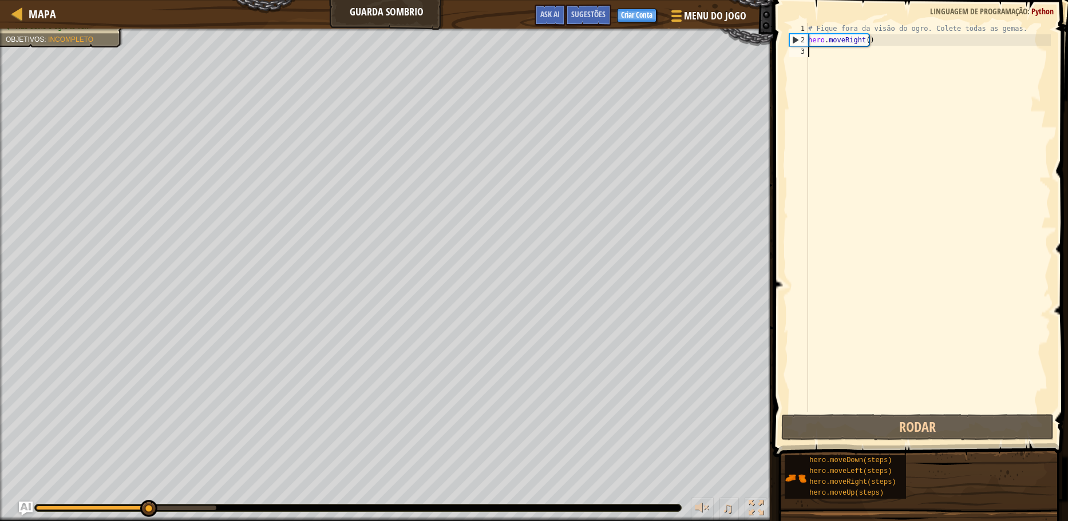
click at [848, 67] on div "# Fique fora da visão do ogro. Colete todas as gemas. hero . moveRight ( )" at bounding box center [928, 229] width 245 height 412
click at [834, 52] on div "# Fique fora da visão do ogro. Colete todas as gemas. hero . moveRight ( )" at bounding box center [928, 229] width 245 height 412
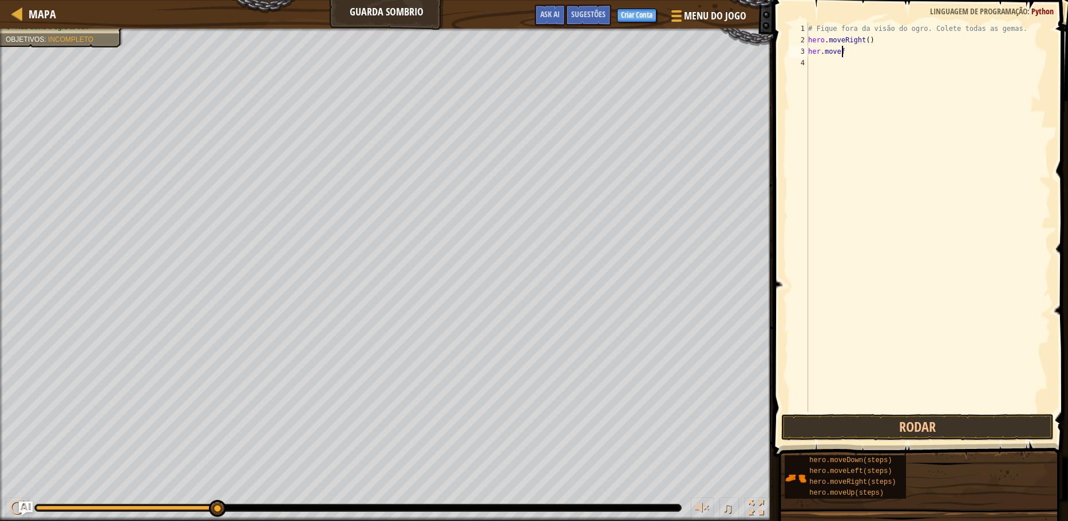
scroll to position [5, 2]
type textarea "her.moveri"
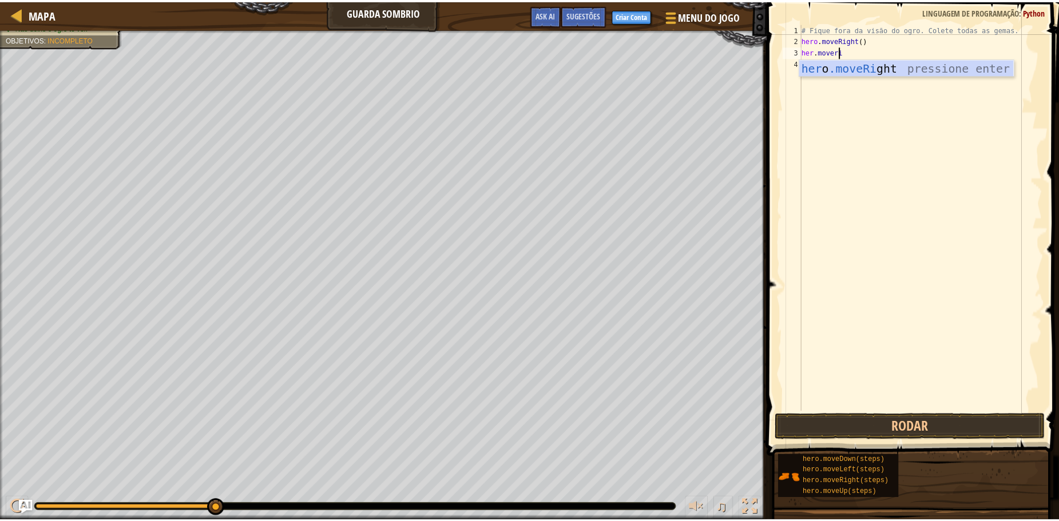
scroll to position [5, 0]
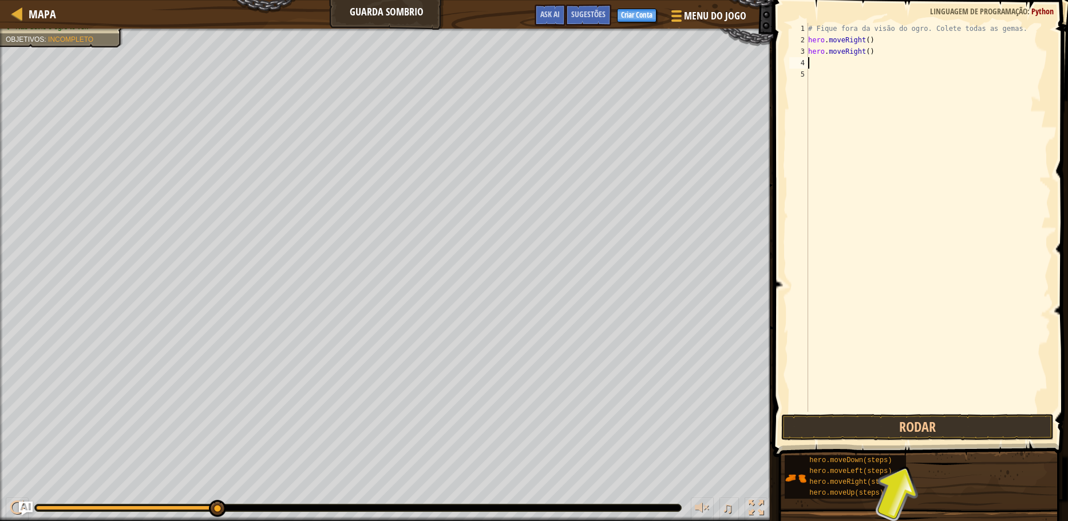
click at [864, 56] on div "# Fique fora da visão do ogro. Colete todas as gemas. hero . moveRight ( ) hero…" at bounding box center [928, 229] width 245 height 412
click at [858, 55] on div "# Fique fora da visão do ogro. Colete todas as gemas. hero . moveRight ( ) hero…" at bounding box center [928, 217] width 245 height 389
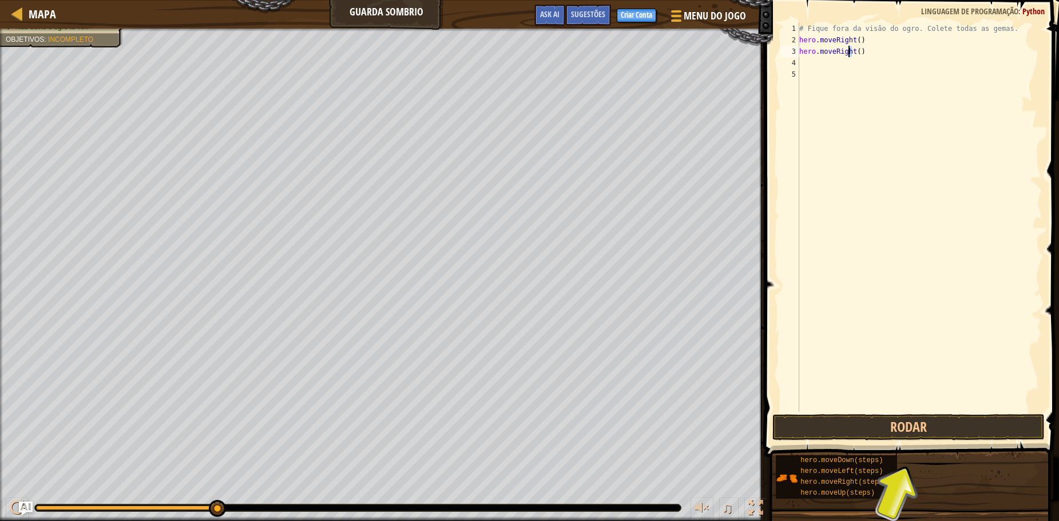
click at [869, 50] on div "# Fique fora da visão do ogro. Colete todas as gemas. hero . moveRight ( ) hero…" at bounding box center [919, 229] width 245 height 412
click at [858, 50] on div "# Fique fora da visão do ogro. Colete todas as gemas. hero . moveRight ( ) hero…" at bounding box center [919, 229] width 245 height 412
type textarea "hero.moveRight(3)"
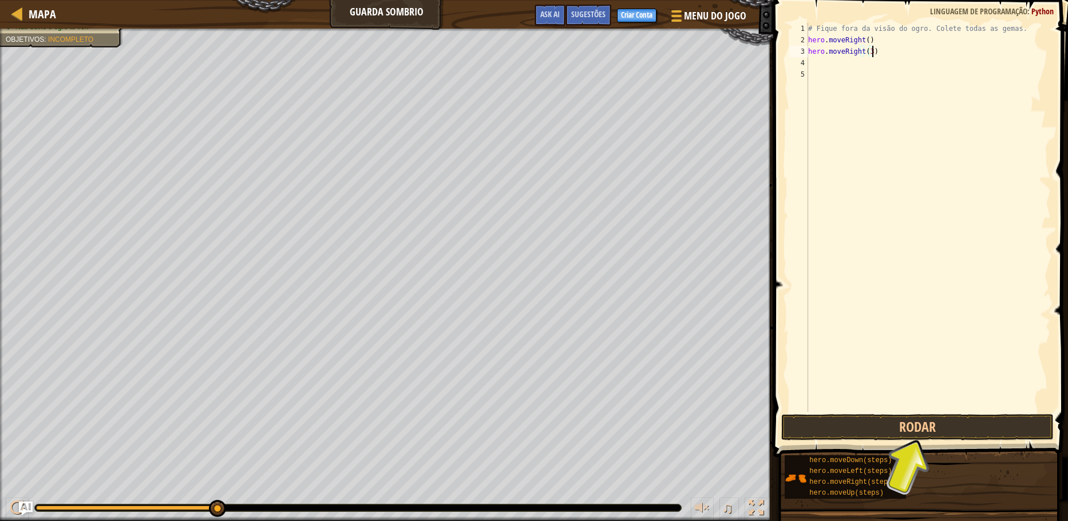
scroll to position [5, 0]
click at [933, 424] on button "Rodar" at bounding box center [917, 427] width 273 height 26
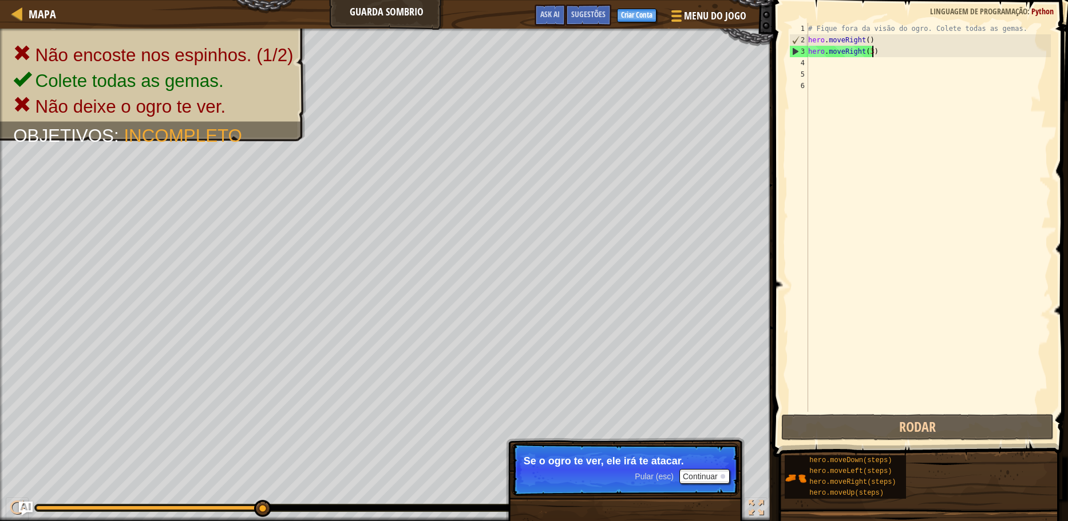
click at [893, 47] on div "# Fique fora da visão do ogro. Colete todas as gemas. hero . moveRight ( ) hero…" at bounding box center [928, 229] width 245 height 412
click at [897, 41] on div "# Fique fora da visão do ogro. Colete todas as gemas. hero . moveRight ( ) hero…" at bounding box center [928, 229] width 245 height 412
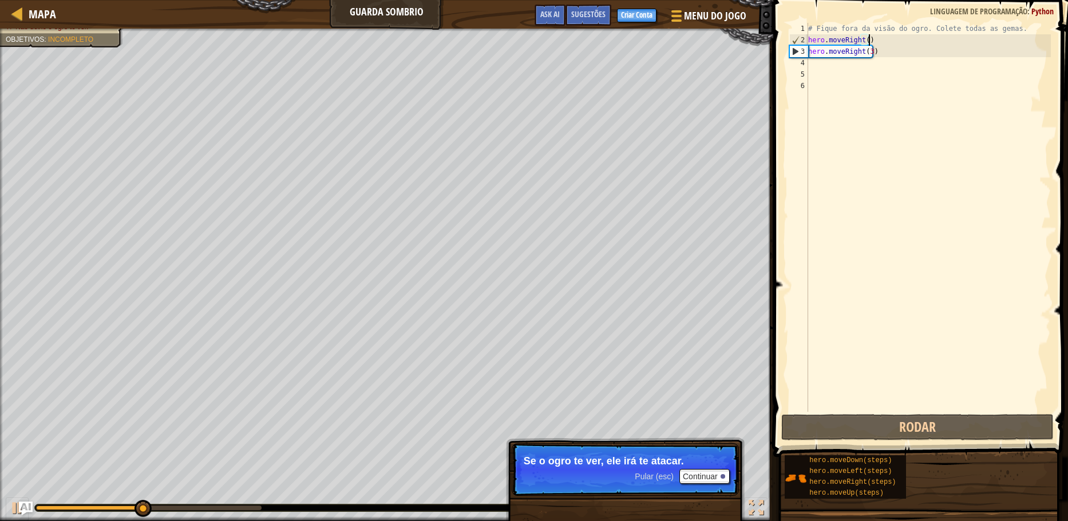
click at [897, 41] on div "# Fique fora da visão do ogro. Colete todas as gemas. hero . moveRight ( ) hero…" at bounding box center [928, 229] width 245 height 412
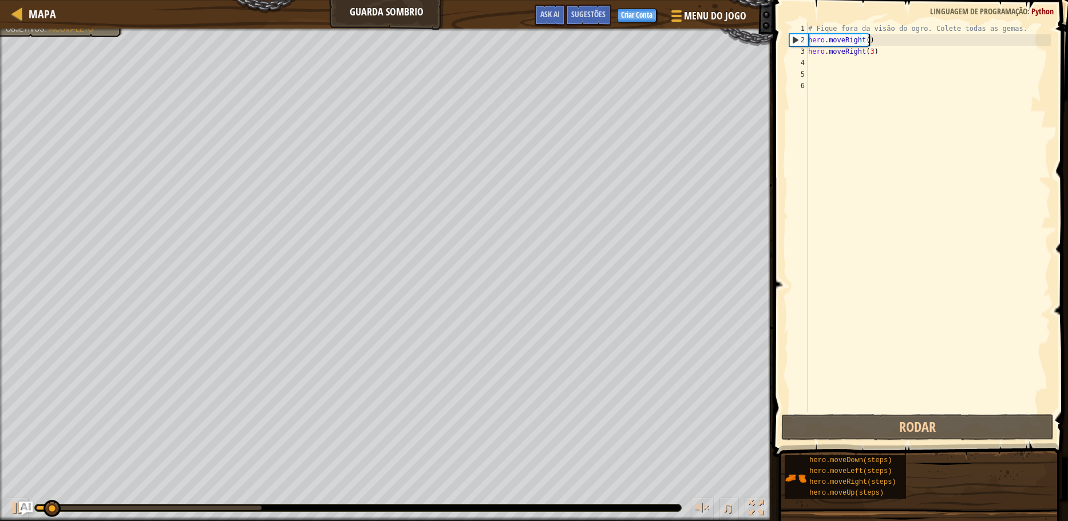
type textarea "hero.moveRight(3)"
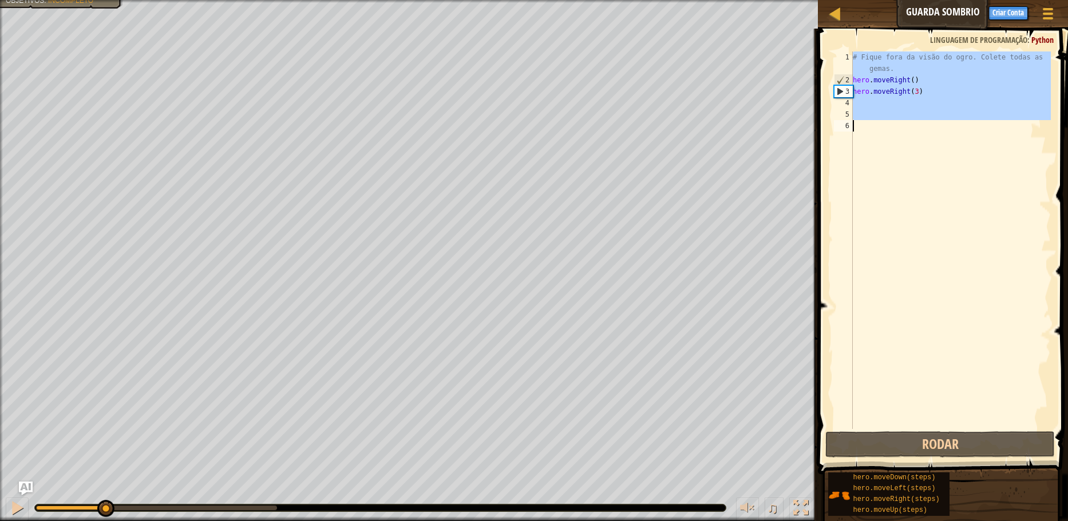
click at [935, 155] on div "# Fique fora da visão do ogro. Colete todas as gemas. hero . moveRight ( ) hero…" at bounding box center [950, 241] width 200 height 378
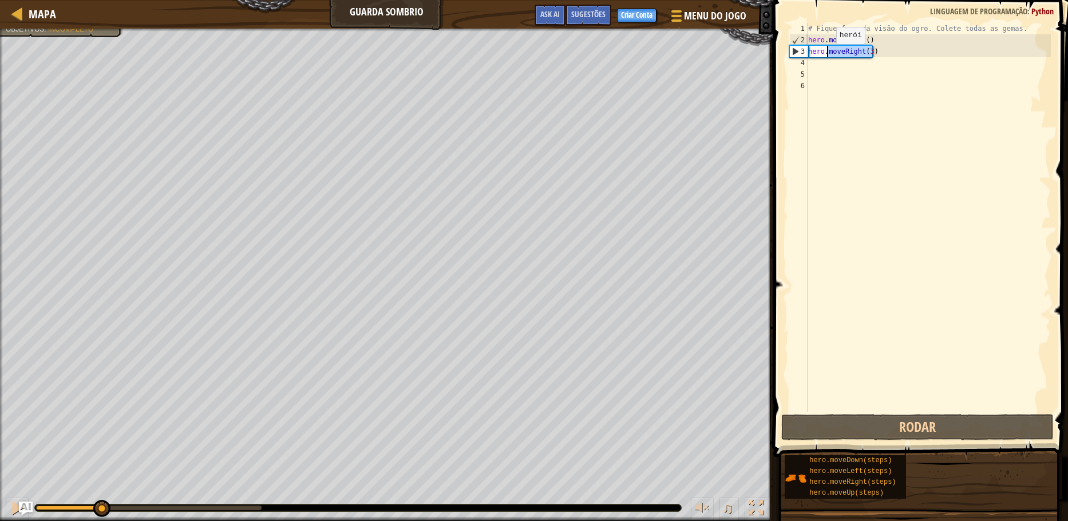
drag, startPoint x: 881, startPoint y: 52, endPoint x: 826, endPoint y: 56, distance: 55.1
click at [826, 56] on div "# Fique fora da visão do ogro. Colete todas as gemas. hero . moveRight ( ) hero…" at bounding box center [928, 229] width 245 height 412
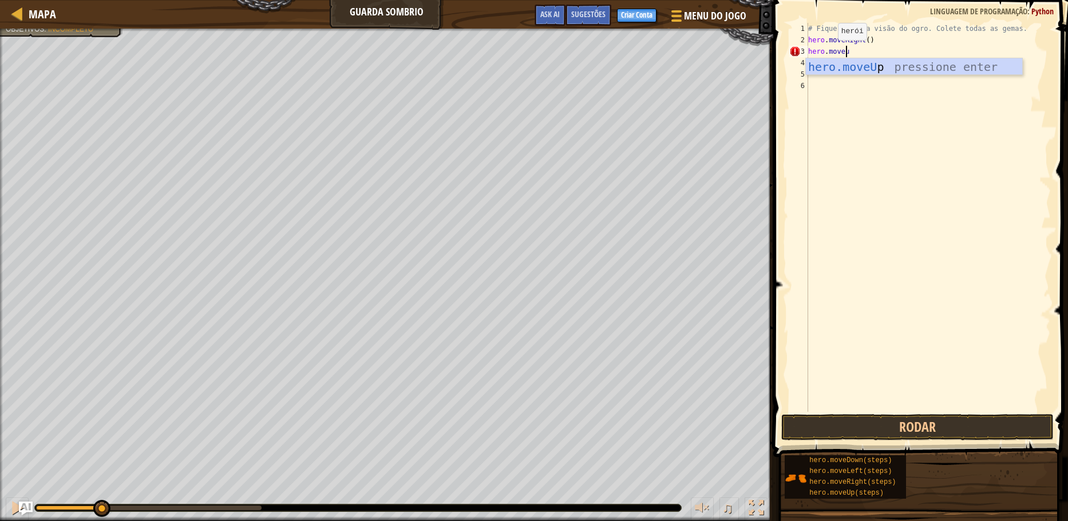
type textarea "hero.moveup"
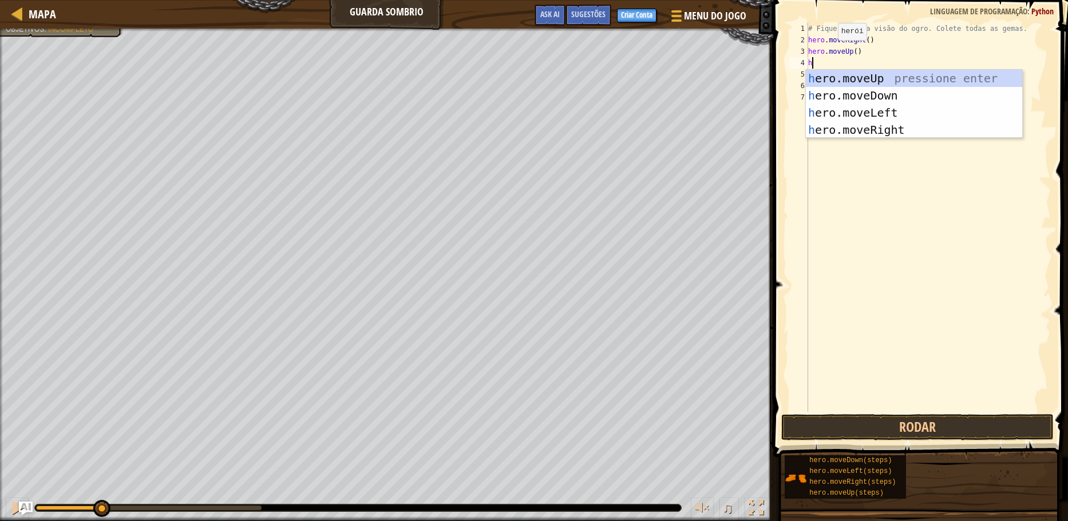
type textarea "hero"
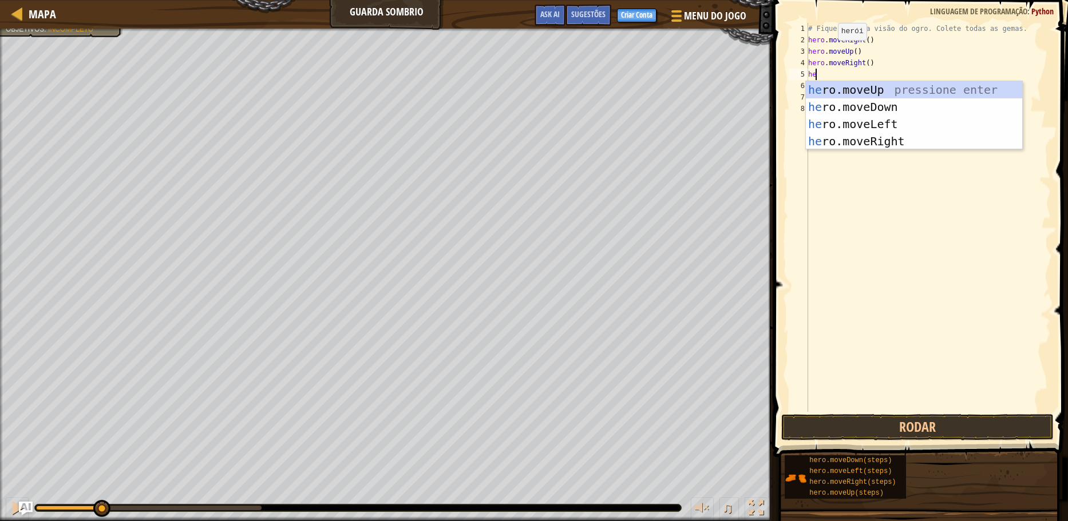
type textarea "her"
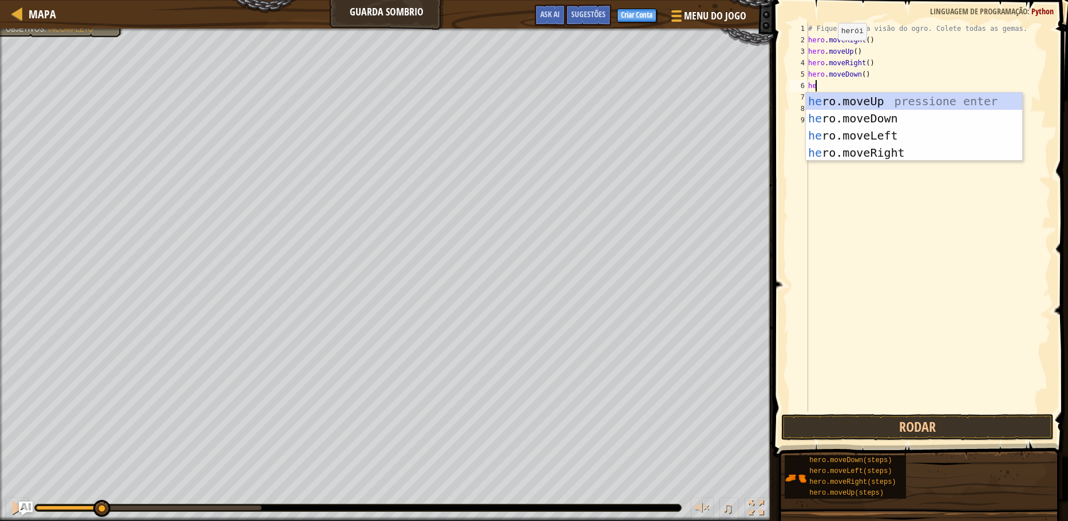
type textarea "her"
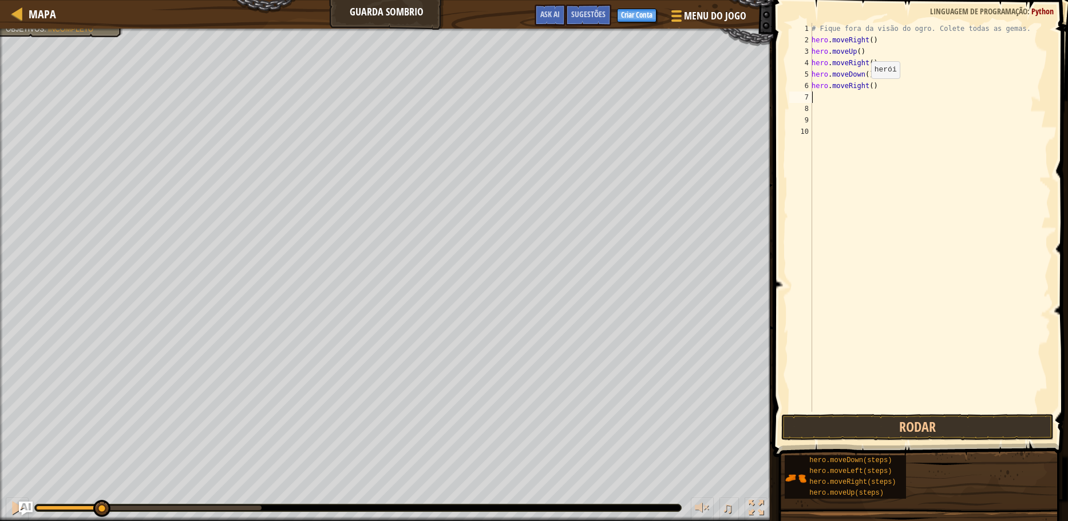
click at [873, 84] on div "# Fique fora da visão do ogro. Colete todas as gemas. hero . moveRight ( ) hero…" at bounding box center [930, 229] width 242 height 412
click at [870, 85] on div "# Fique fora da visão do ogro. Colete todas as gemas. hero . moveRight ( ) hero…" at bounding box center [930, 229] width 242 height 412
type textarea "hero.moveRight(3)"
click at [925, 414] on button "Rodar" at bounding box center [917, 427] width 273 height 26
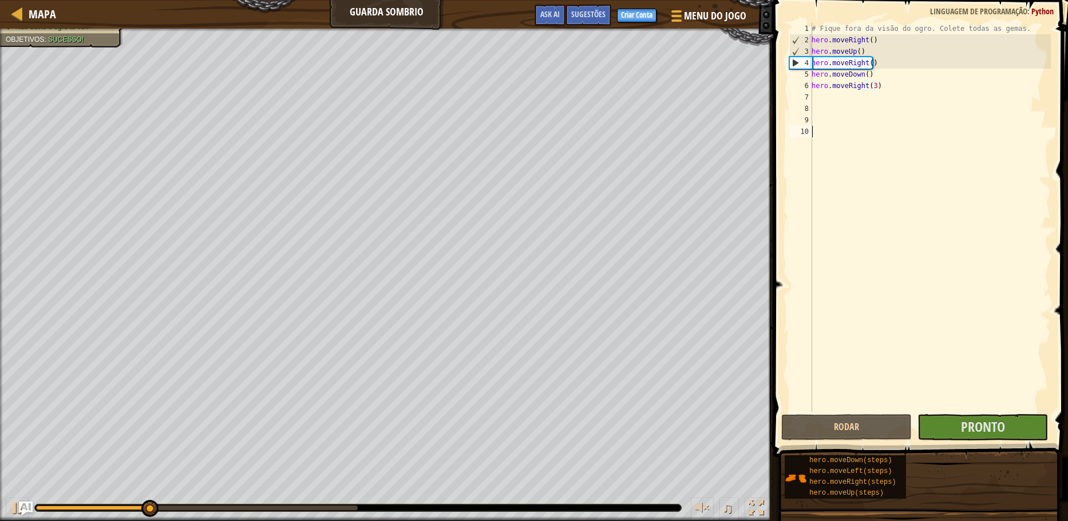
click at [824, 365] on div "# Fique fora da visão do ogro. Colete todas as gemas. hero . moveRight ( ) hero…" at bounding box center [930, 229] width 242 height 412
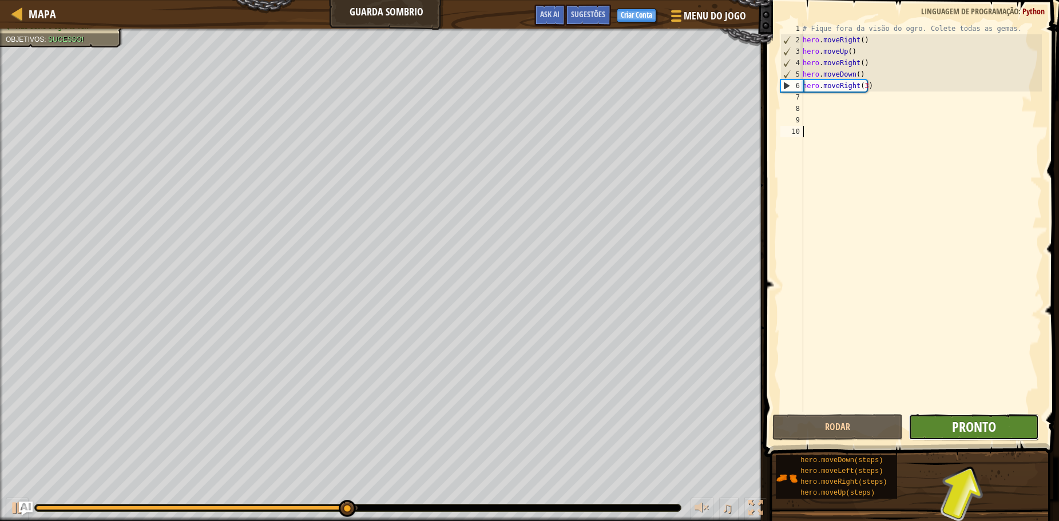
click at [974, 430] on span "Pronto" at bounding box center [974, 427] width 44 height 18
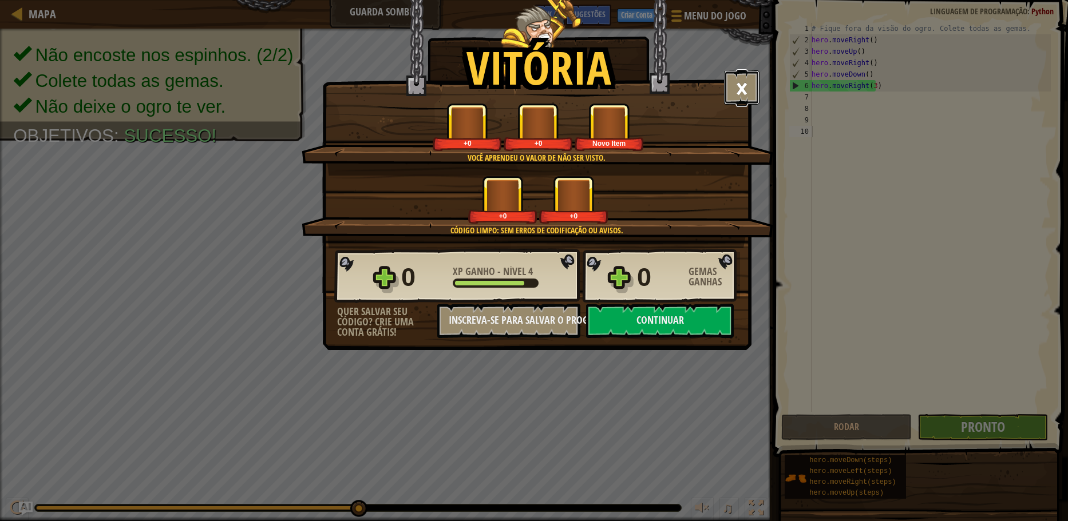
click at [741, 87] on button "×" at bounding box center [741, 87] width 35 height 34
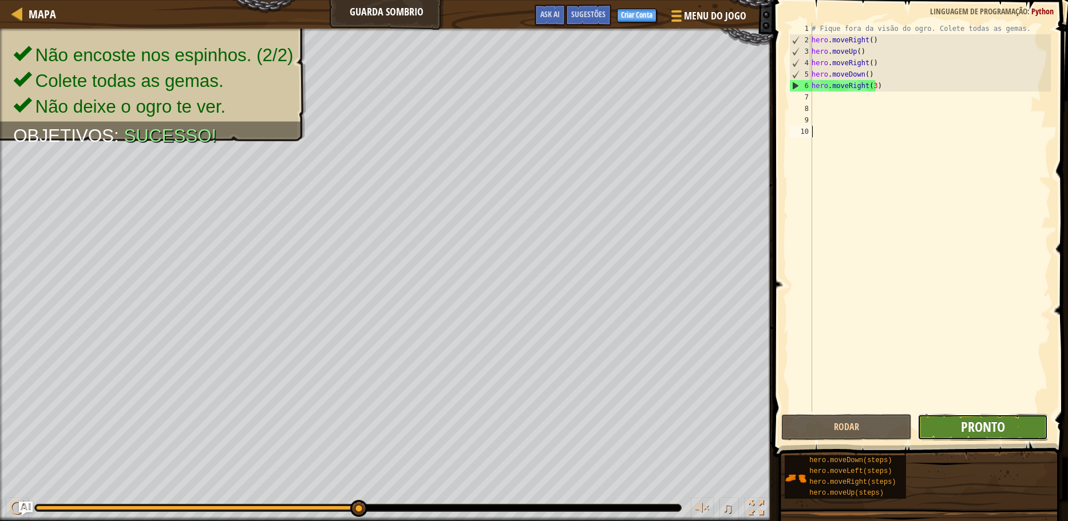
click at [997, 432] on span "Pronto" at bounding box center [983, 427] width 44 height 18
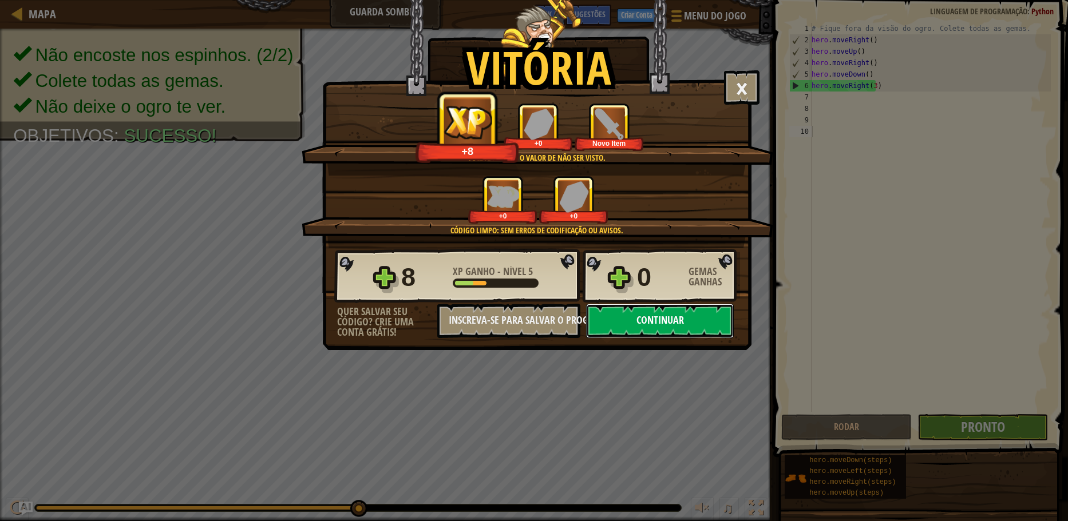
click at [628, 321] on button "Continuar" at bounding box center [660, 321] width 148 height 34
select select "pt-BR"
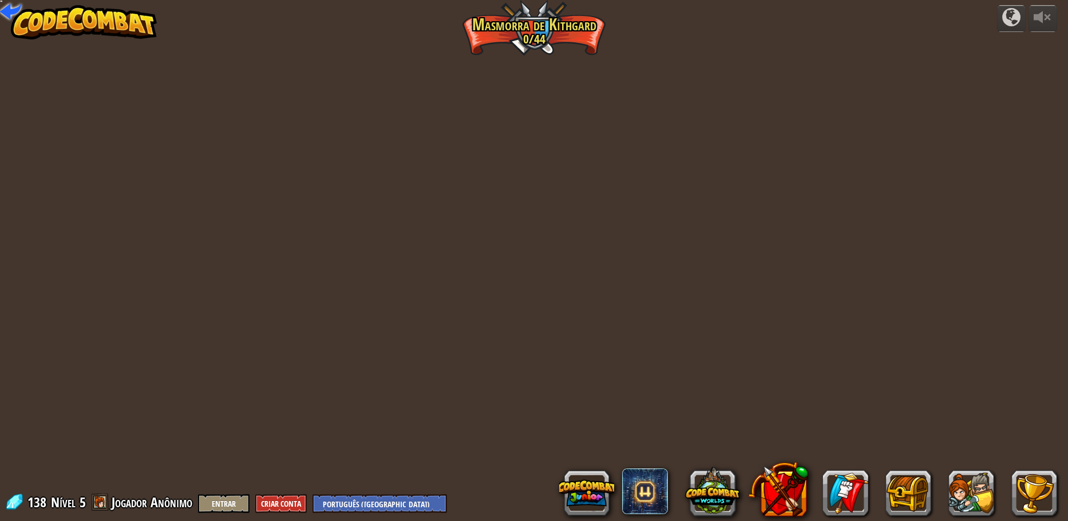
select select "pt-BR"
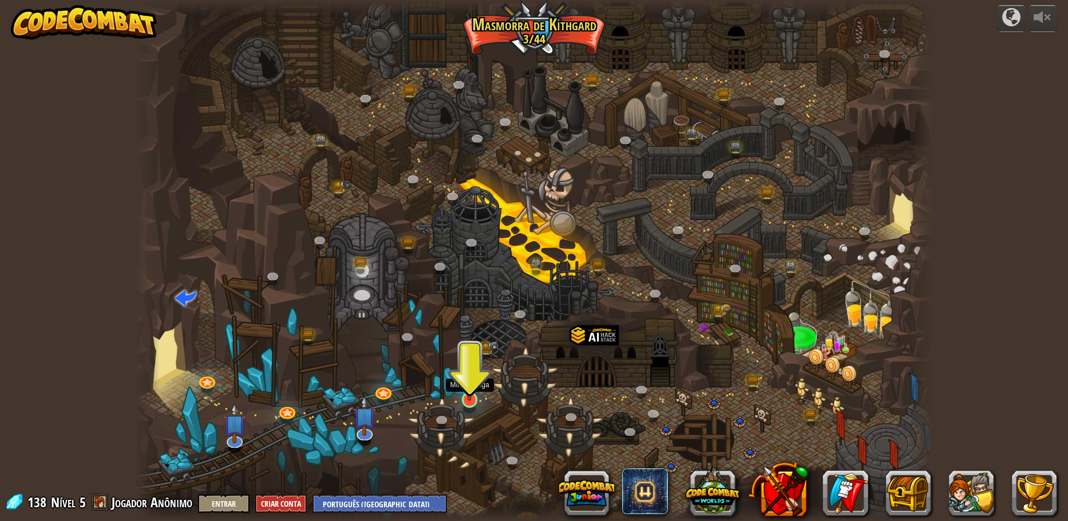
click at [469, 395] on img at bounding box center [469, 377] width 21 height 49
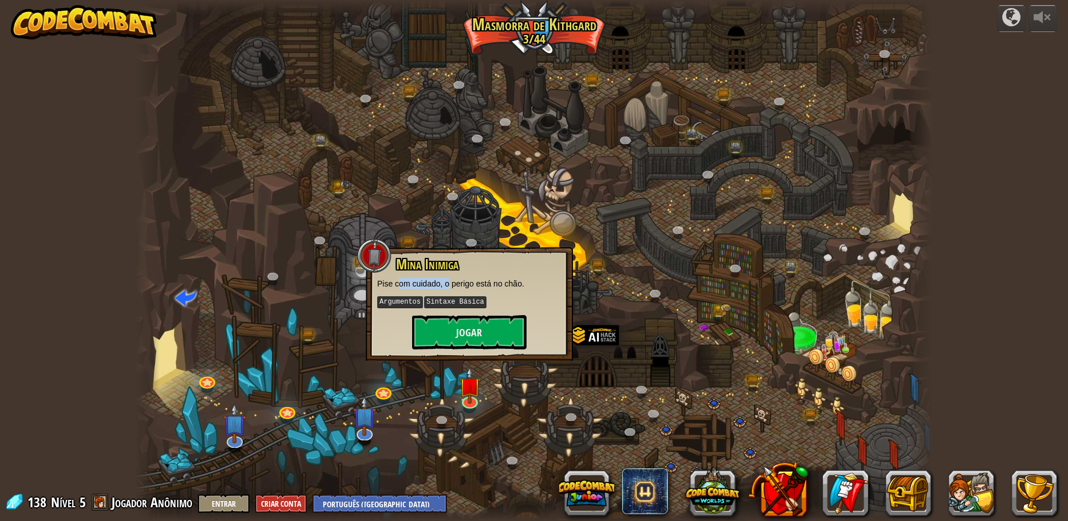
drag, startPoint x: 399, startPoint y: 276, endPoint x: 469, endPoint y: 279, distance: 69.9
click at [449, 280] on div "Mina Inimiga Pise com cuidado, o perigo está no chão. Argumentos Sintaxe Básica…" at bounding box center [469, 303] width 184 height 93
click at [469, 279] on p "Pise com cuidado, o perigo está no chão." at bounding box center [469, 283] width 184 height 11
drag, startPoint x: 402, startPoint y: 300, endPoint x: 488, endPoint y: 300, distance: 85.9
click at [420, 299] on p "Argumentos Sintaxe Básica" at bounding box center [469, 302] width 184 height 14
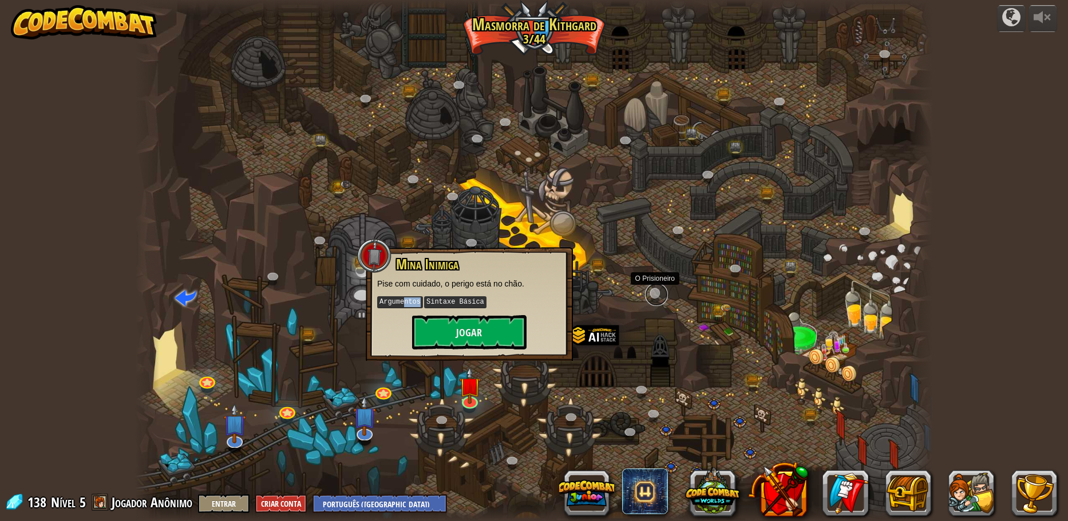
click at [654, 293] on link at bounding box center [656, 294] width 23 height 23
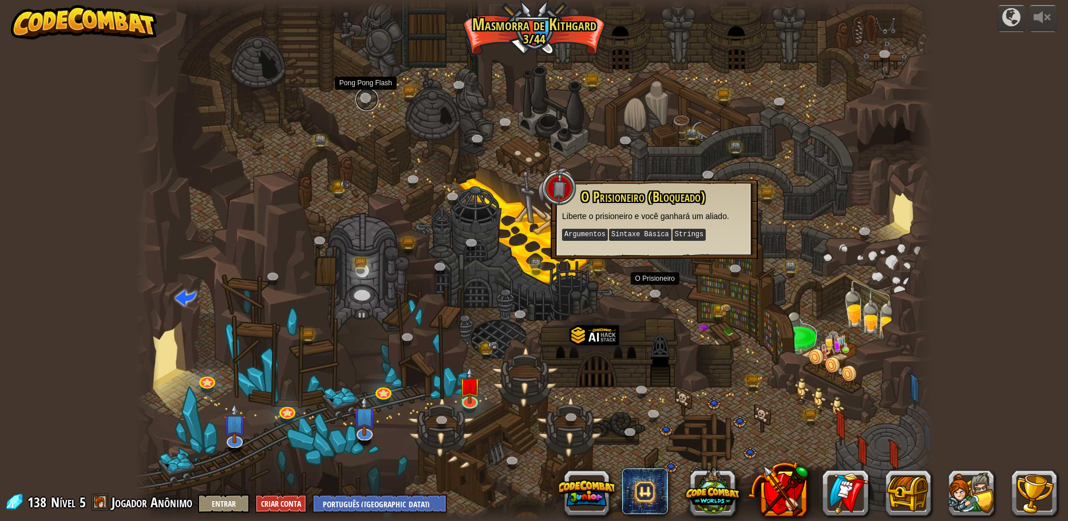
click at [365, 96] on link at bounding box center [366, 99] width 23 height 23
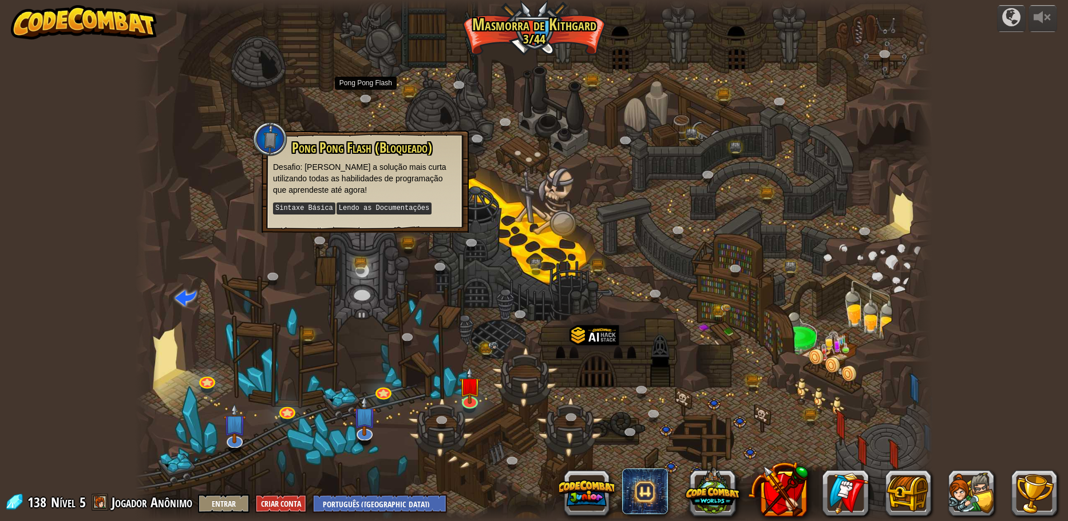
click at [714, 168] on div "Desfiladeiro Retorcido (Bloqueado) Desafio: Coleta a maior quantidade de ouro u…" at bounding box center [534, 260] width 798 height 521
click at [711, 169] on link at bounding box center [709, 175] width 23 height 23
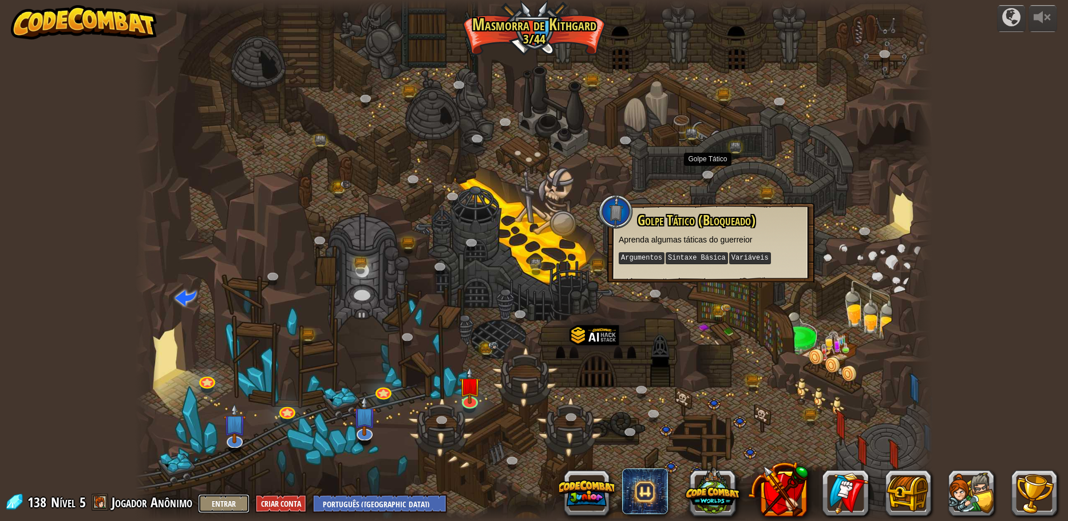
click at [235, 500] on button "Entrar" at bounding box center [224, 503] width 52 height 19
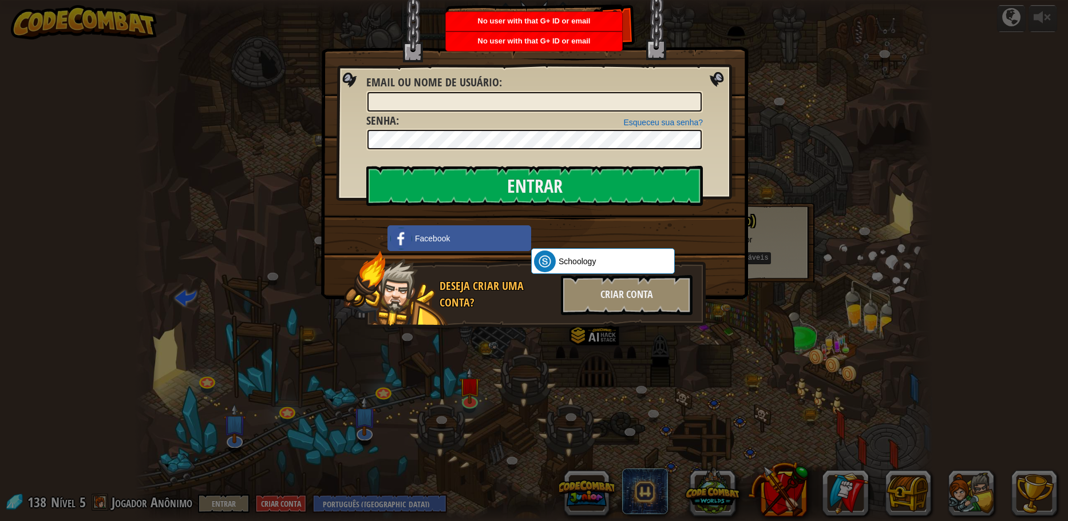
click at [807, 311] on div "Entrar Erro desconhecido. Email ou nome de usuário : Esqueceu sua senha? Senha …" at bounding box center [534, 260] width 1068 height 521
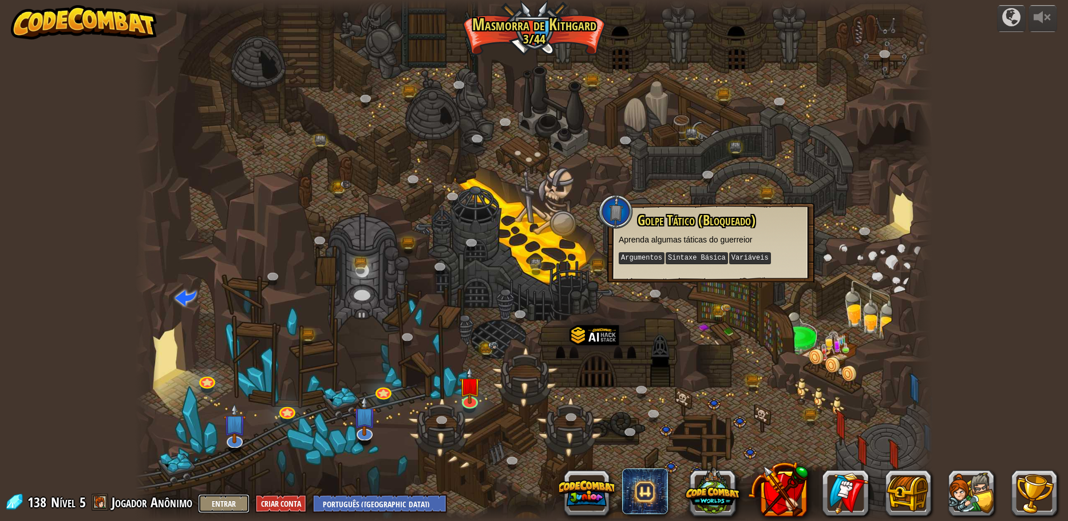
click at [223, 497] on button "Entrar" at bounding box center [224, 503] width 52 height 19
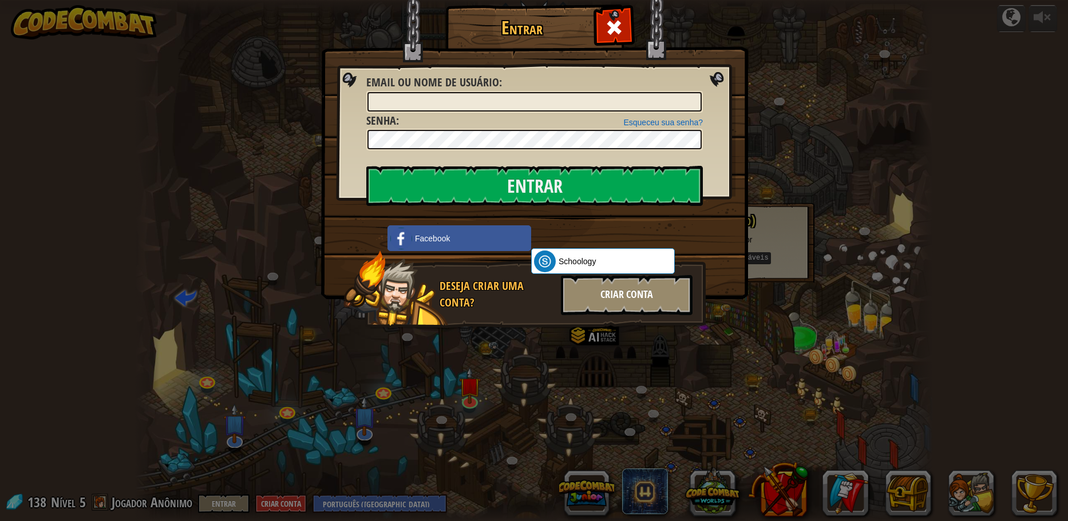
click at [623, 300] on div "Criar Conta" at bounding box center [627, 295] width 132 height 40
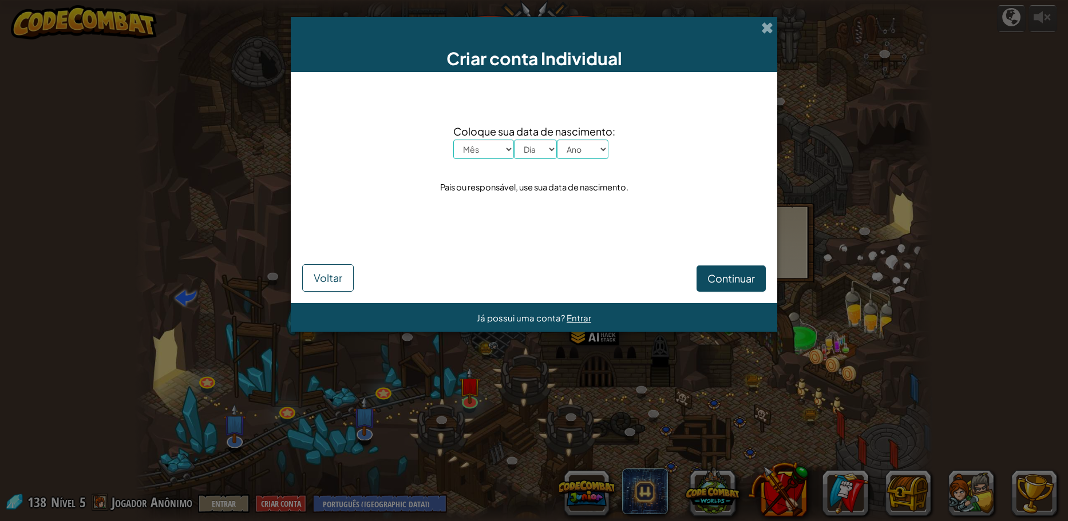
click at [496, 160] on div "Coloque sua data de nascimento: Mês Janeiro Fevereiro Março Abril Maio Junho Ju…" at bounding box center [534, 160] width 464 height 153
click at [496, 151] on select "Mês Janeiro Fevereiro Março Abril Maio Junho Julho Agosto Setembro Outubro Nove…" at bounding box center [483, 149] width 61 height 19
select select "12"
click at [453, 140] on select "Mês Janeiro Fevereiro Março Abril Maio Junho Julho Agosto Setembro Outubro Nove…" at bounding box center [483, 149] width 61 height 19
click at [531, 162] on div "Coloque sua data de nascimento: Mês Janeiro Fevereiro Março Abril Maio Junho Ju…" at bounding box center [534, 160] width 464 height 153
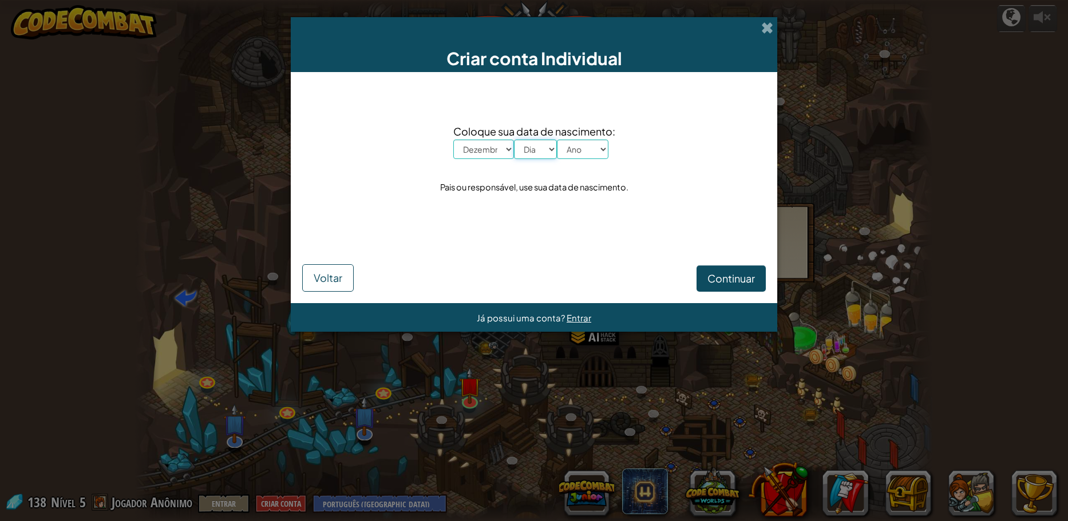
click at [536, 153] on select "Dia 1 2 3 4 5 6 7 8 9 10 11 12 13 14 15 16 17 18 19 20 21 22 23 24 25 26 27 28 …" at bounding box center [535, 149] width 43 height 19
click at [514, 140] on select "Dia 1 2 3 4 5 6 7 8 9 10 11 12 13 14 15 16 17 18 19 20 21 22 23 24 25 26 27 28 …" at bounding box center [535, 149] width 43 height 19
click at [519, 149] on select "Dia 1 2 3 4 5 6 7 8 9 10 11 12 13 14 15 16 17 18 19 20 21 22 23 24 25 26 27 28 …" at bounding box center [535, 149] width 43 height 19
select select "16"
click at [514, 140] on select "Dia 1 2 3 4 5 6 7 8 9 10 11 12 13 14 15 16 17 18 19 20 21 22 23 24 25 26 27 28 …" at bounding box center [535, 149] width 43 height 19
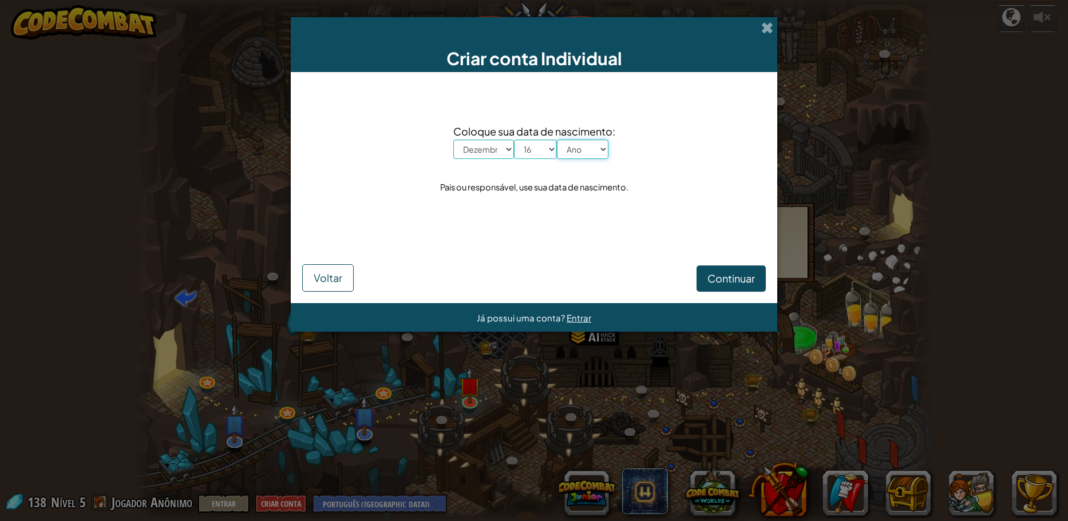
click at [604, 151] on select "Ano 2025 2024 2023 2022 2021 2020 2019 2018 2017 2016 2015 2014 2013 2012 2011 …" at bounding box center [583, 149] width 52 height 19
select select "2006"
click at [557, 140] on select "Ano 2025 2024 2023 2022 2021 2020 2019 2018 2017 2016 2015 2014 2013 2012 2011 …" at bounding box center [583, 149] width 52 height 19
click at [720, 283] on span "Continuar" at bounding box center [731, 278] width 48 height 13
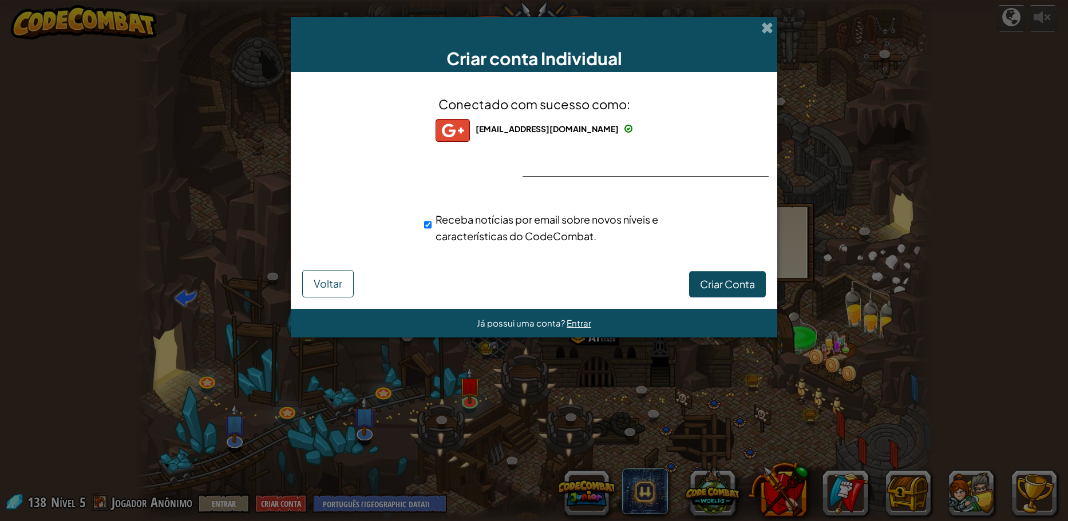
click at [529, 334] on div "Criar conta Individual Conectado com sucesso como: sergiohenry777@gmail.com ser…" at bounding box center [534, 260] width 1068 height 521
click at [696, 266] on div "Conectado com sucesso como: sergiohenry777@gmail.com sergiohenry777@gmail.com s…" at bounding box center [534, 177] width 458 height 187
click at [698, 280] on button "Criar Conta" at bounding box center [727, 284] width 77 height 26
click at [709, 278] on button "Criar Conta" at bounding box center [727, 284] width 77 height 26
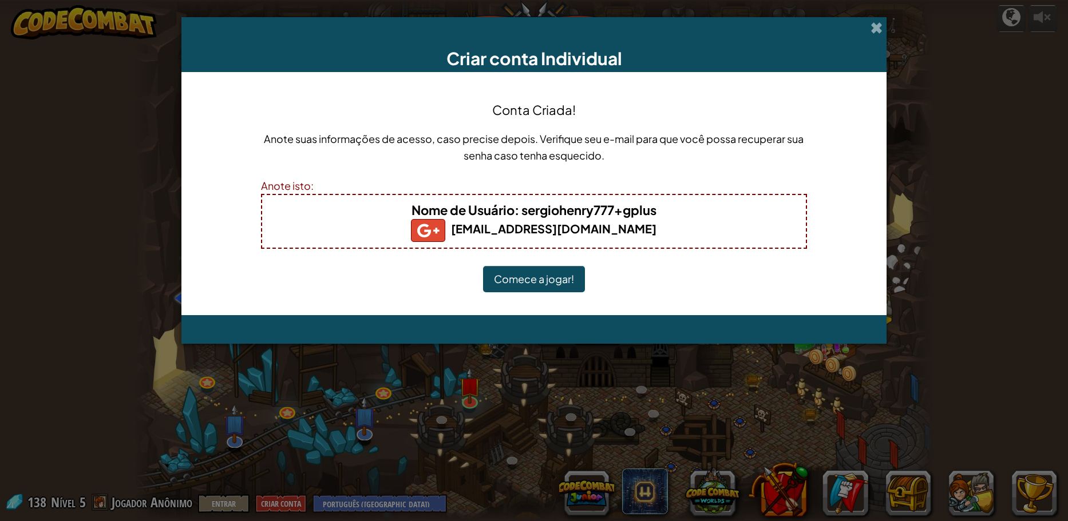
click at [548, 279] on button "Comece a jogar!" at bounding box center [534, 279] width 102 height 26
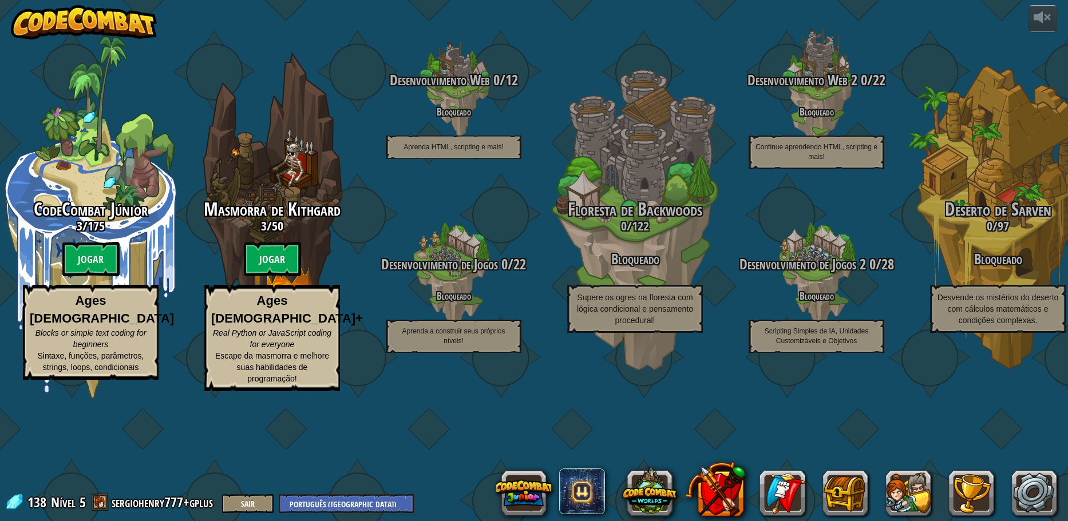
select select "pt-BR"
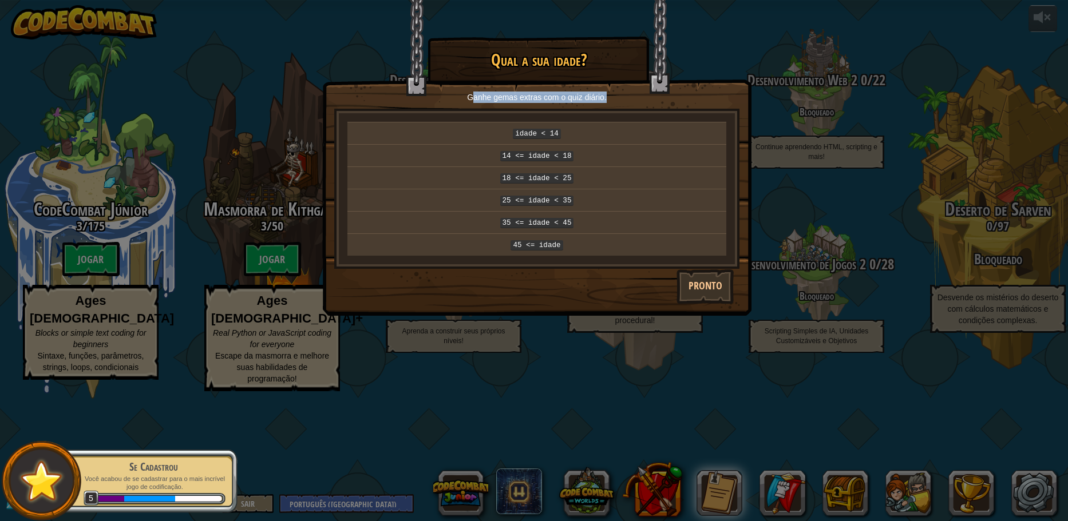
drag, startPoint x: 511, startPoint y: 100, endPoint x: 623, endPoint y: 95, distance: 111.7
click at [613, 97] on p "Ganhe gemas extras com o quiz diário." at bounding box center [536, 97] width 399 height 11
click at [624, 95] on p "Ganhe gemas extras com o quiz diário." at bounding box center [536, 97] width 399 height 11
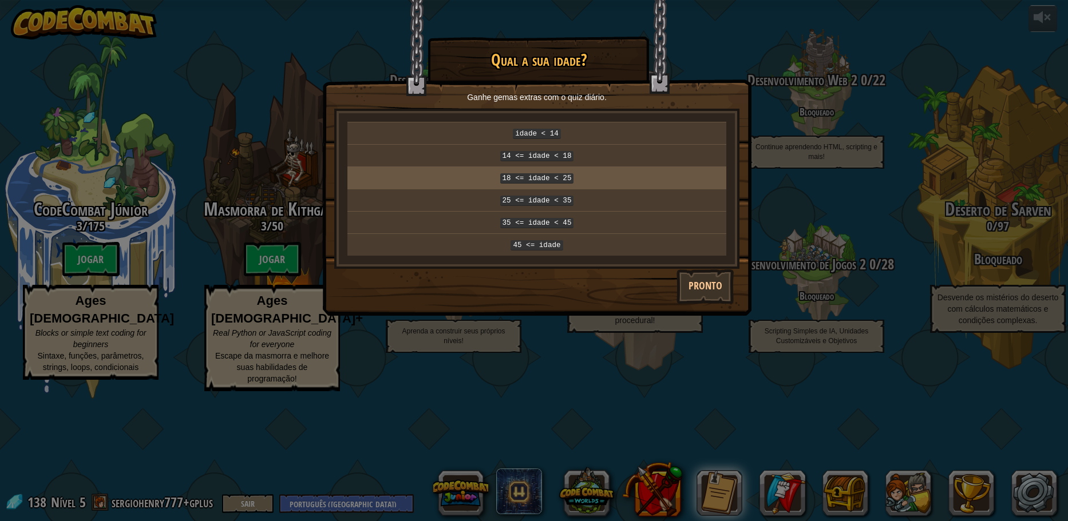
click at [516, 176] on code "18 <= idade < 25" at bounding box center [537, 178] width 74 height 10
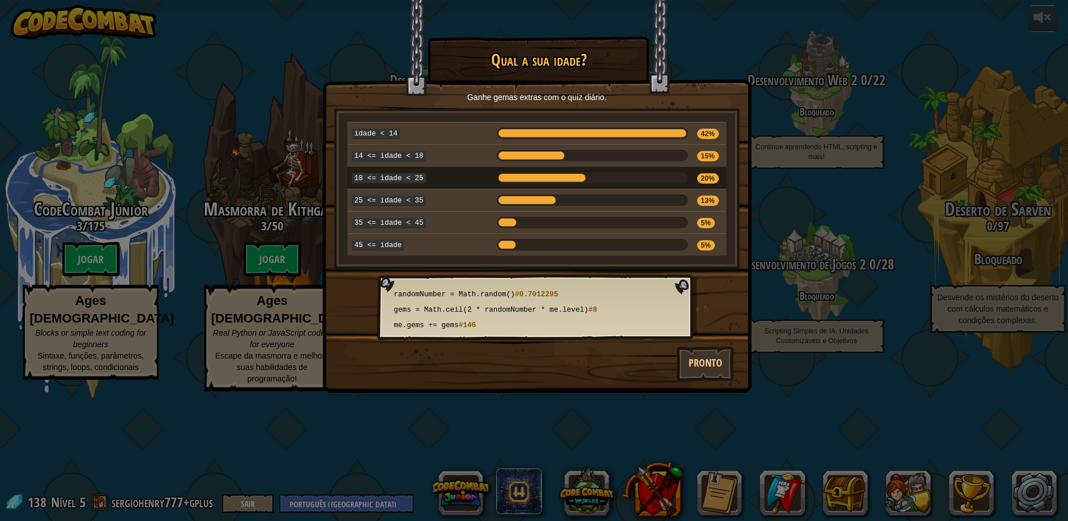
drag, startPoint x: 478, startPoint y: 283, endPoint x: 520, endPoint y: 287, distance: 42.0
click at [512, 289] on code "randomNumber = Math.random() #0.7012295" at bounding box center [536, 295] width 291 height 13
click at [515, 291] on span "randomNumber = Math.random()" at bounding box center [454, 295] width 121 height 8
drag, startPoint x: 477, startPoint y: 100, endPoint x: 586, endPoint y: 101, distance: 108.7
click at [586, 101] on p "Ganhe gemas extras com o quiz diário." at bounding box center [536, 97] width 399 height 11
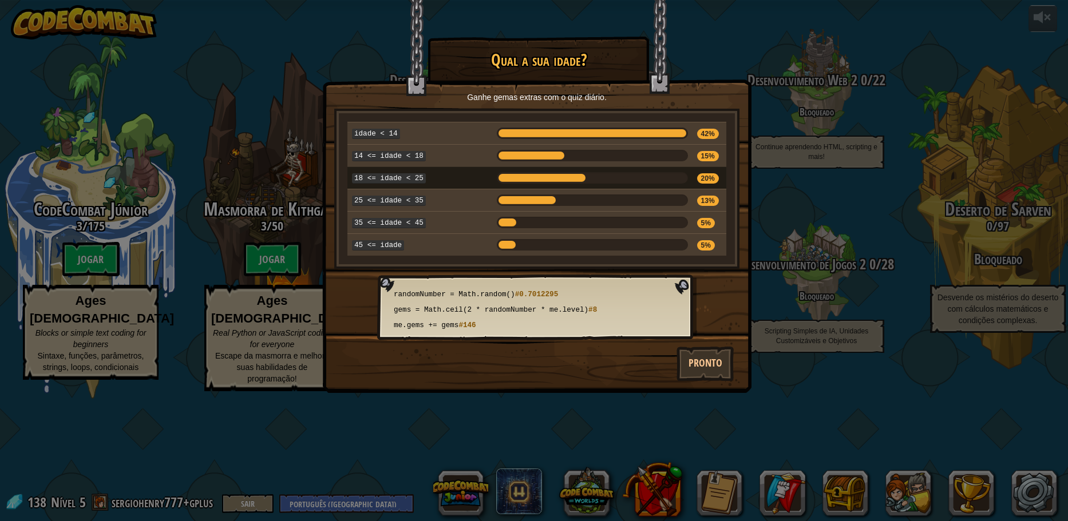
click at [602, 100] on p "Ganhe gemas extras com o quiz diário." at bounding box center [536, 97] width 399 height 11
click at [523, 275] on div "randomNumber = Math.random() #0.7012295 gems = Math.ceil(2 * randomNumber * me.…" at bounding box center [536, 308] width 319 height 66
click at [513, 306] on span "gems = Math.ceil(2 * randomNumber * me.level)" at bounding box center [491, 310] width 195 height 8
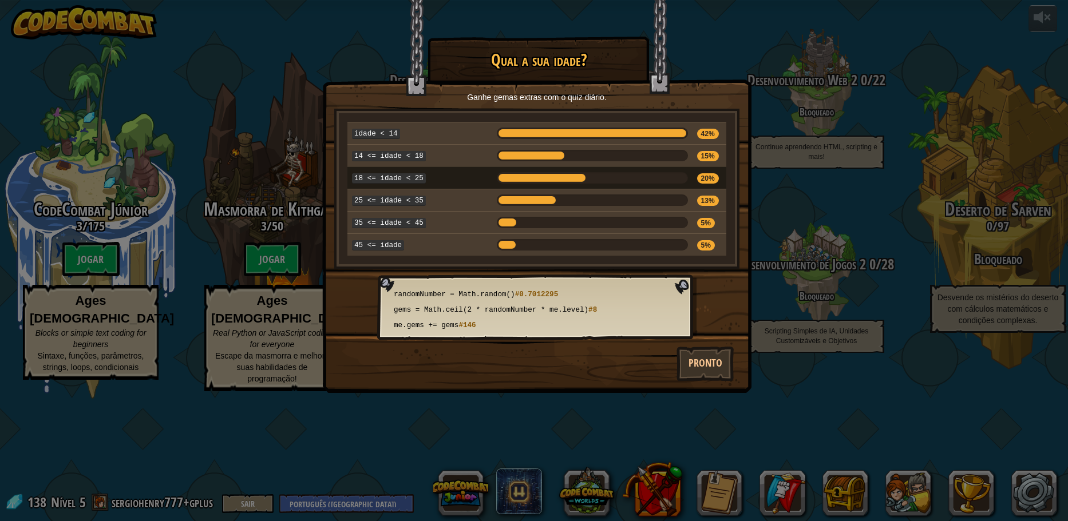
click at [458, 322] on span "me.gems += gems" at bounding box center [426, 326] width 65 height 8
click at [714, 351] on button "Pronto" at bounding box center [704, 364] width 57 height 34
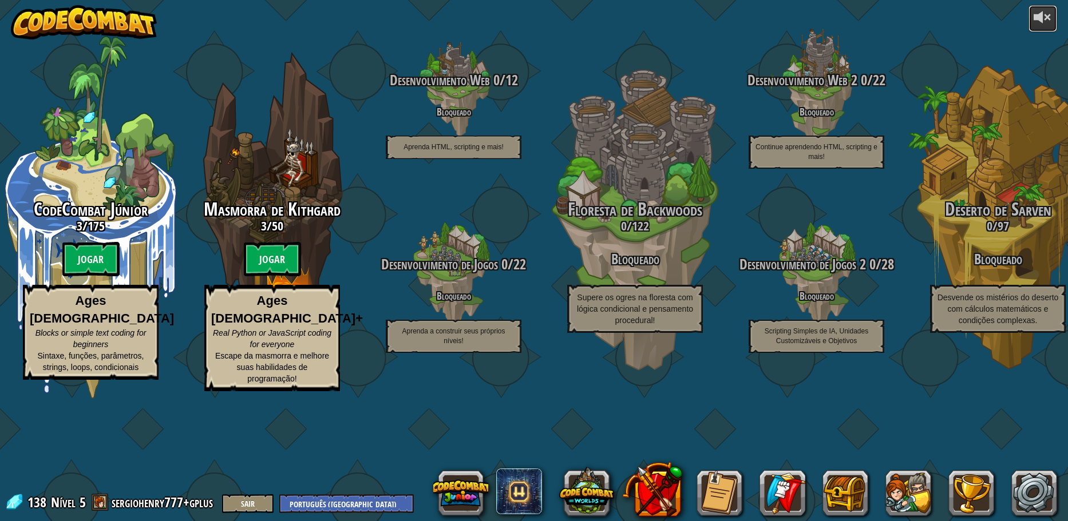
click at [1042, 22] on div at bounding box center [1043, 17] width 18 height 18
